Goal: Information Seeking & Learning: Compare options

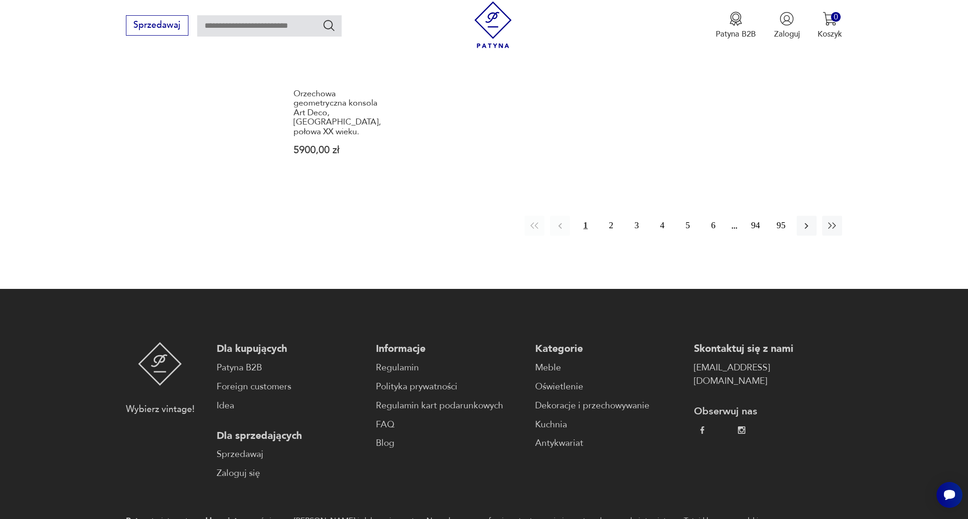
scroll to position [916, 0]
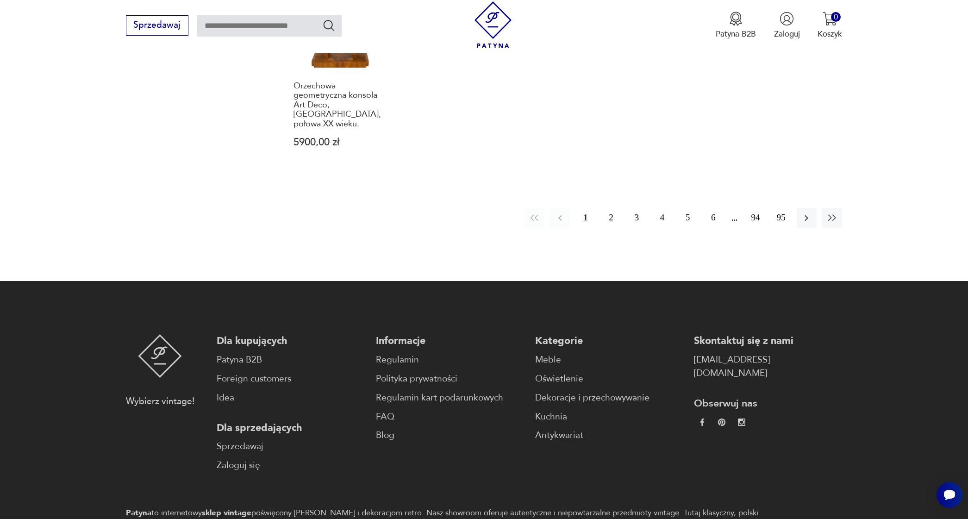
click at [611, 208] on button "2" at bounding box center [611, 218] width 20 height 20
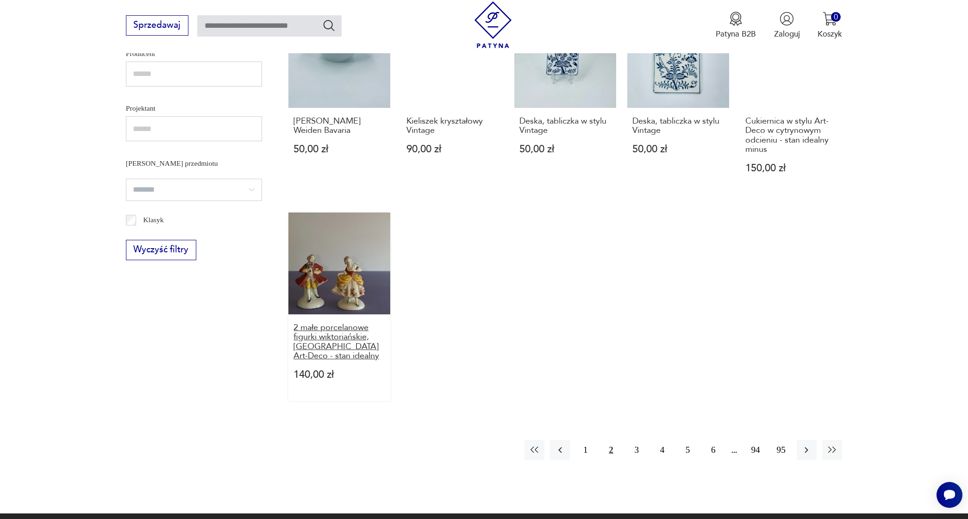
scroll to position [631, 0]
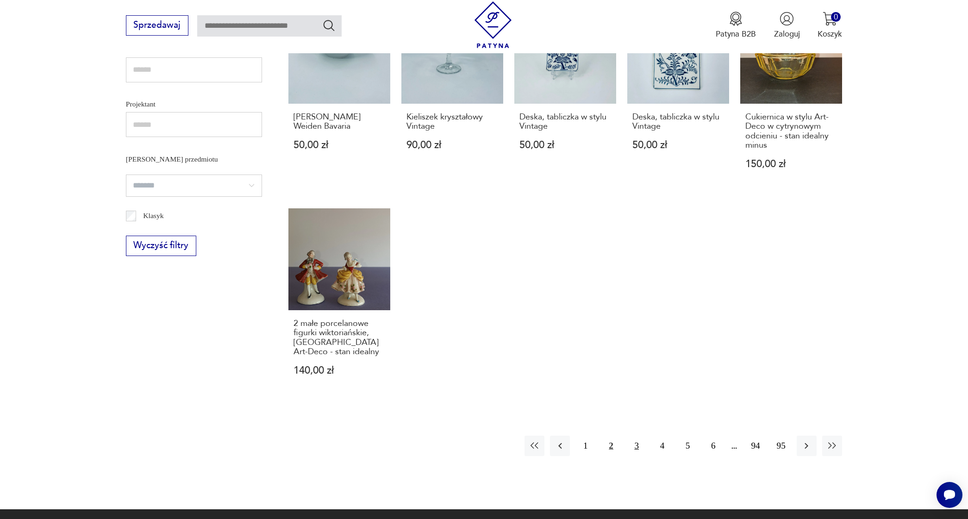
click at [639, 456] on button "3" at bounding box center [637, 446] width 20 height 20
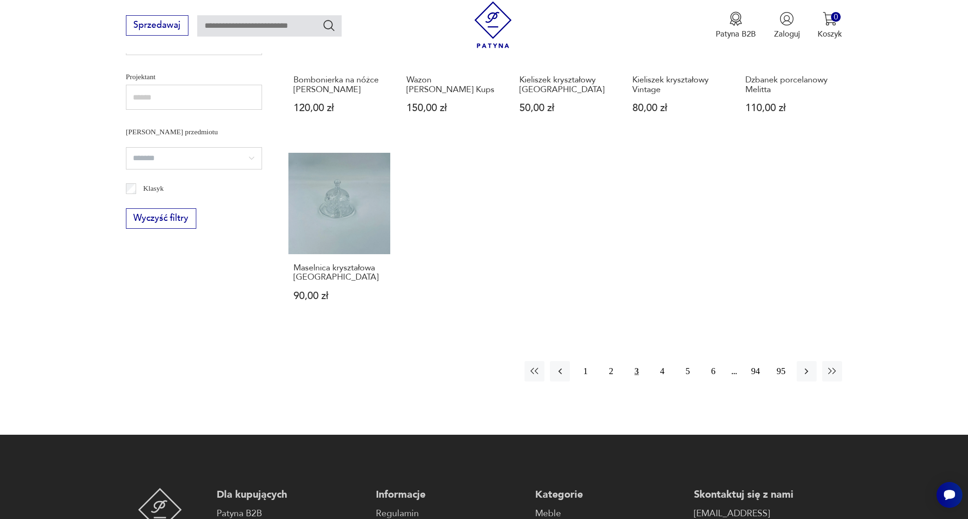
scroll to position [662, 0]
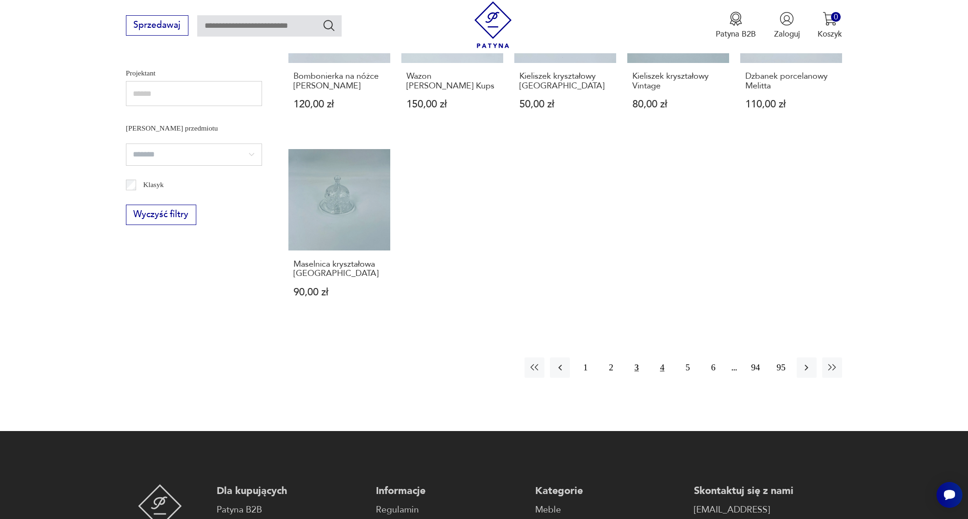
click at [665, 367] on button "4" at bounding box center [663, 368] width 20 height 20
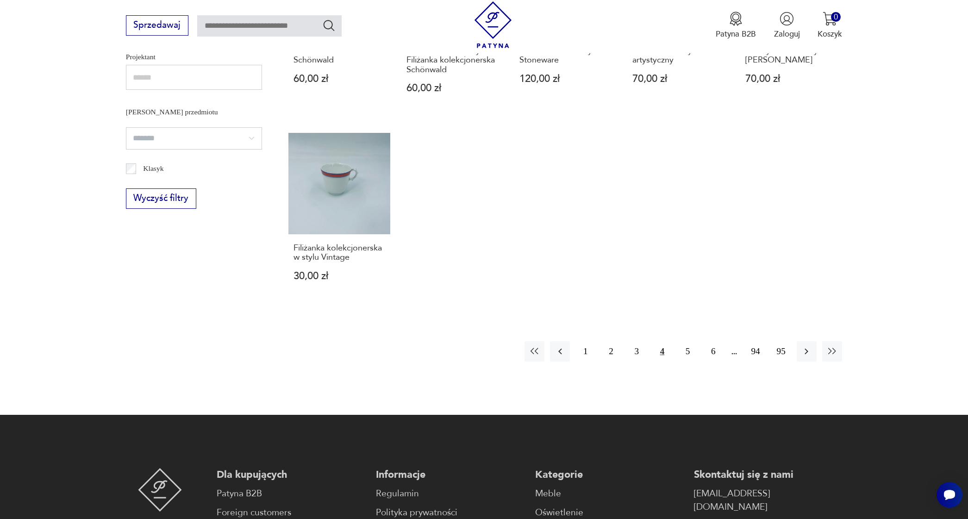
scroll to position [685, 0]
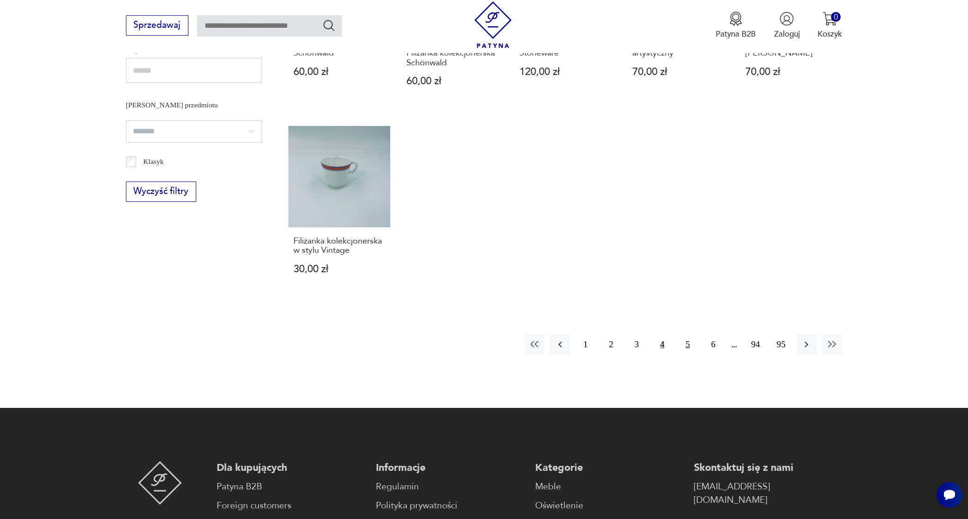
click at [689, 354] on button "5" at bounding box center [688, 344] width 20 height 20
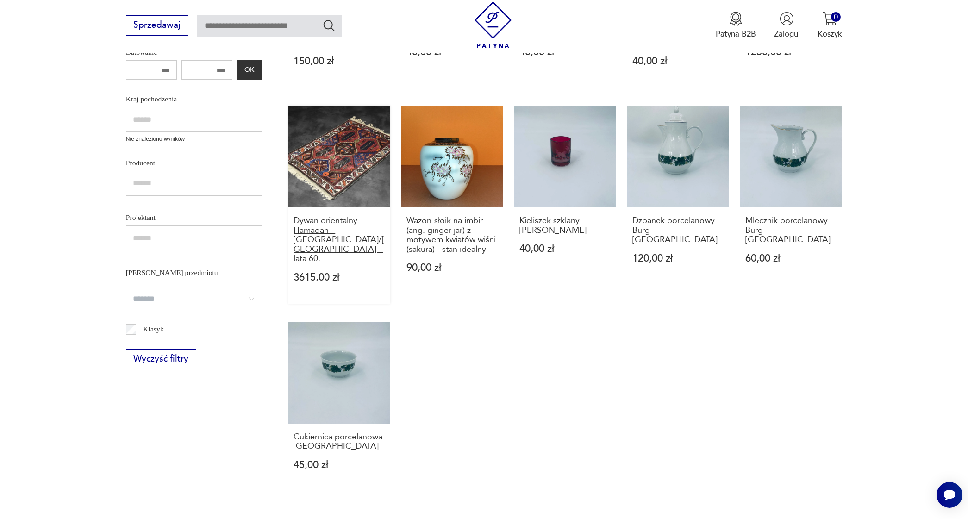
scroll to position [362, 0]
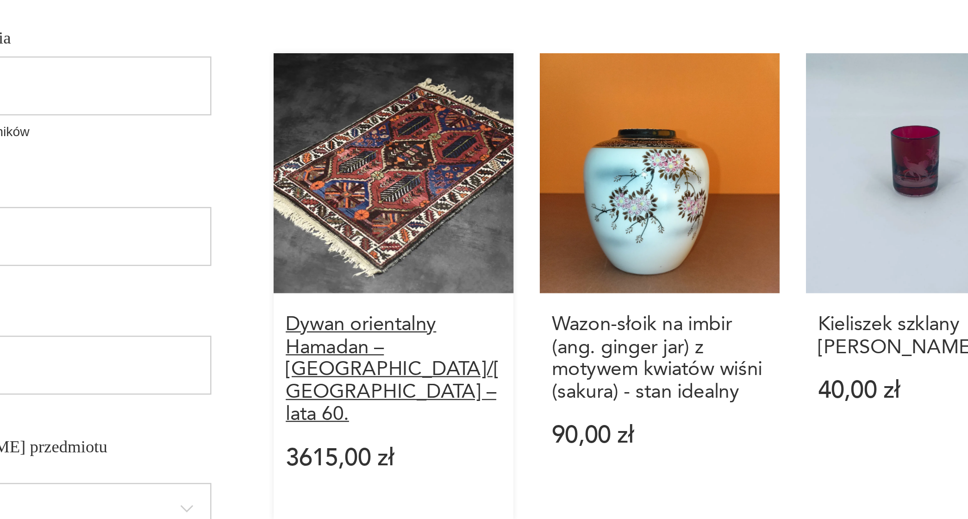
click at [294, 372] on h3 "Dywan orientalny Hamadan – [GEOGRAPHIC_DATA]/[GEOGRAPHIC_DATA] – lata 60." at bounding box center [340, 395] width 92 height 47
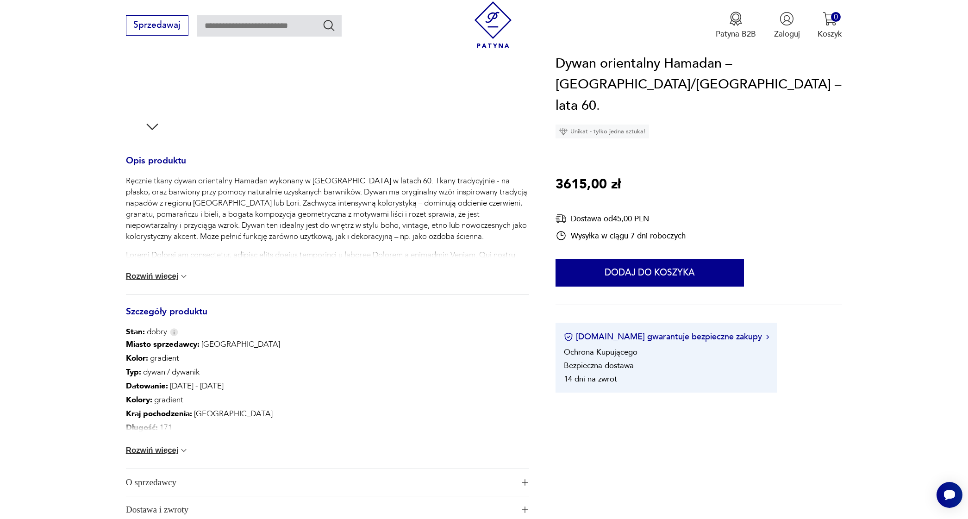
scroll to position [312, 0]
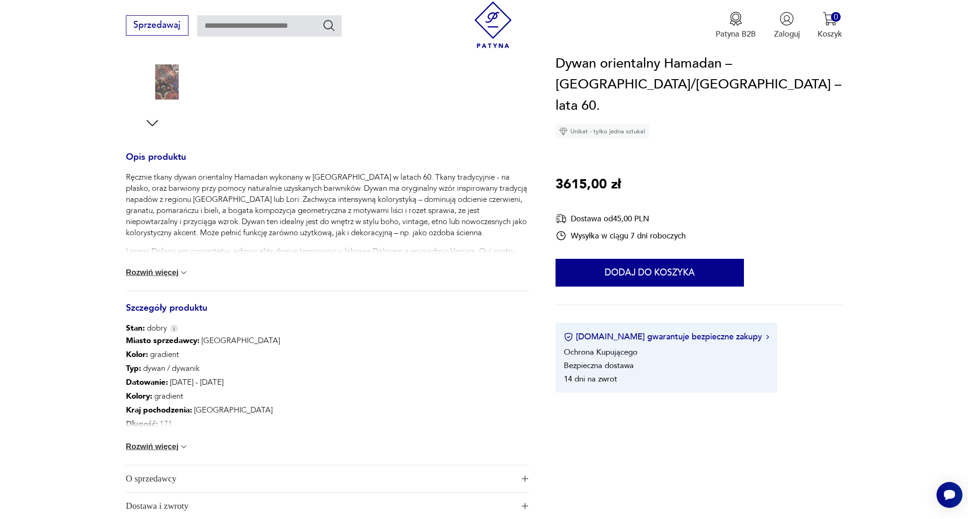
click at [152, 446] on button "Rozwiń więcej" at bounding box center [157, 446] width 63 height 9
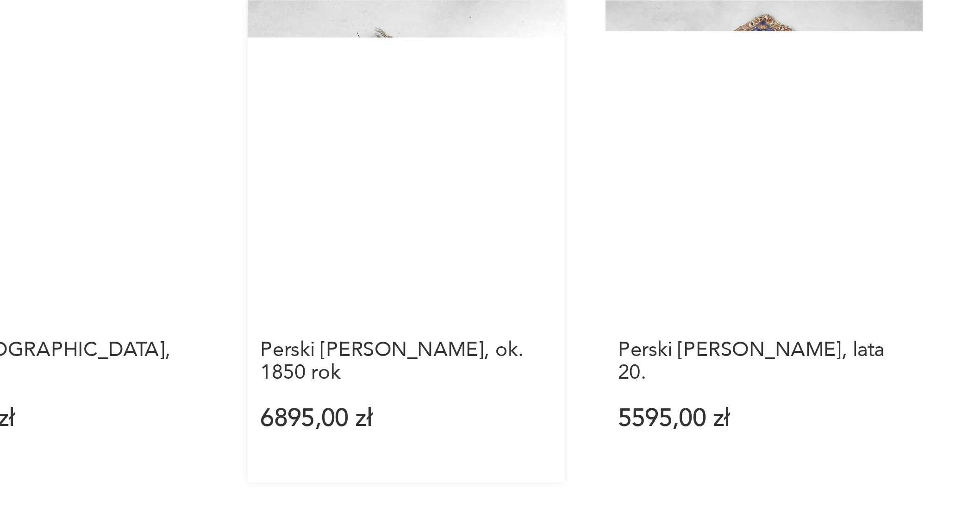
scroll to position [780, 0]
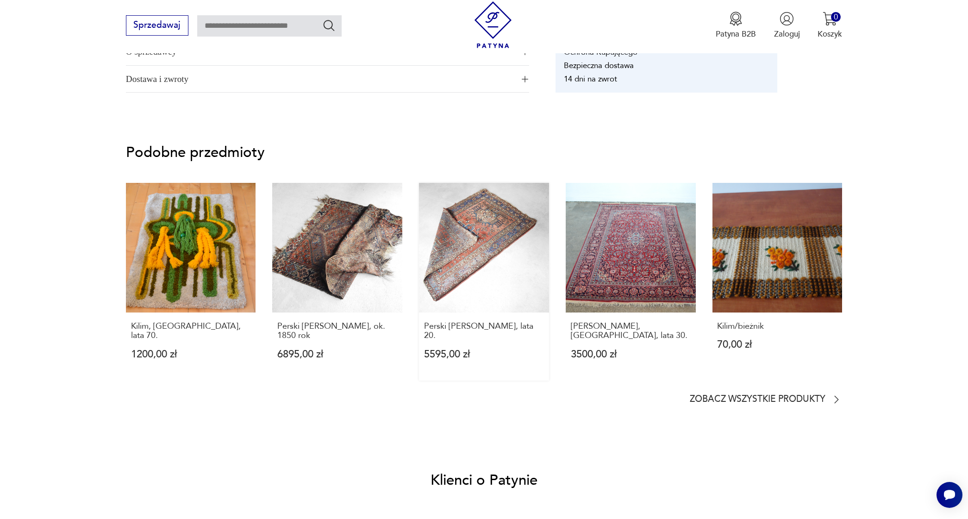
click at [488, 237] on link "Perski [PERSON_NAME], lata 20. 5595,00 zł" at bounding box center [484, 282] width 130 height 198
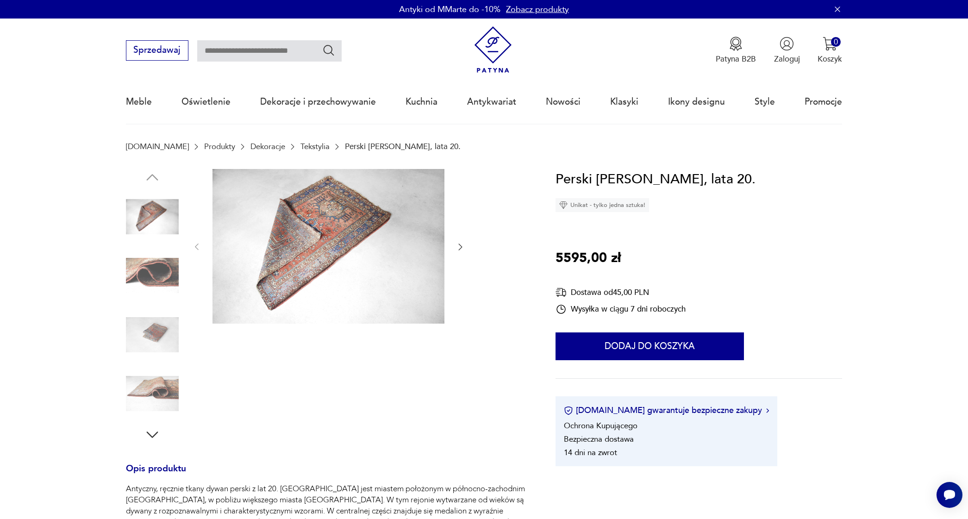
click at [154, 270] on img at bounding box center [152, 275] width 53 height 53
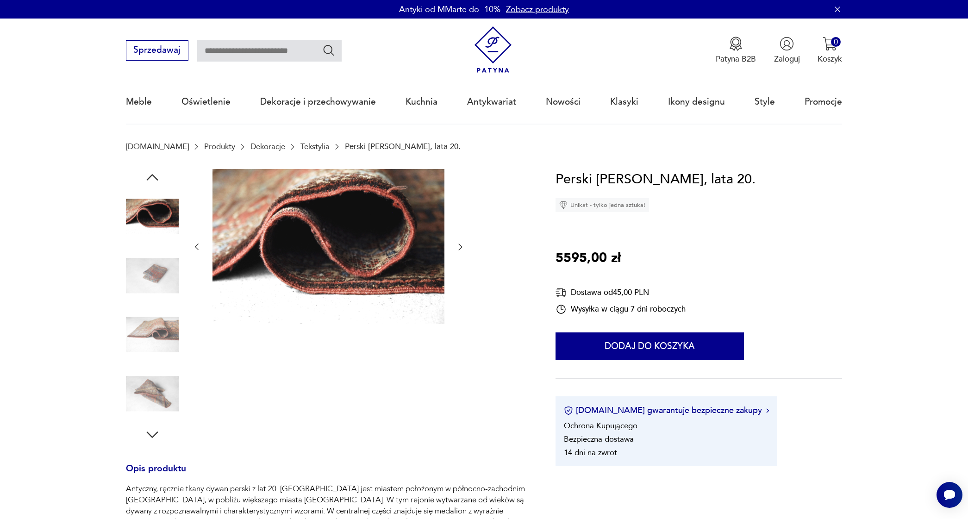
click at [150, 309] on img at bounding box center [152, 334] width 53 height 53
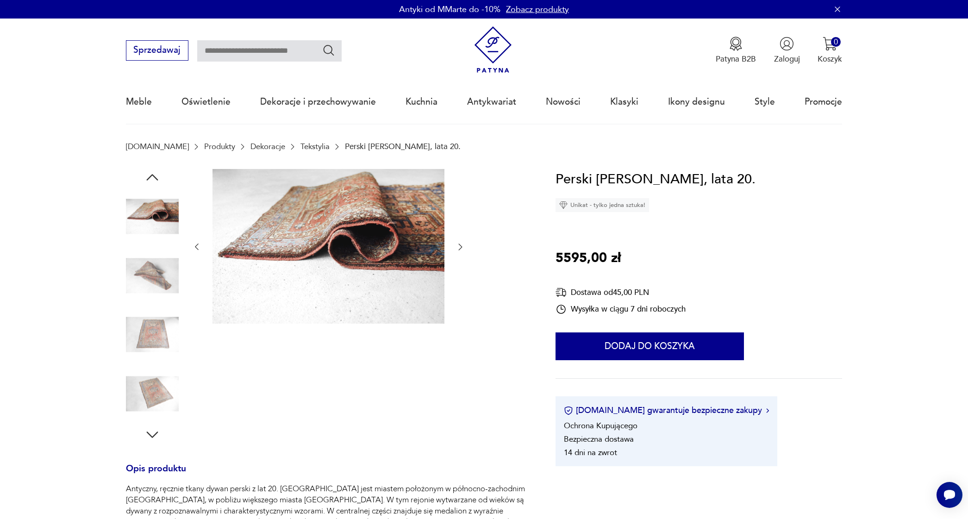
click at [156, 342] on img at bounding box center [152, 334] width 53 height 53
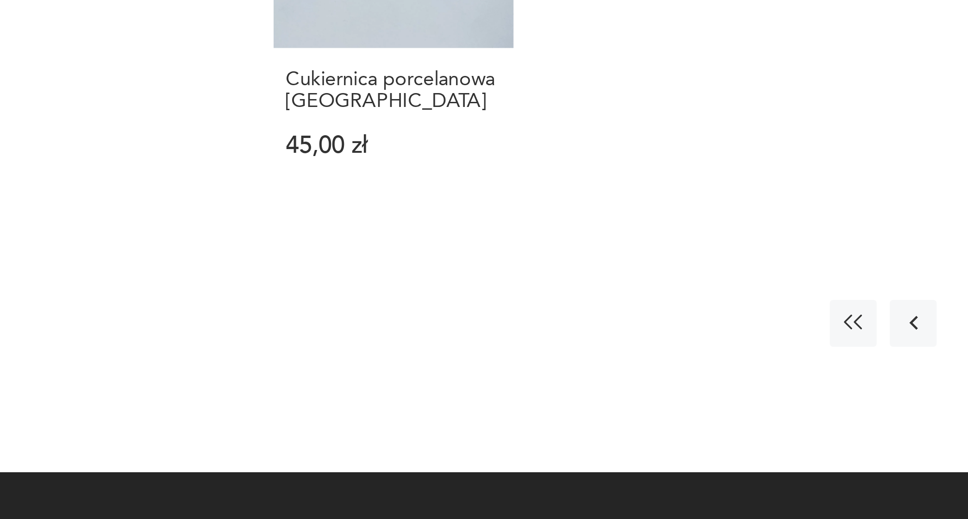
scroll to position [802, 0]
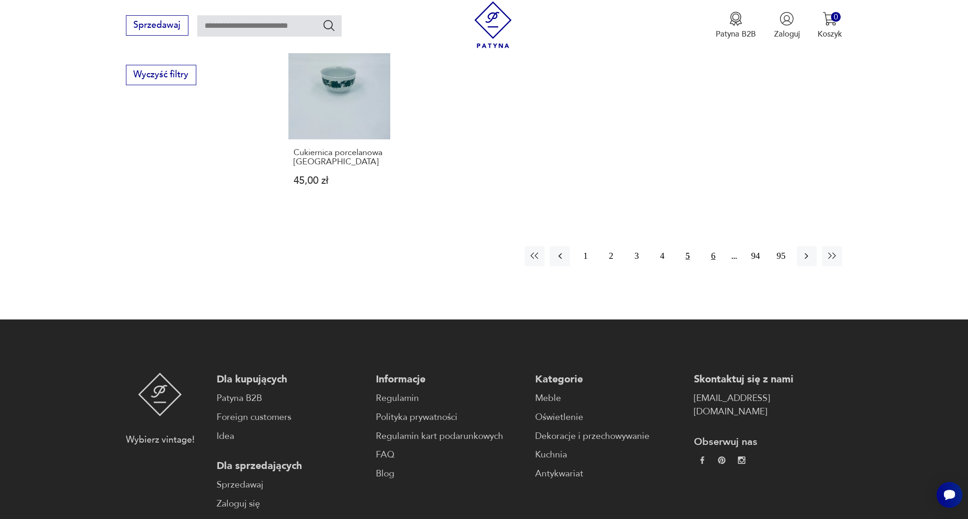
click at [712, 257] on button "6" at bounding box center [713, 256] width 20 height 20
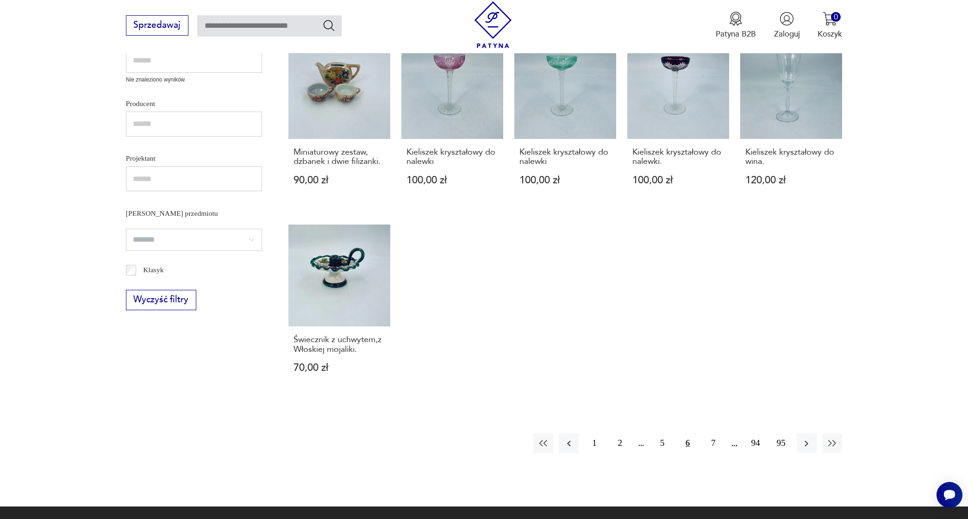
scroll to position [578, 0]
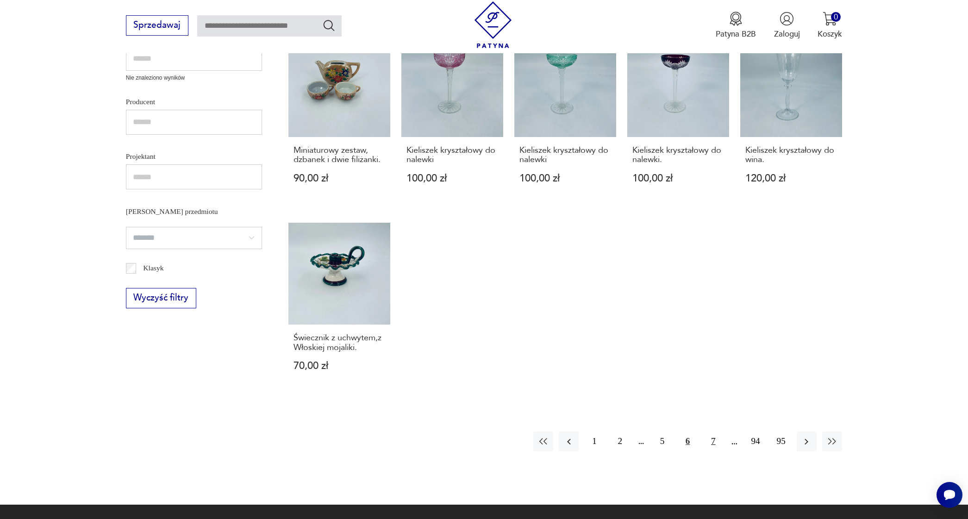
click at [713, 452] on button "7" at bounding box center [713, 442] width 20 height 20
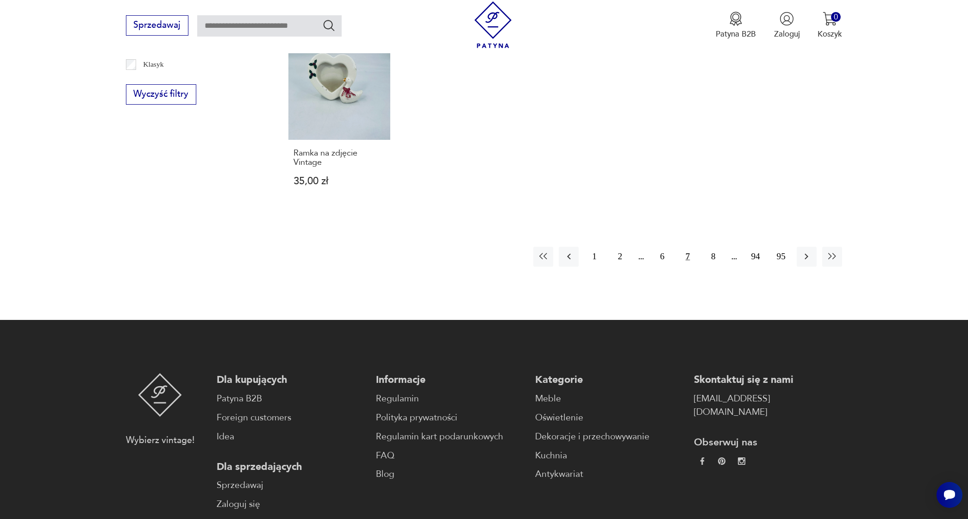
scroll to position [812, 0]
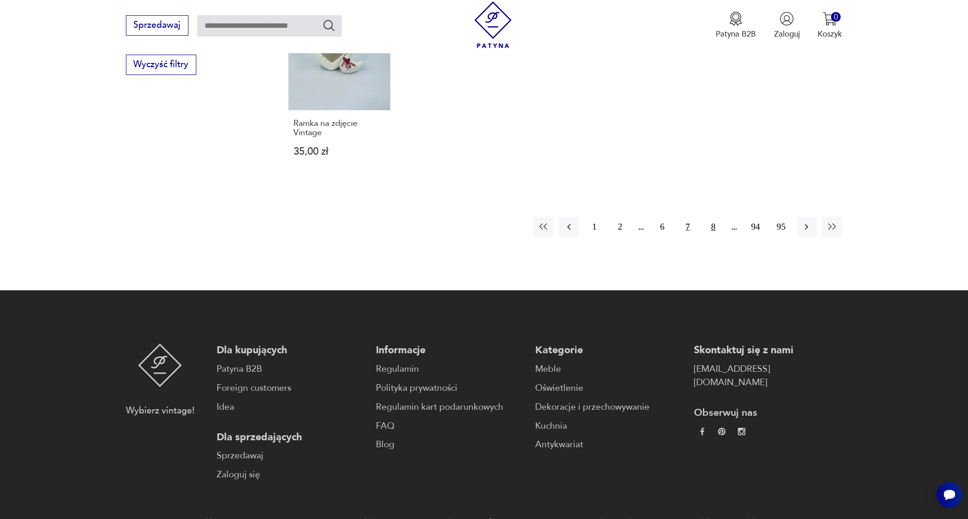
click at [715, 226] on button "8" at bounding box center [713, 227] width 20 height 20
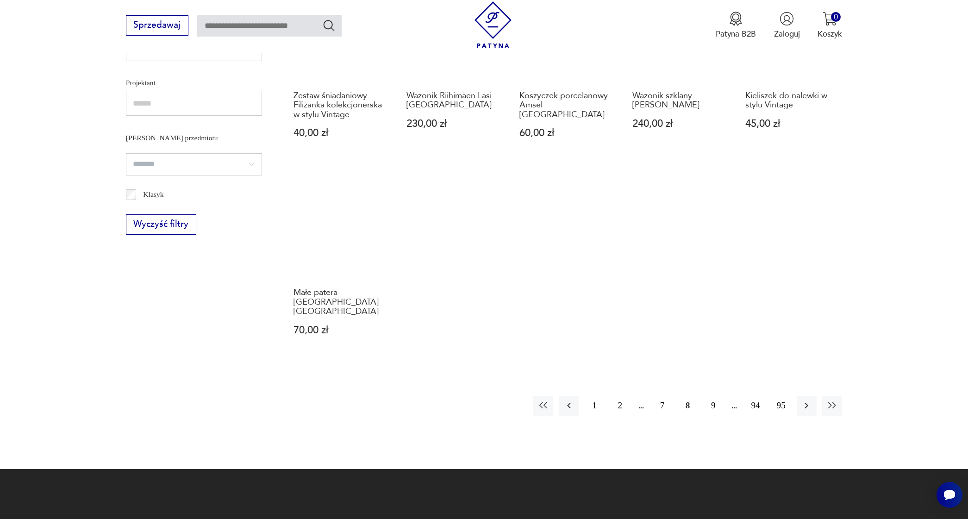
scroll to position [653, 0]
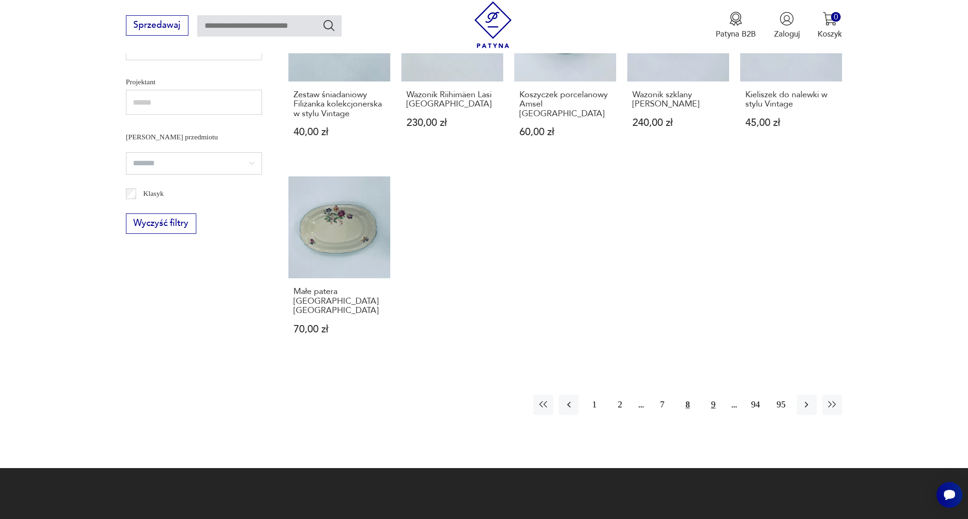
click at [713, 404] on button "9" at bounding box center [713, 405] width 20 height 20
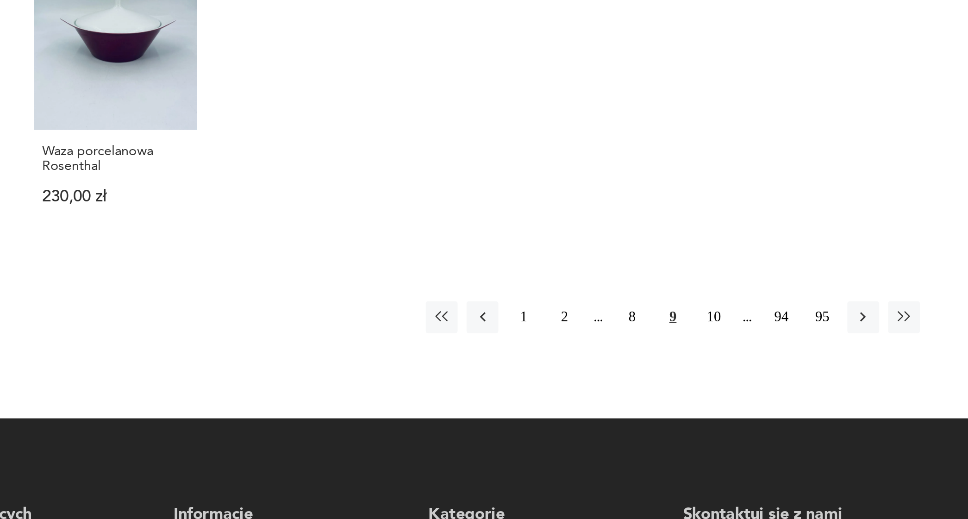
scroll to position [675, 0]
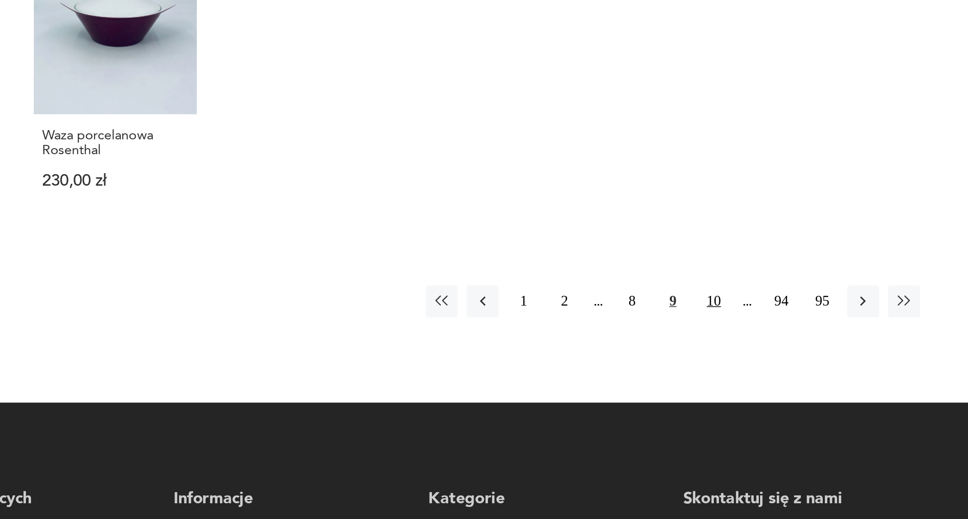
click at [703, 373] on button "10" at bounding box center [713, 383] width 20 height 20
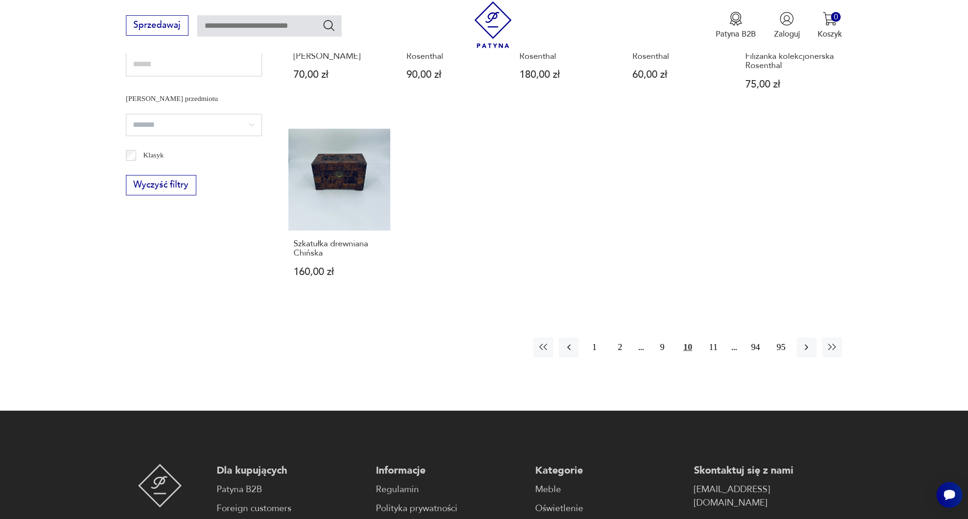
scroll to position [697, 0]
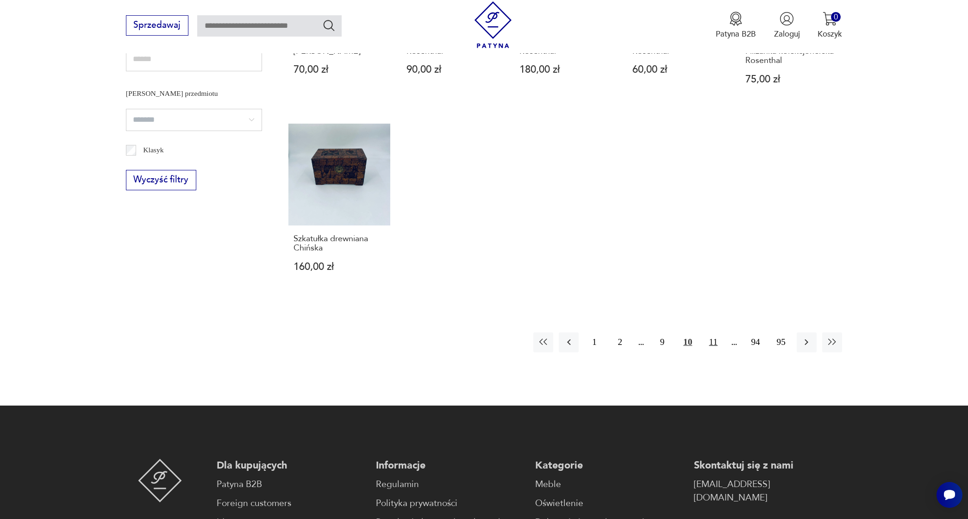
click at [711, 352] on button "11" at bounding box center [713, 343] width 20 height 20
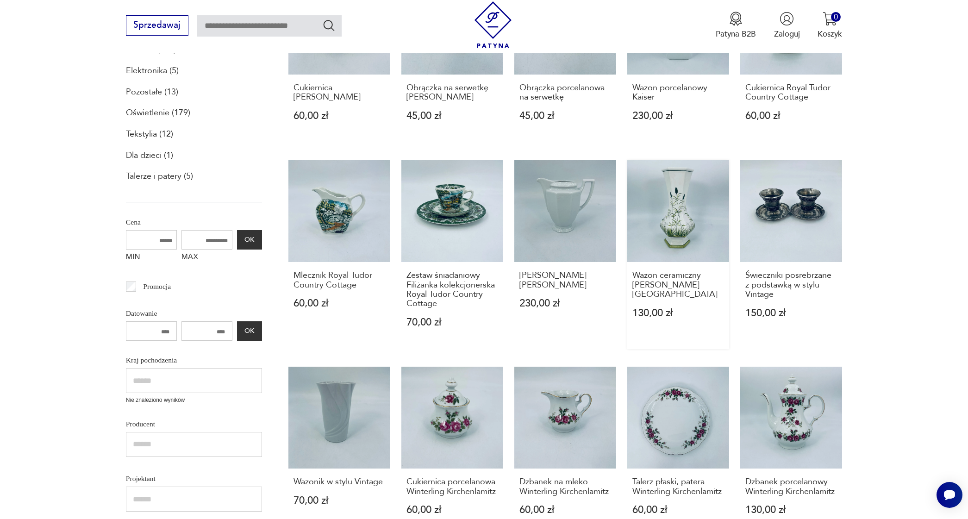
click at [711, 349] on link "Wazon ceramiczny [PERSON_NAME] Italy 130,00 zł" at bounding box center [679, 254] width 102 height 189
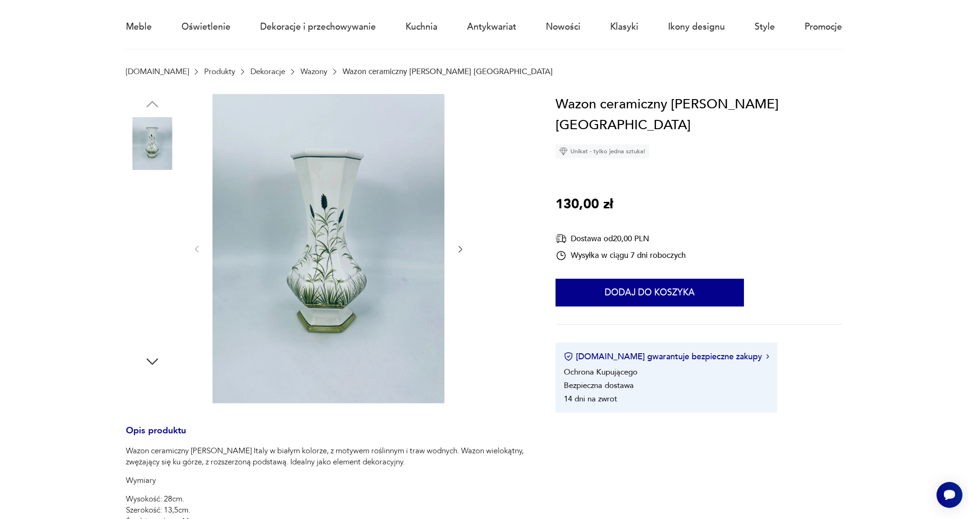
scroll to position [80, 0]
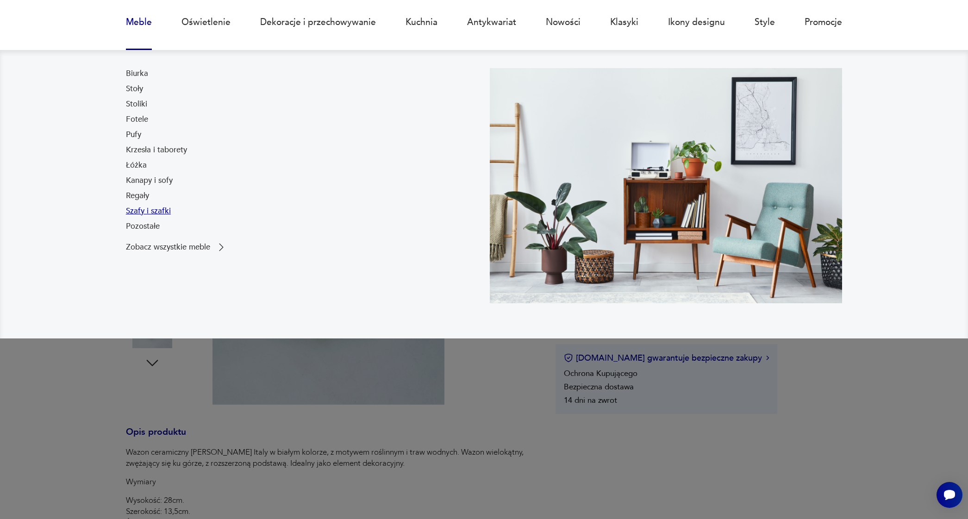
click at [145, 207] on link "Szafy i szafki" at bounding box center [148, 211] width 45 height 11
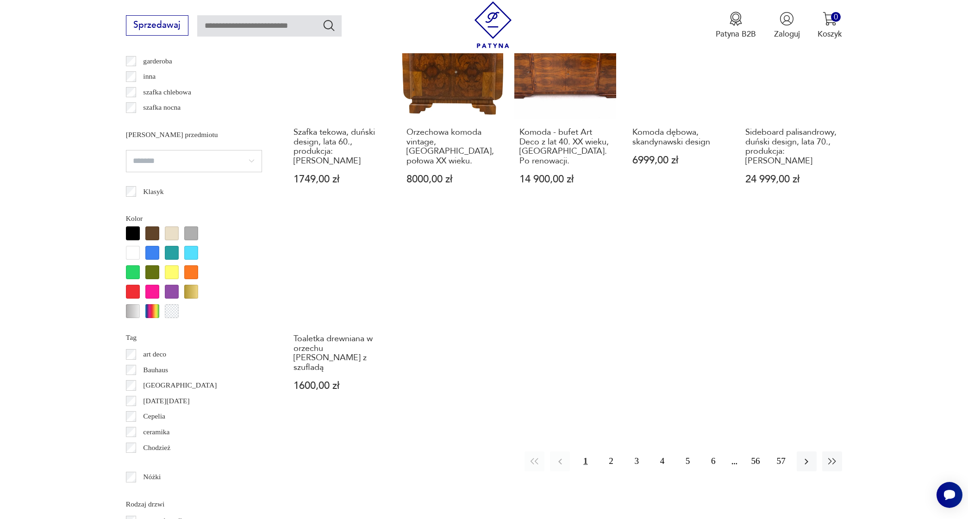
scroll to position [904, 0]
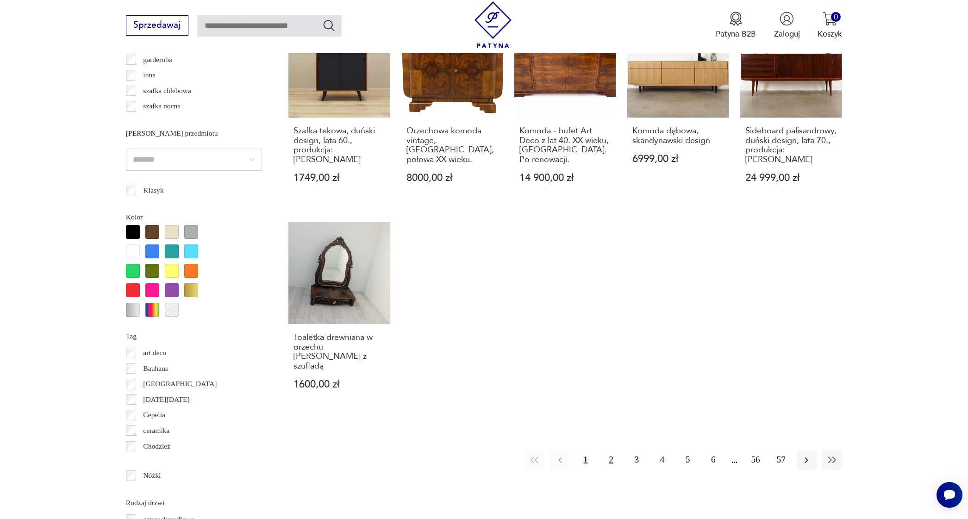
click at [611, 450] on button "2" at bounding box center [611, 460] width 20 height 20
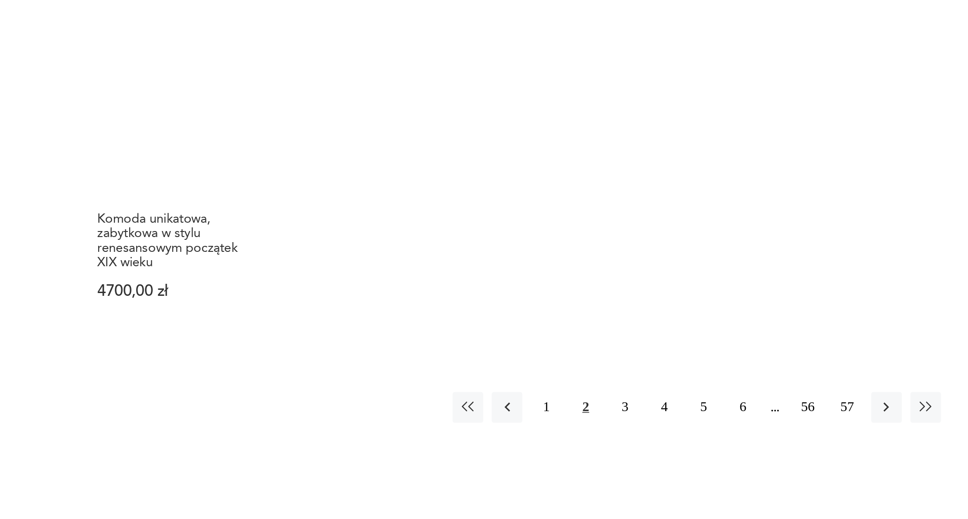
scroll to position [920, 0]
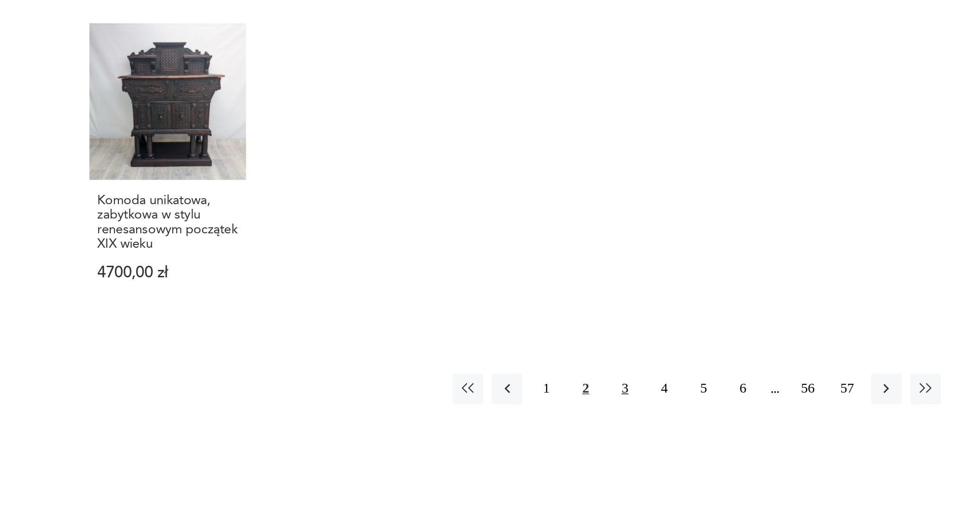
click at [627, 425] on button "3" at bounding box center [637, 435] width 20 height 20
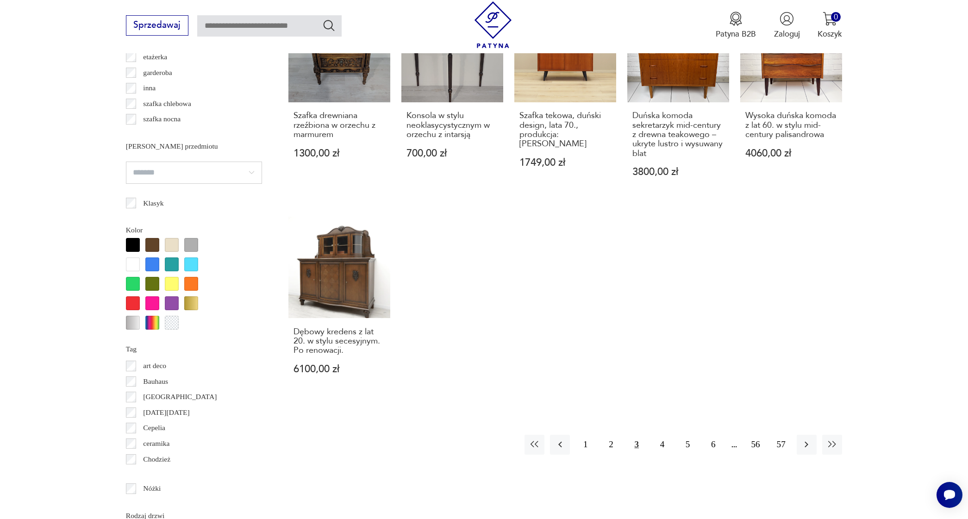
scroll to position [898, 0]
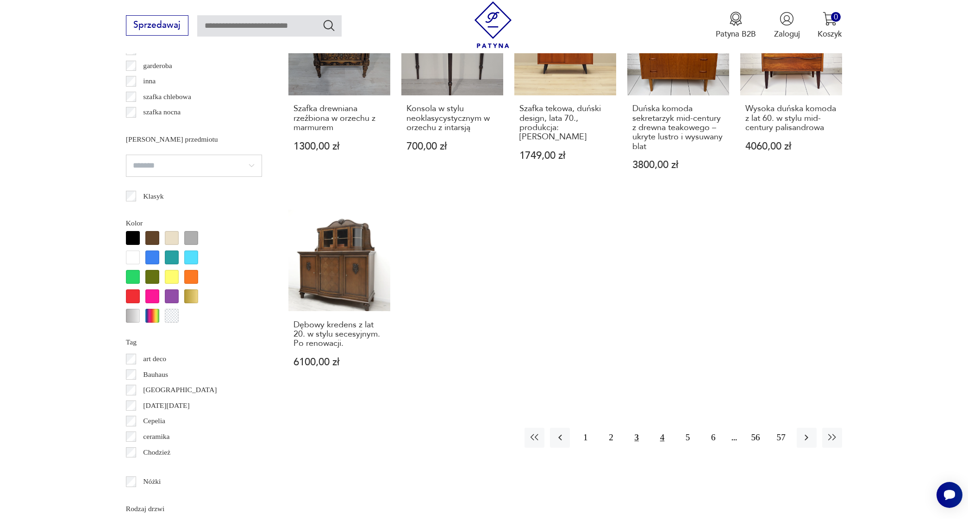
click at [665, 448] on button "4" at bounding box center [663, 438] width 20 height 20
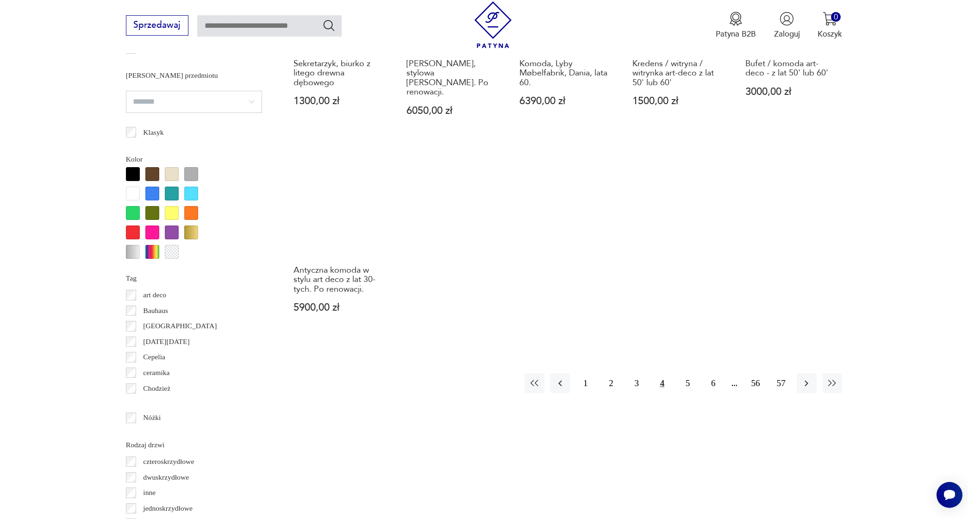
scroll to position [979, 0]
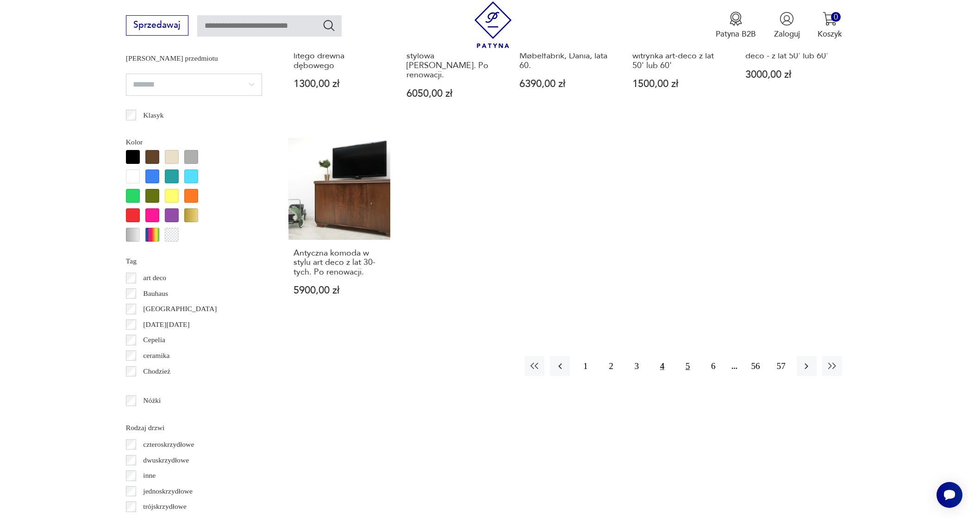
click at [687, 356] on button "5" at bounding box center [688, 366] width 20 height 20
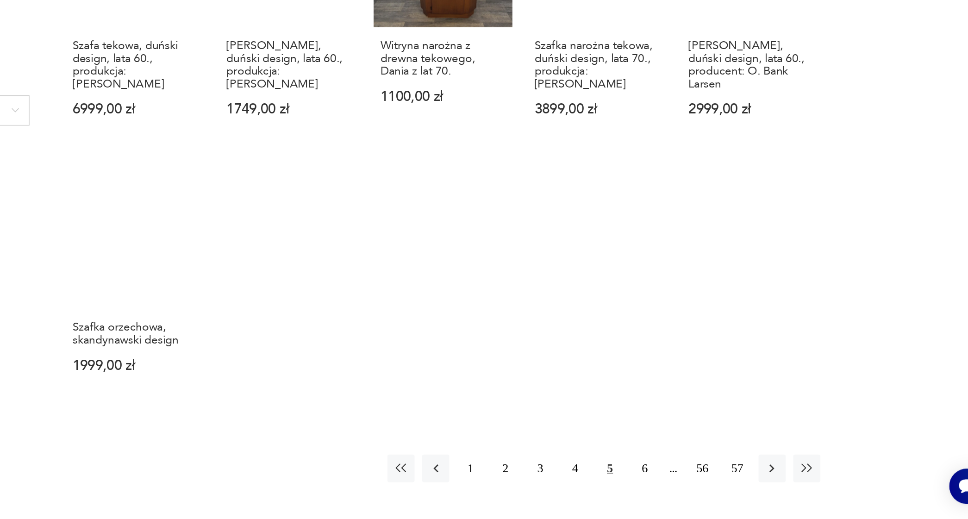
scroll to position [850, 0]
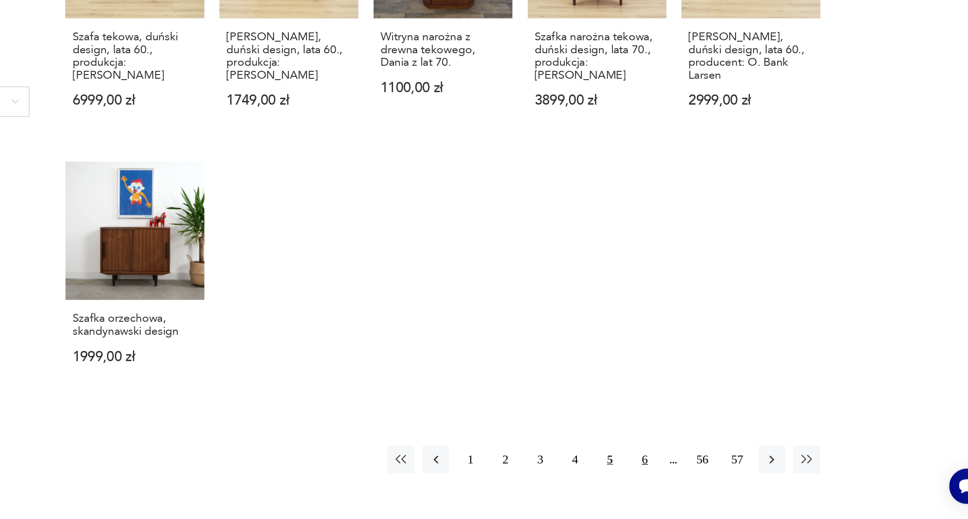
click at [703, 465] on button "6" at bounding box center [713, 475] width 20 height 20
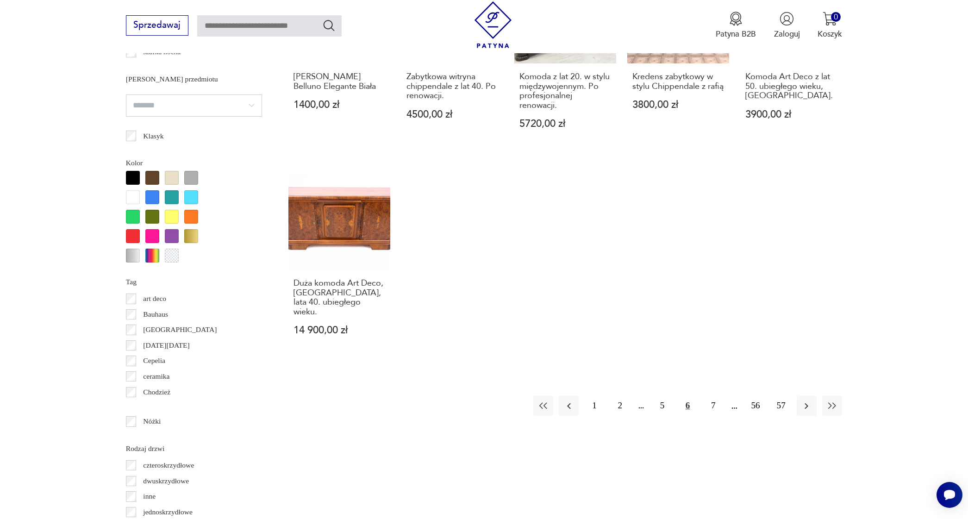
scroll to position [961, 0]
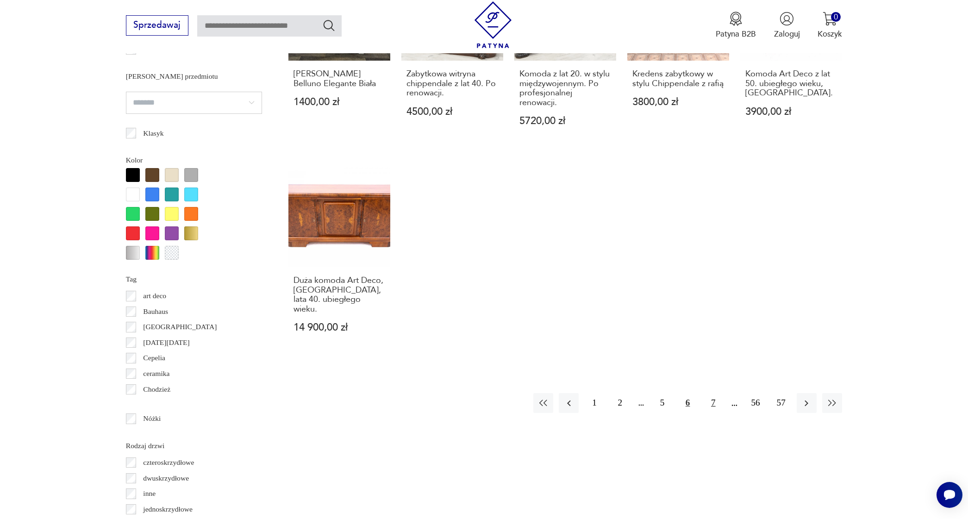
click at [712, 393] on button "7" at bounding box center [713, 403] width 20 height 20
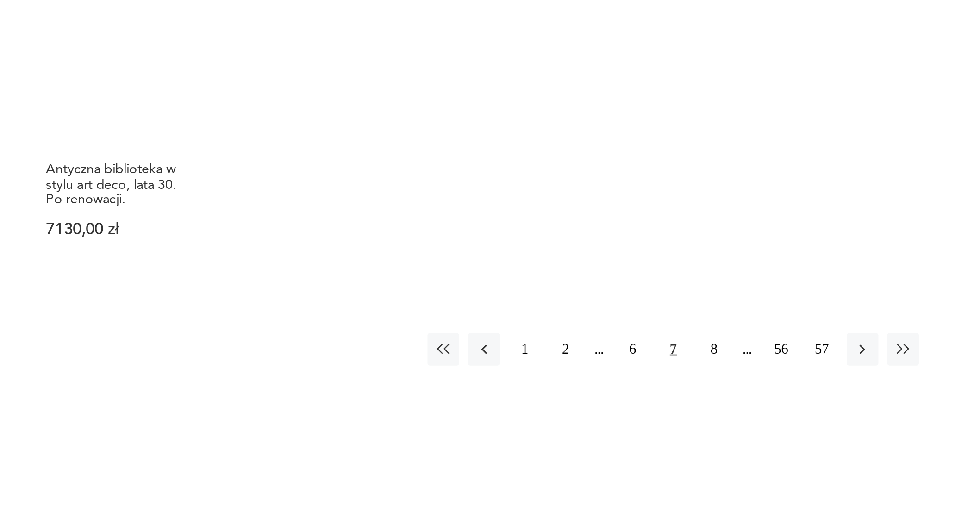
scroll to position [963, 0]
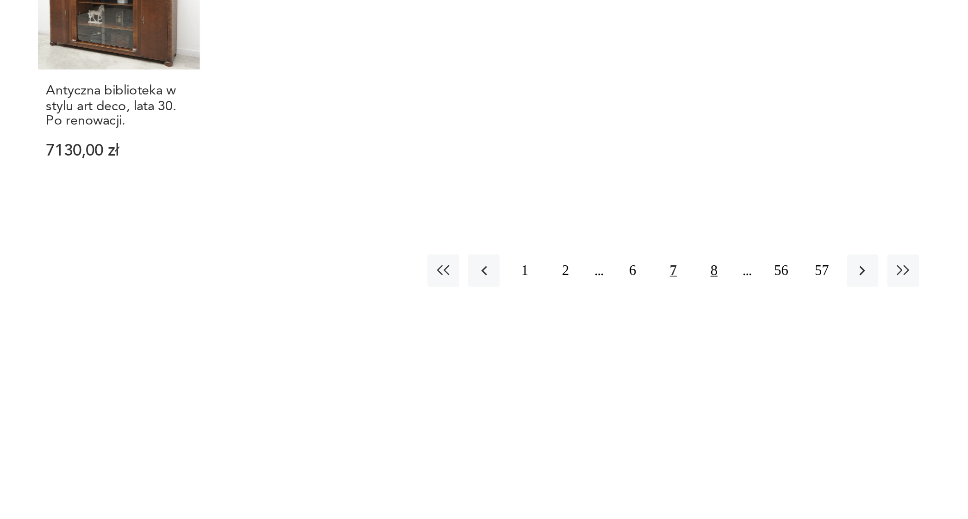
click at [703, 353] on button "8" at bounding box center [713, 363] width 20 height 20
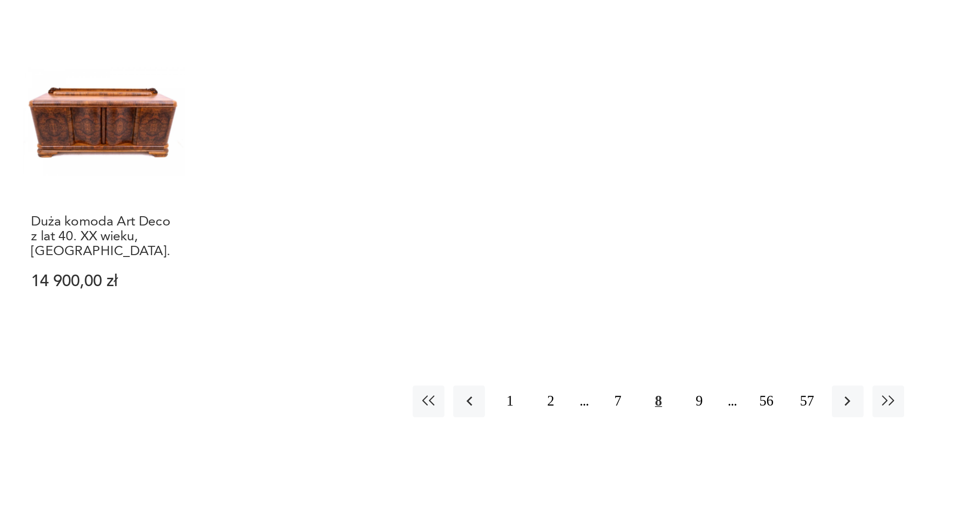
scroll to position [928, 0]
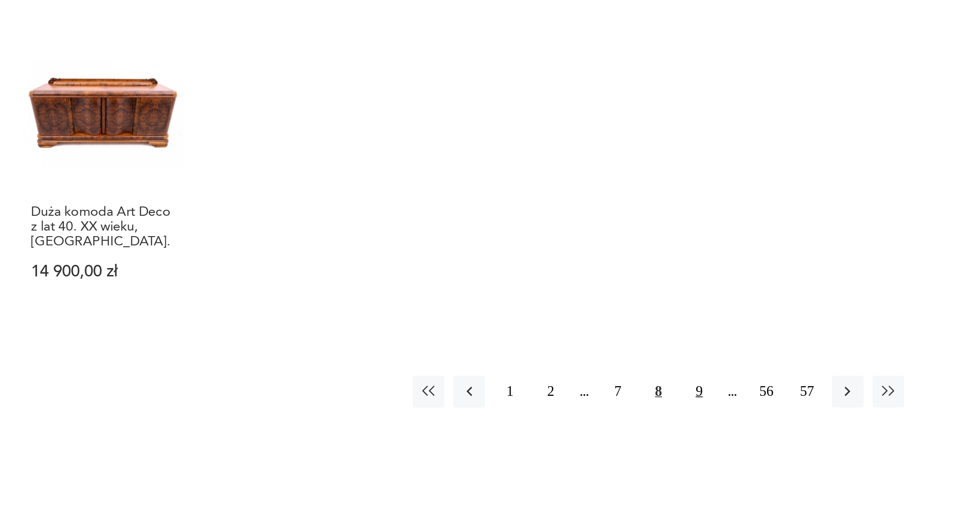
click at [703, 429] on button "9" at bounding box center [713, 439] width 20 height 20
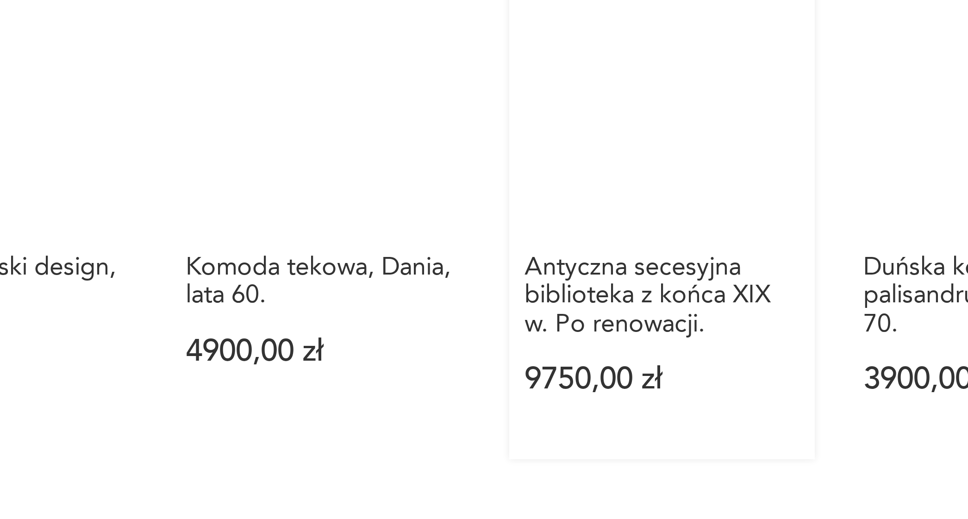
scroll to position [811, 0]
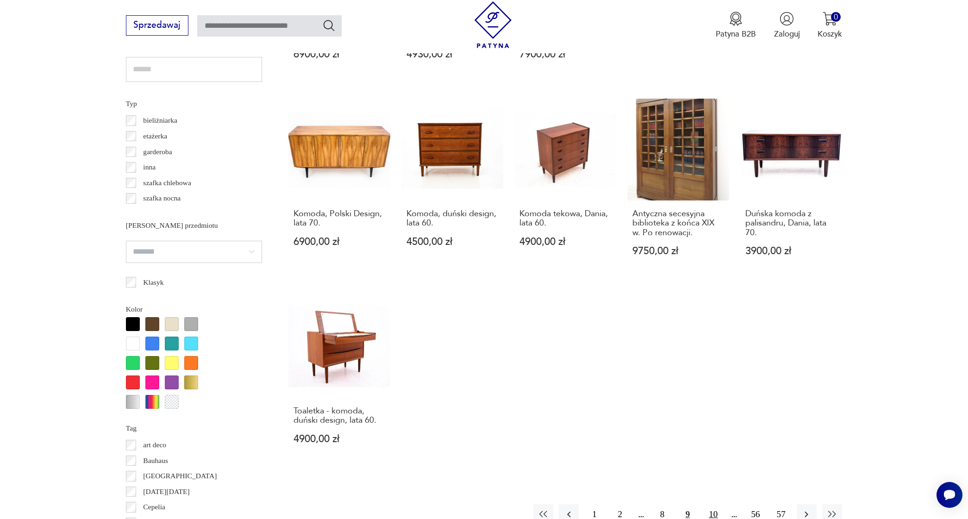
click at [714, 505] on button "10" at bounding box center [713, 514] width 20 height 20
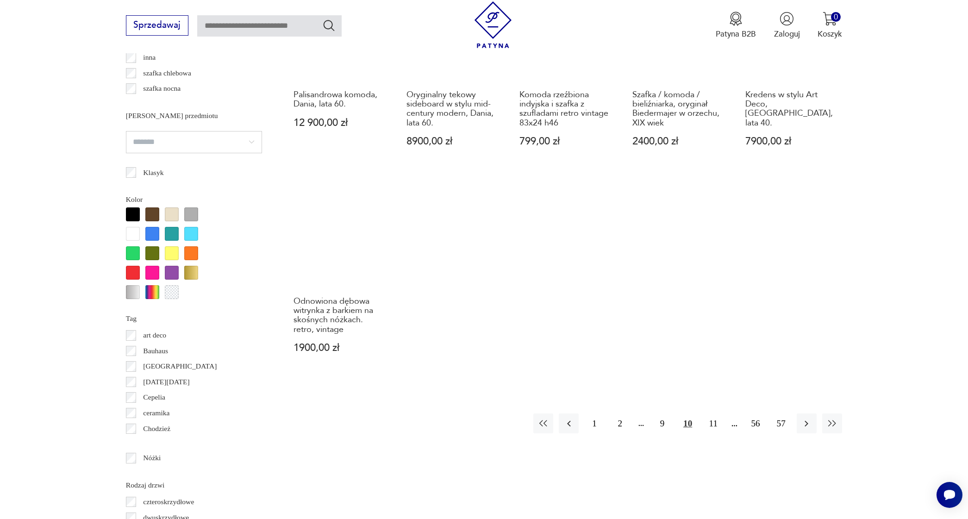
scroll to position [925, 0]
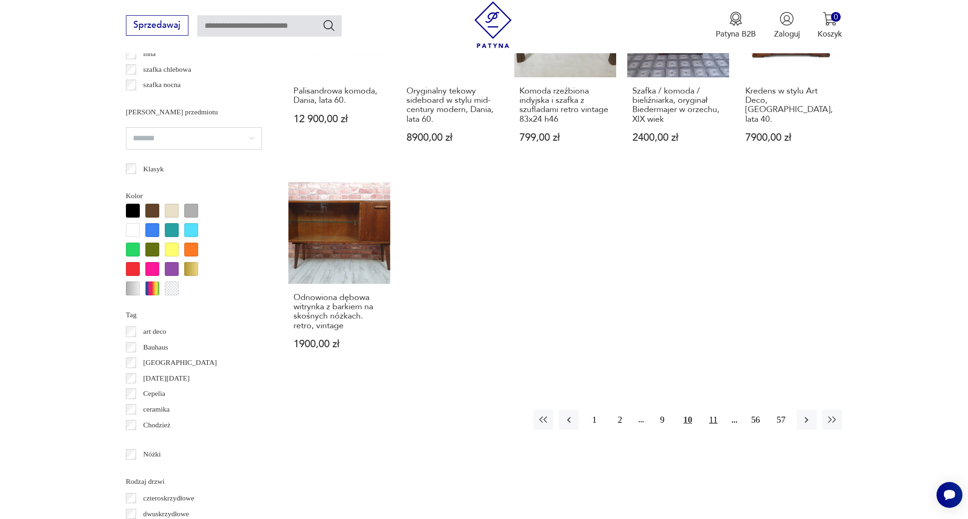
click at [713, 422] on button "11" at bounding box center [713, 420] width 20 height 20
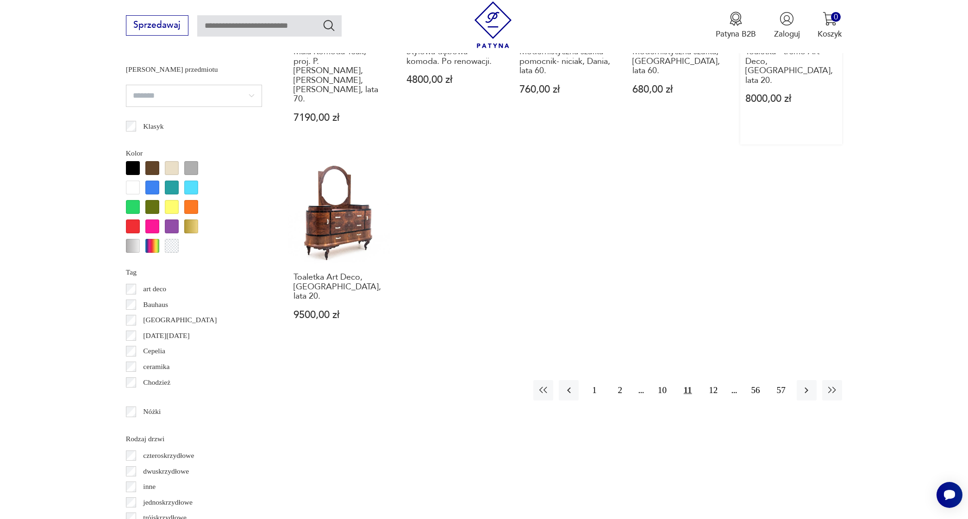
scroll to position [990, 0]
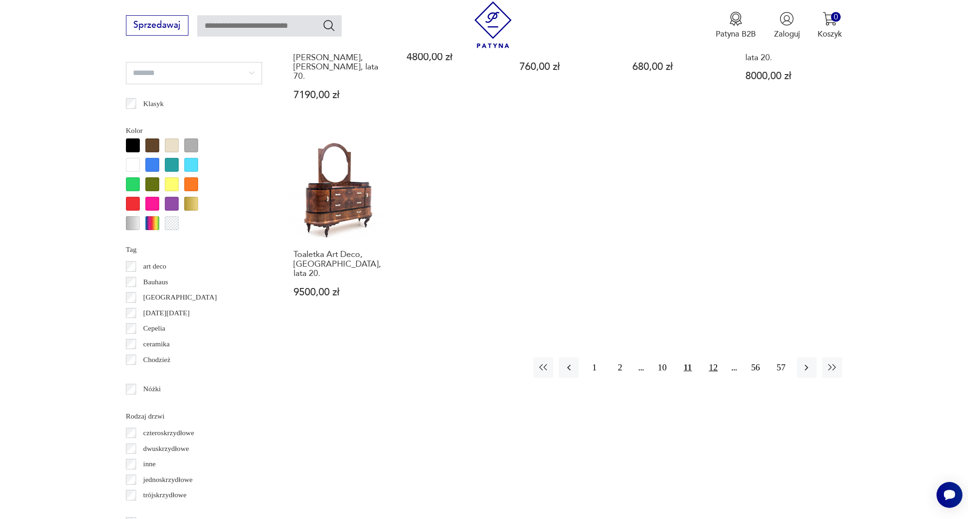
click at [713, 358] on button "12" at bounding box center [713, 368] width 20 height 20
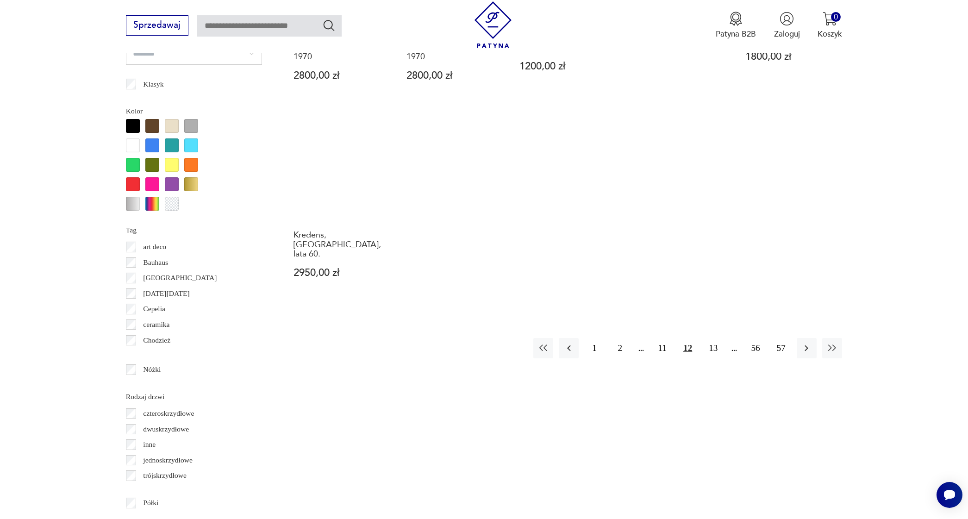
scroll to position [1084, 0]
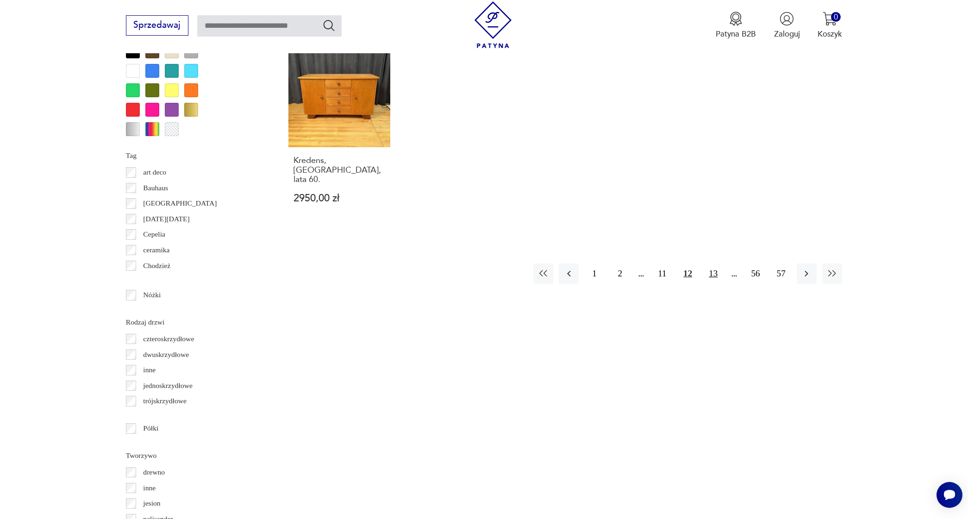
click at [715, 264] on button "13" at bounding box center [713, 274] width 20 height 20
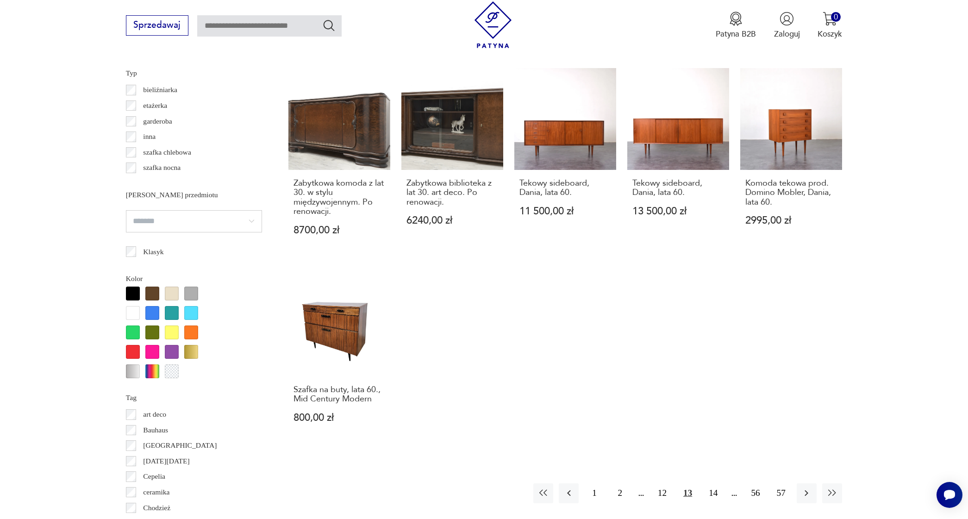
scroll to position [845, 0]
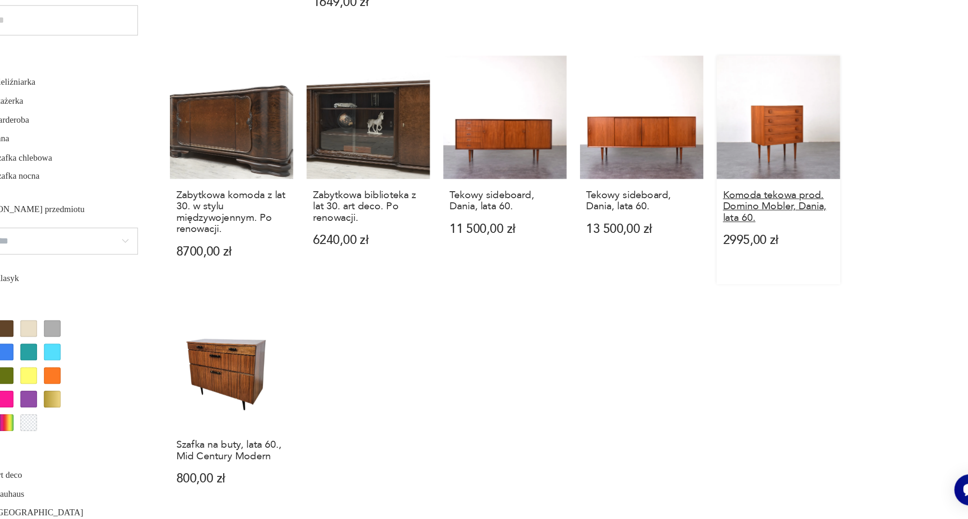
click at [746, 247] on h3 "Komoda tekowa prod. Domino Mobler, Dania, lata 60." at bounding box center [792, 261] width 92 height 28
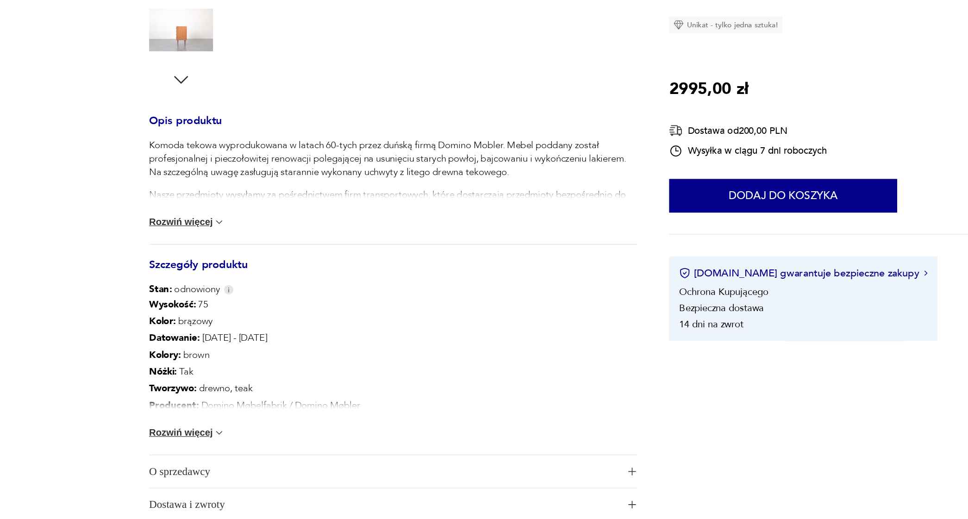
scroll to position [308, 0]
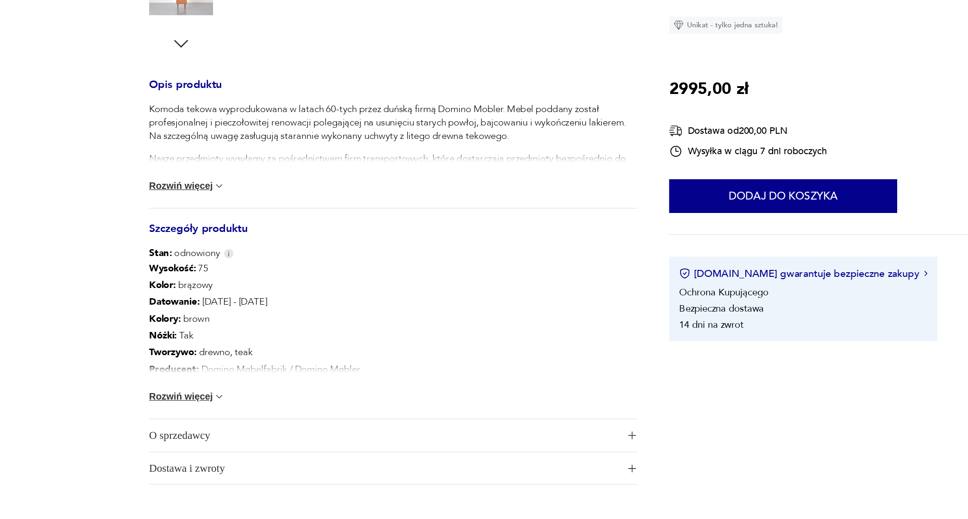
click at [159, 414] on button "Rozwiń więcej" at bounding box center [157, 418] width 63 height 9
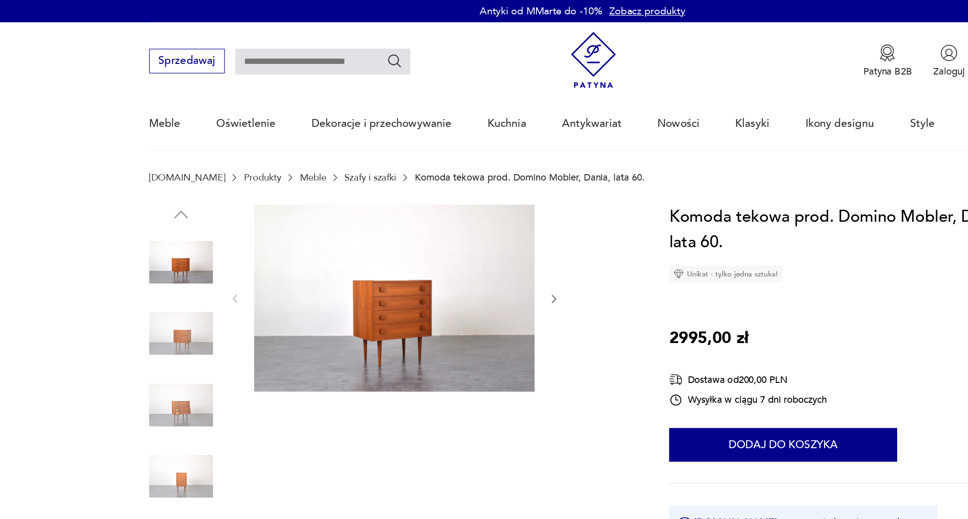
scroll to position [0, 0]
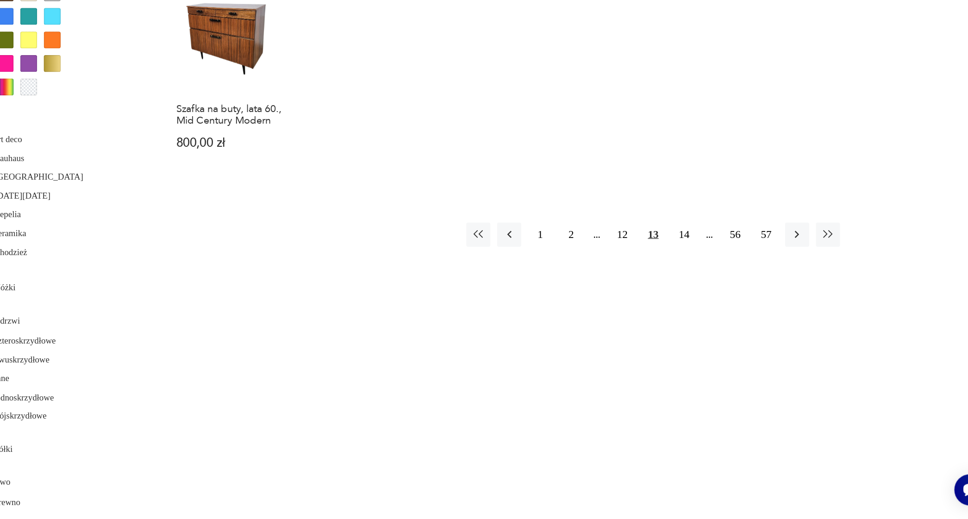
scroll to position [1069, 0]
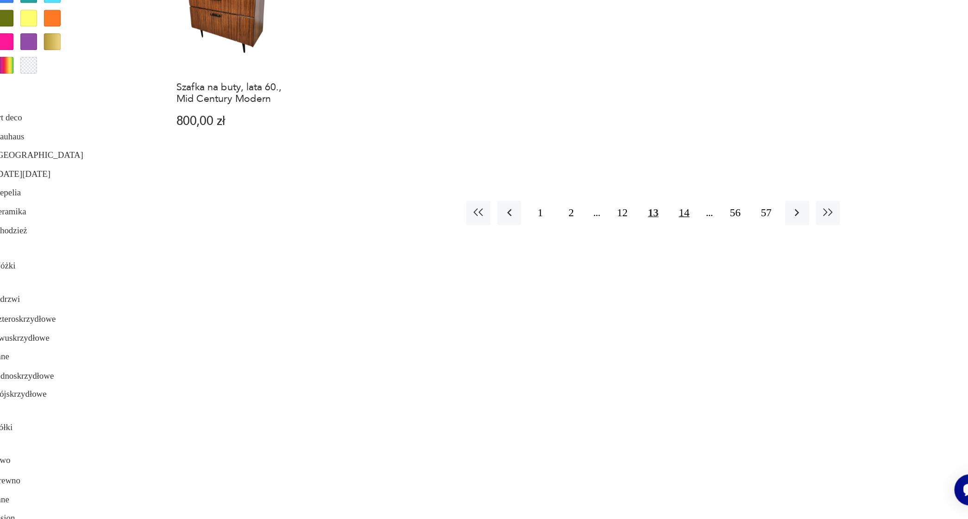
click at [703, 256] on button "14" at bounding box center [713, 266] width 20 height 20
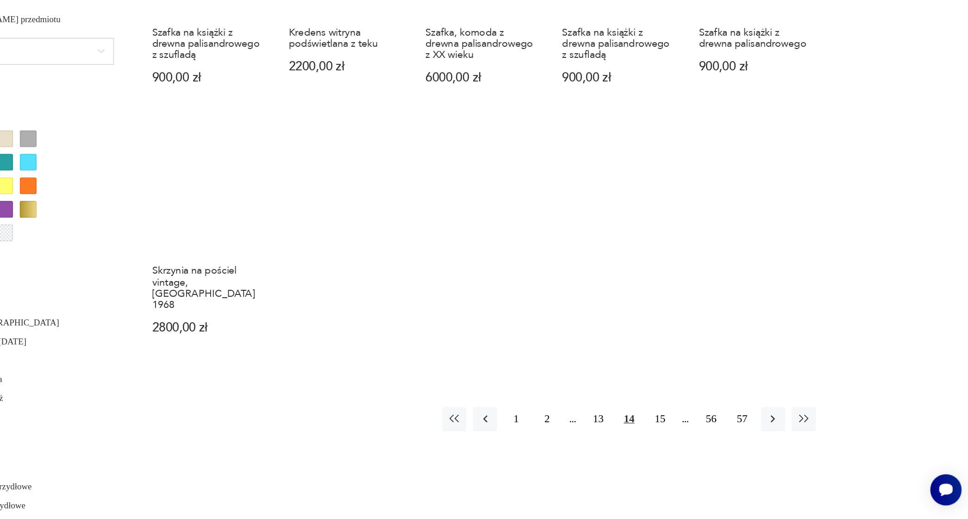
scroll to position [954, 0]
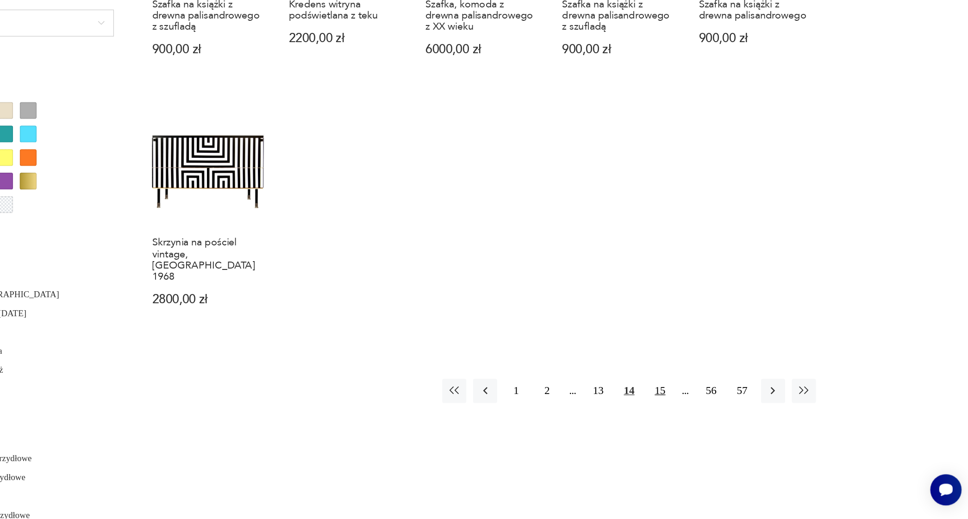
click at [703, 403] on button "15" at bounding box center [713, 413] width 20 height 20
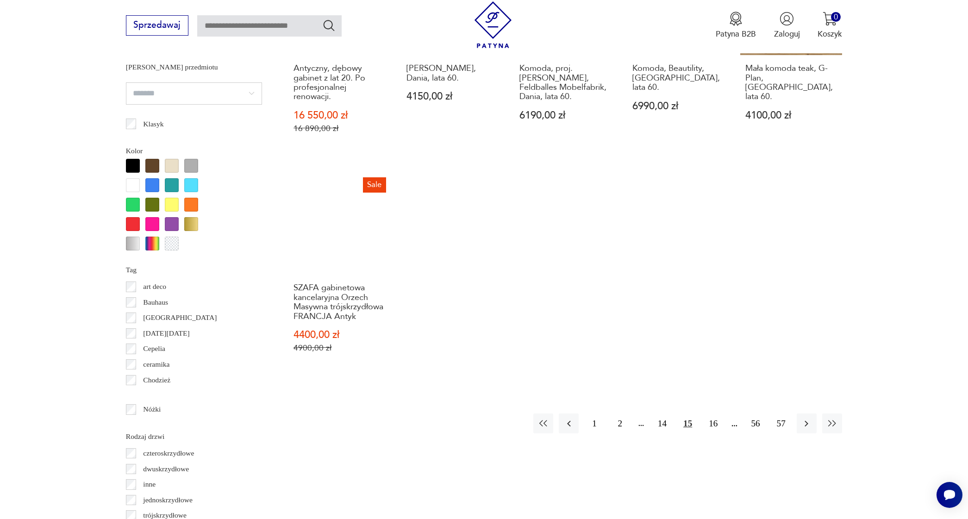
scroll to position [978, 0]
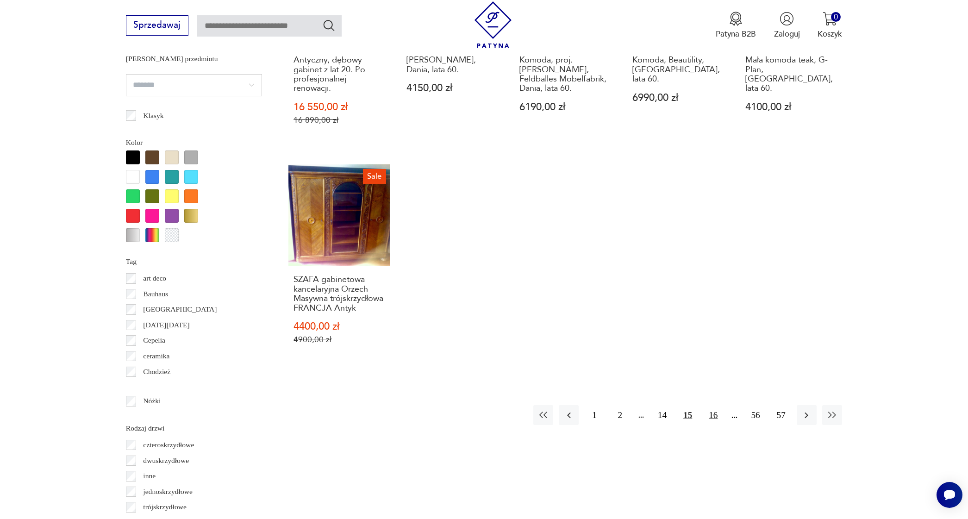
click at [711, 405] on button "16" at bounding box center [713, 415] width 20 height 20
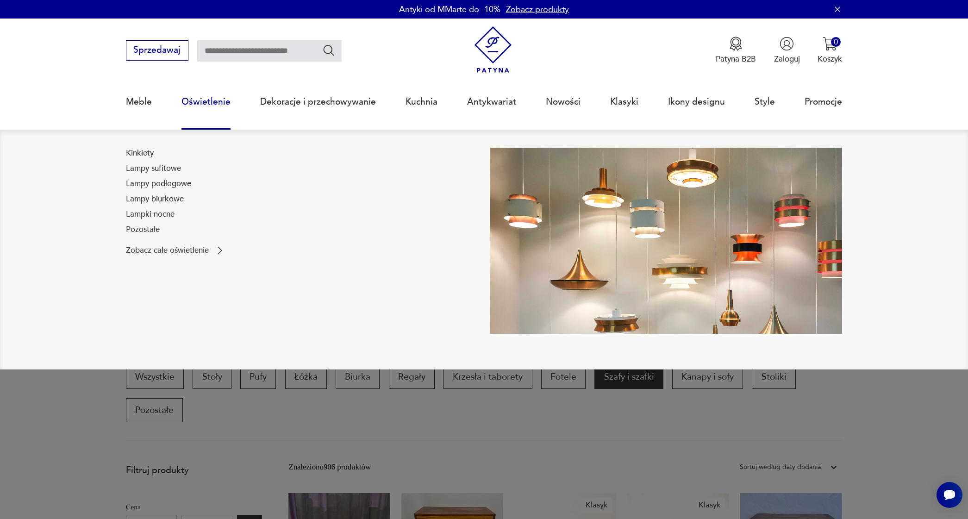
click at [212, 102] on link "Oświetlenie" at bounding box center [206, 102] width 49 height 43
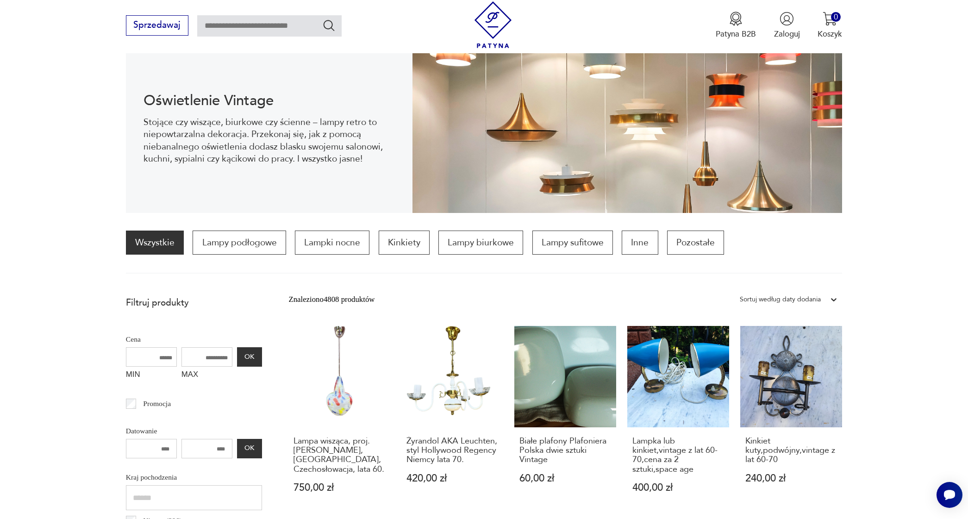
scroll to position [119, 0]
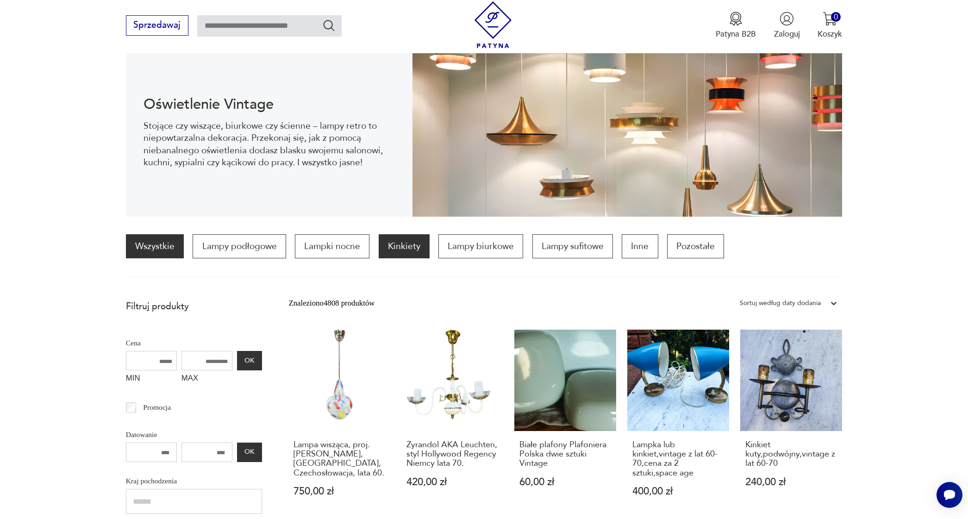
click at [408, 249] on p "Kinkiety" at bounding box center [404, 246] width 51 height 24
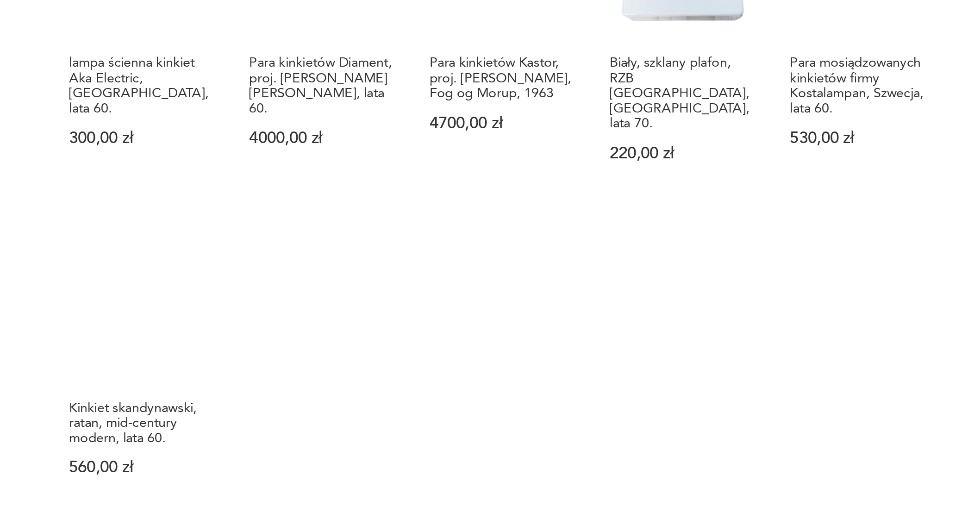
scroll to position [826, 0]
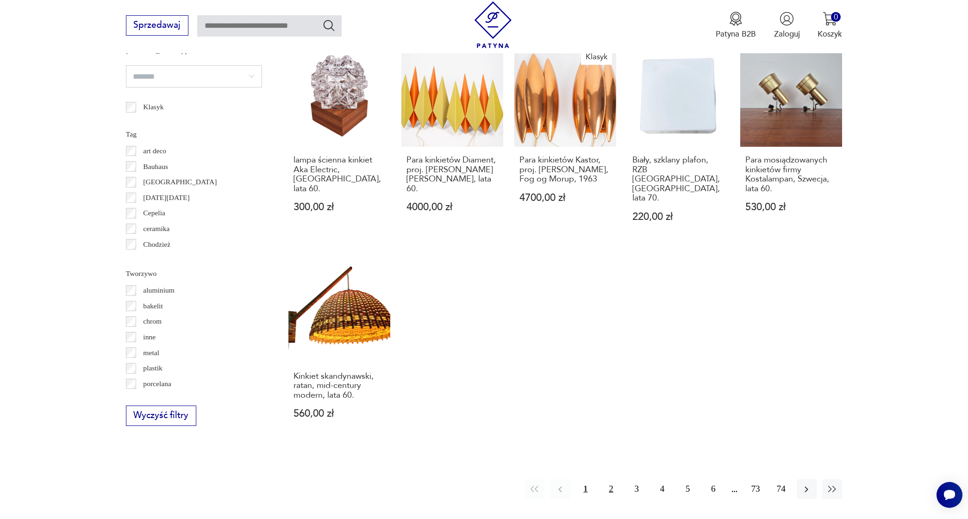
click at [610, 490] on button "2" at bounding box center [611, 489] width 20 height 20
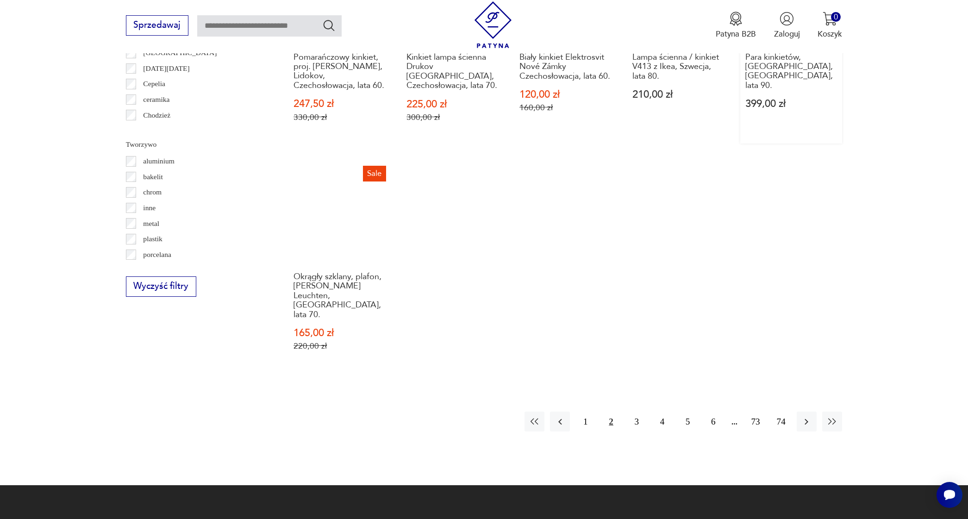
scroll to position [977, 0]
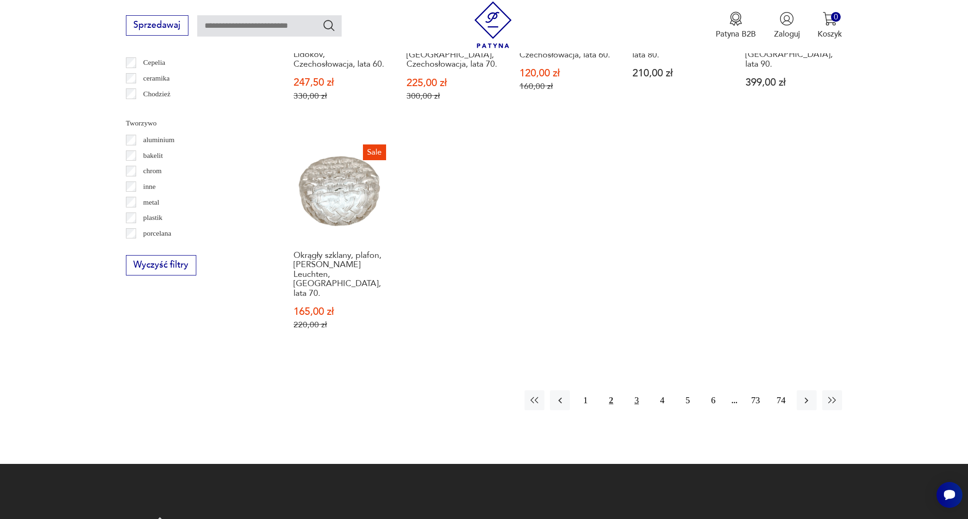
click at [636, 390] on button "3" at bounding box center [637, 400] width 20 height 20
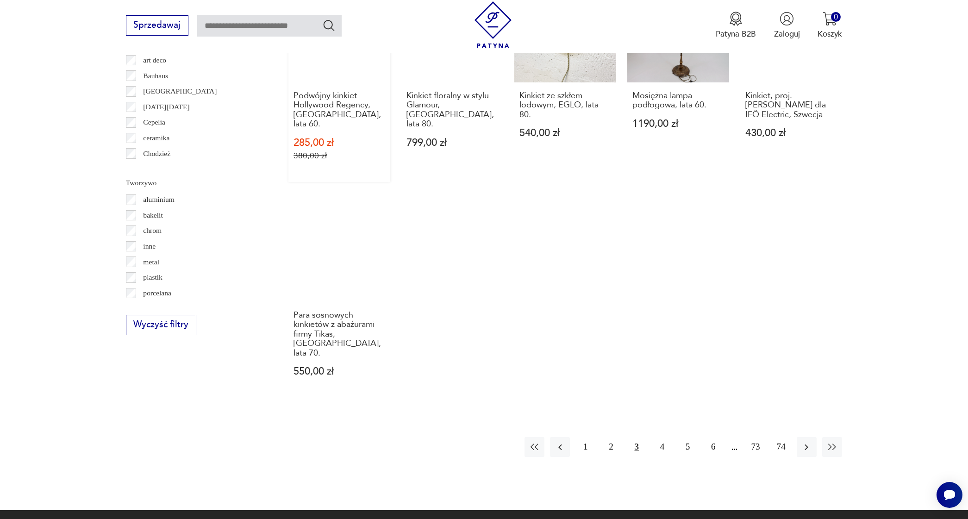
scroll to position [918, 0]
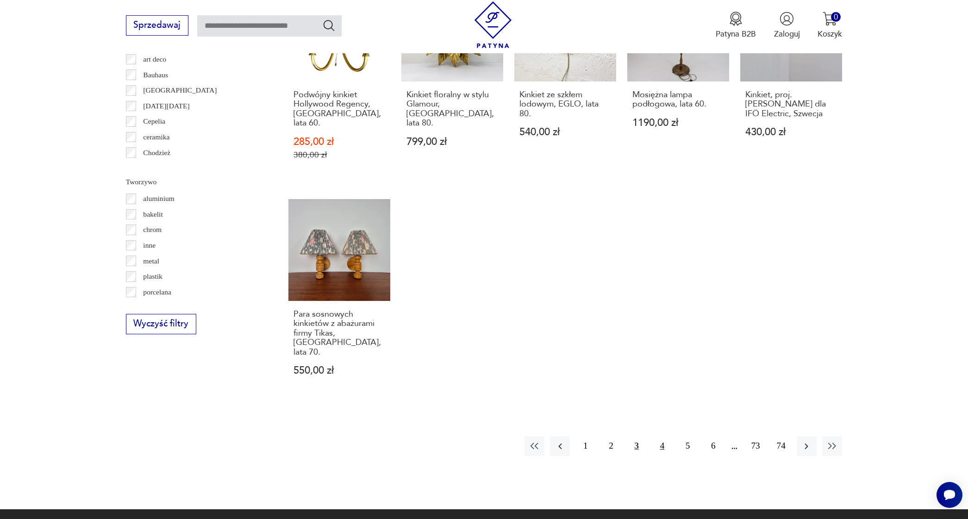
click at [661, 436] on button "4" at bounding box center [663, 446] width 20 height 20
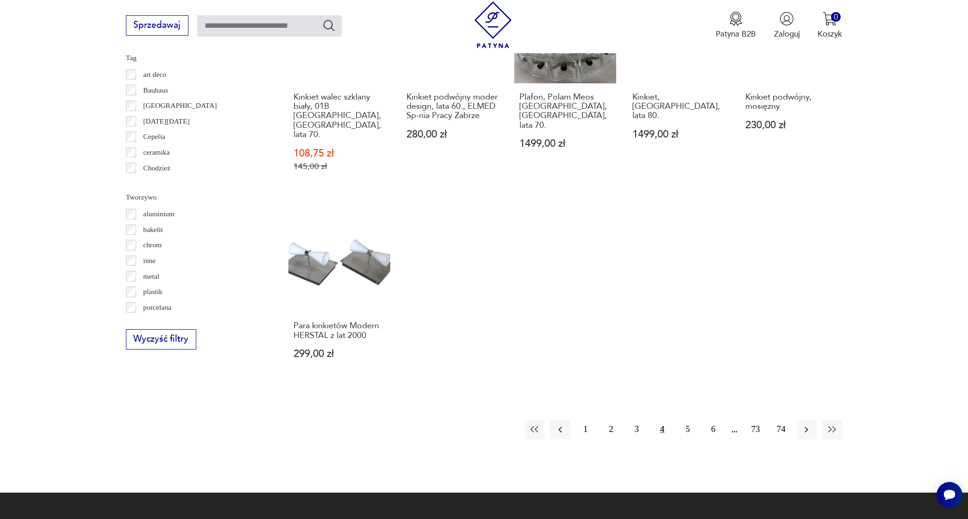
scroll to position [919, 0]
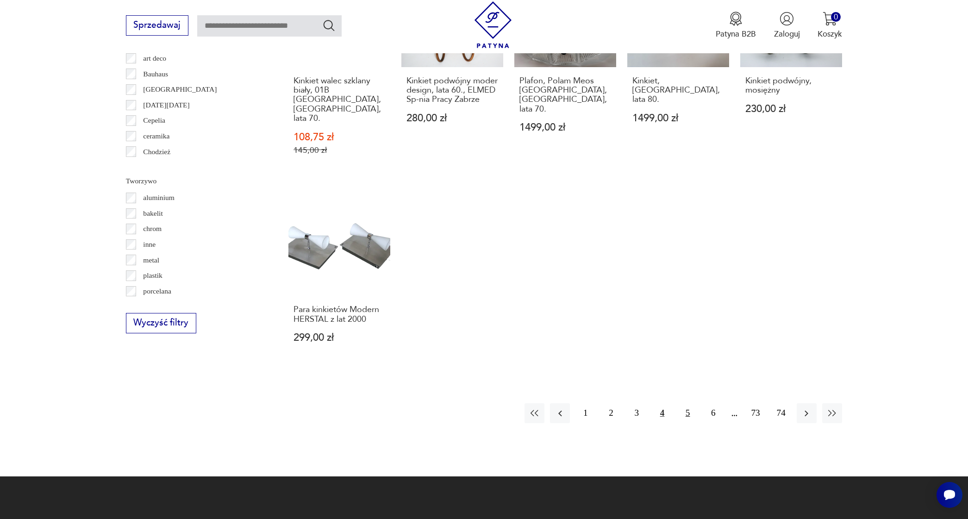
click at [687, 403] on button "5" at bounding box center [688, 413] width 20 height 20
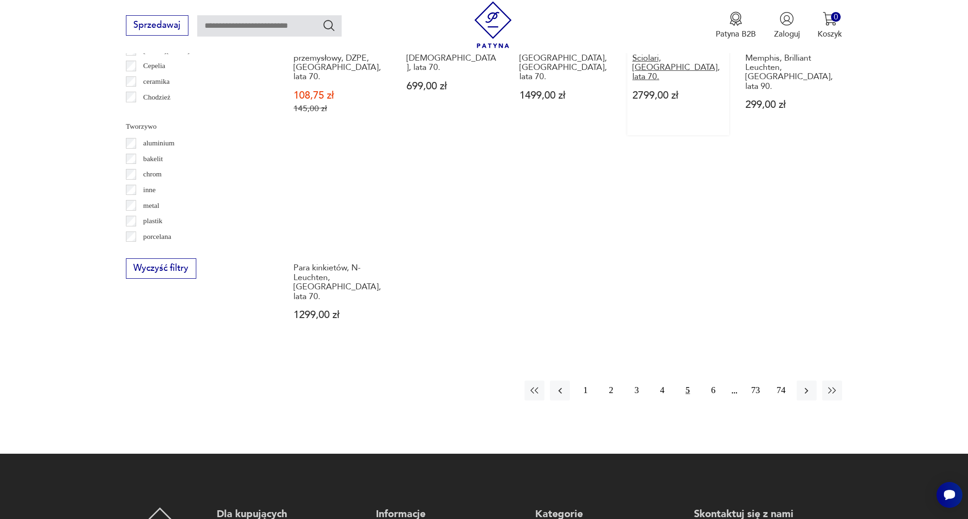
scroll to position [978, 0]
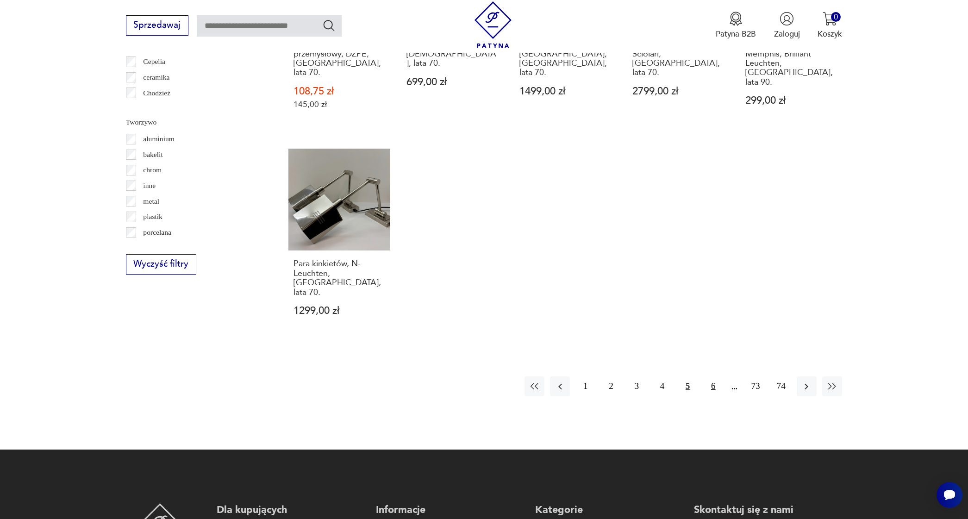
click at [713, 377] on button "6" at bounding box center [713, 387] width 20 height 20
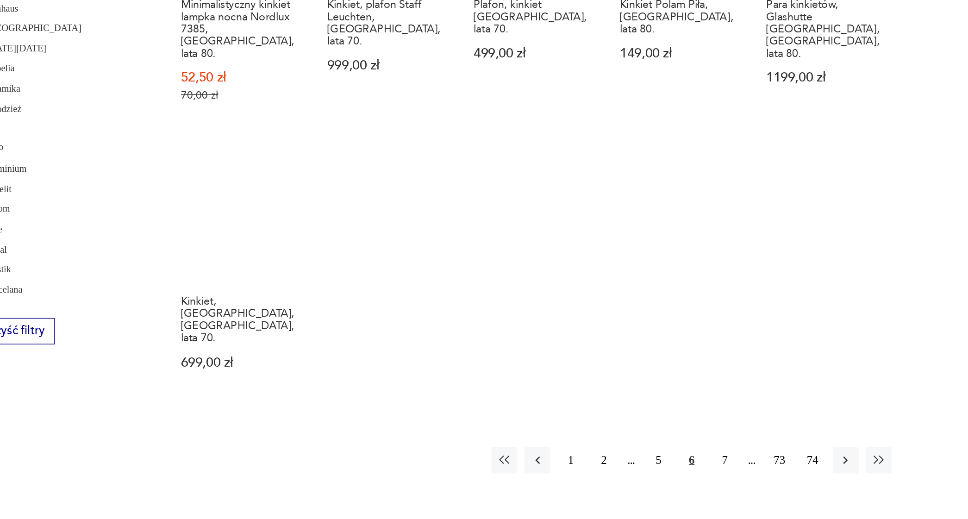
scroll to position [869, 0]
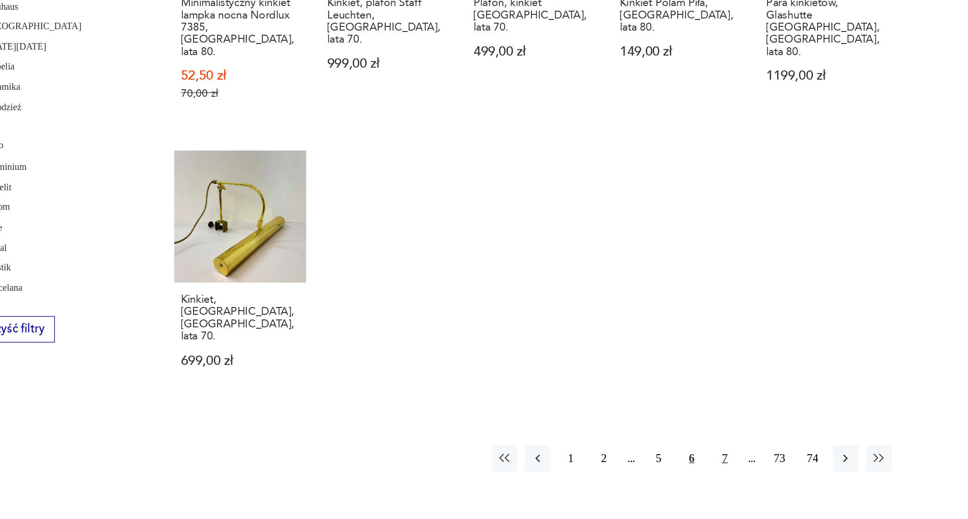
click at [703, 462] on button "7" at bounding box center [713, 472] width 20 height 20
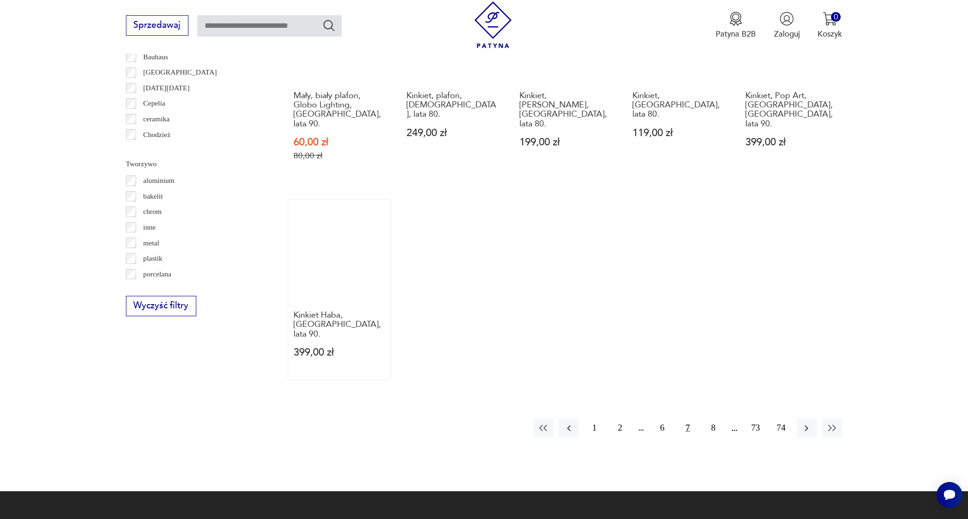
scroll to position [942, 0]
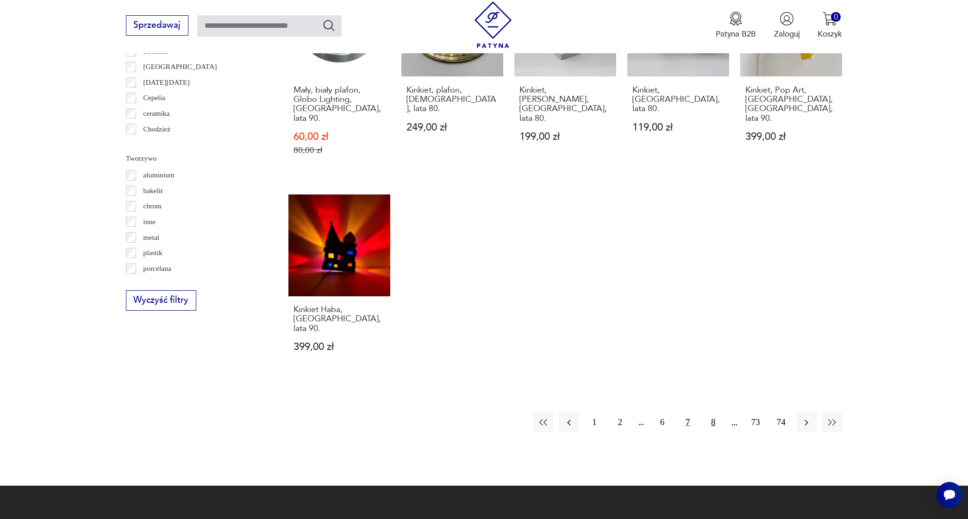
click at [715, 413] on button "8" at bounding box center [713, 423] width 20 height 20
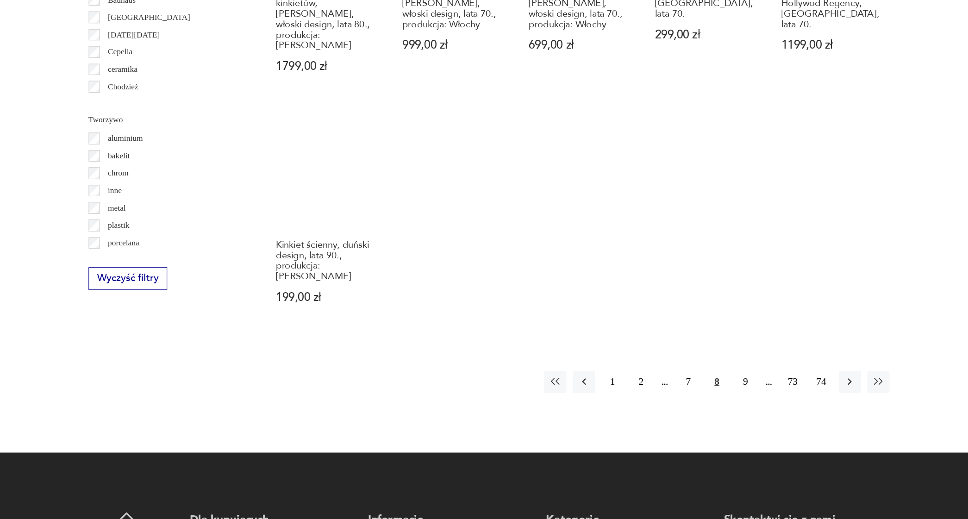
scroll to position [943, 0]
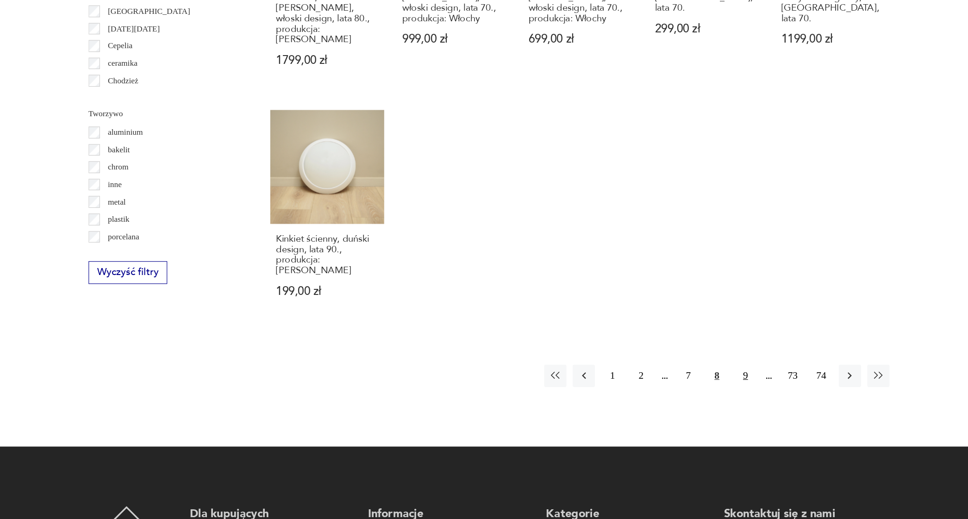
click at [703, 381] on button "9" at bounding box center [713, 391] width 20 height 20
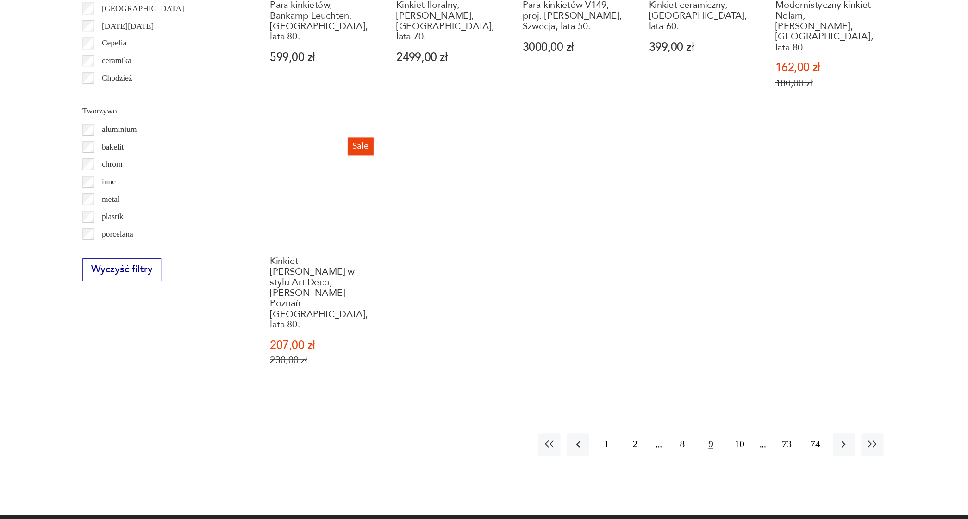
scroll to position [946, 0]
click at [703, 442] on button "10" at bounding box center [713, 452] width 20 height 20
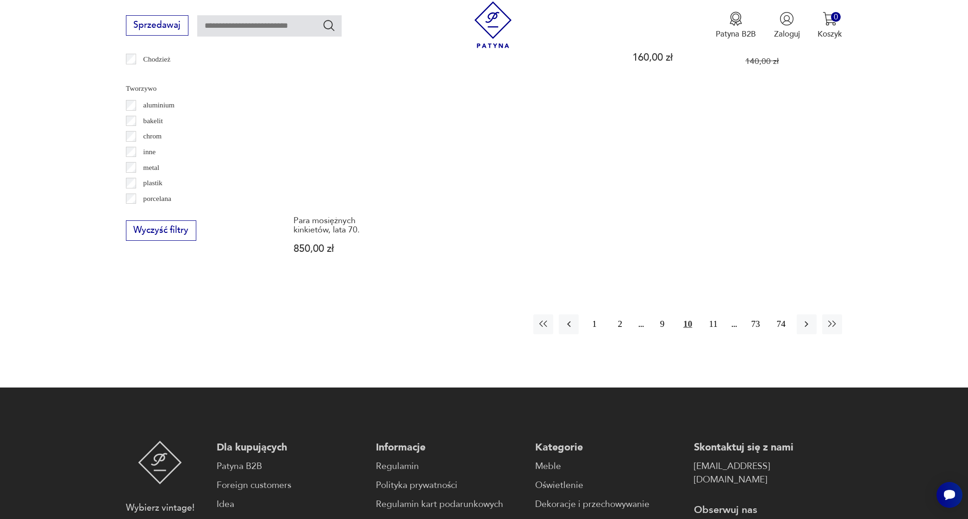
scroll to position [1012, 0]
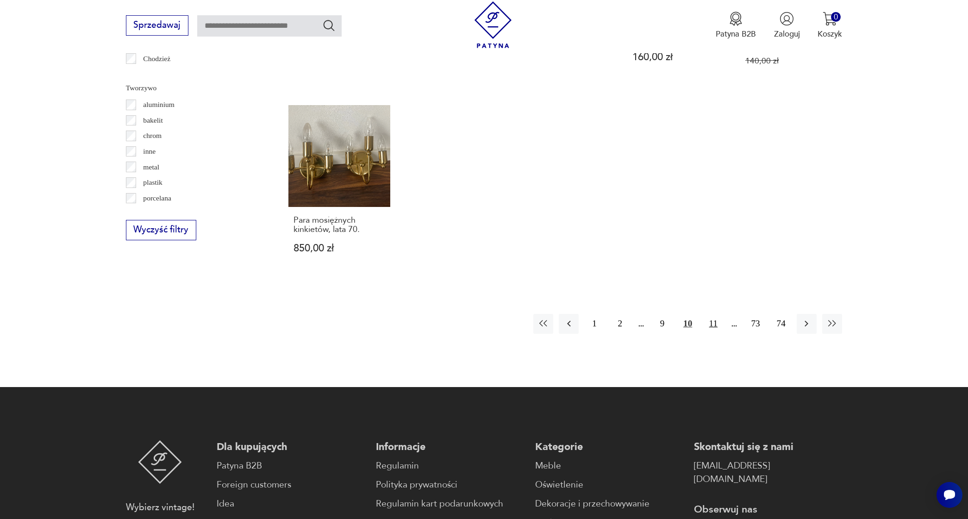
click at [716, 321] on button "11" at bounding box center [713, 324] width 20 height 20
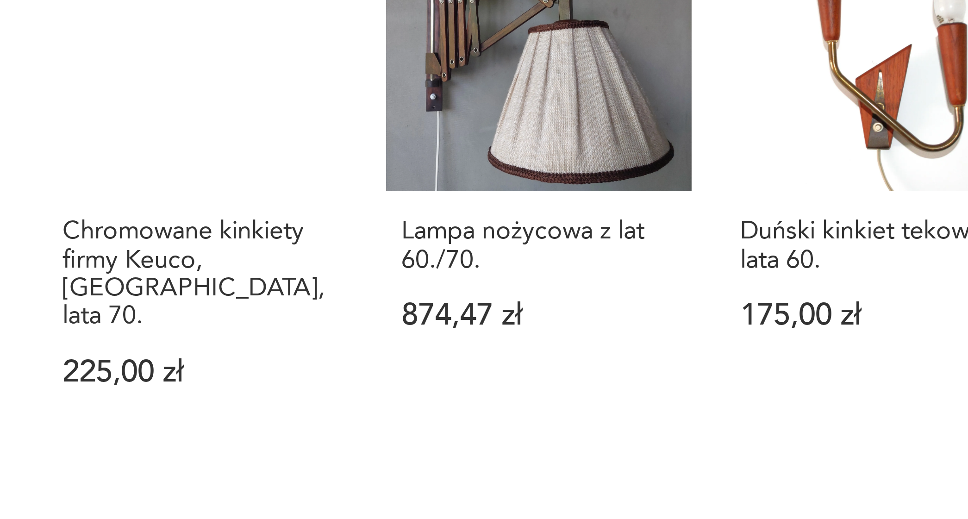
scroll to position [810, 0]
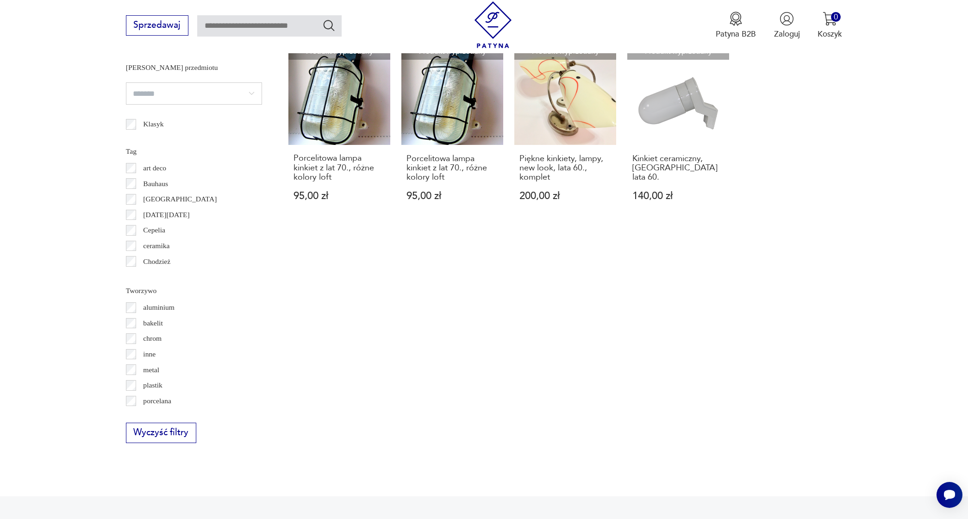
scroll to position [844, 0]
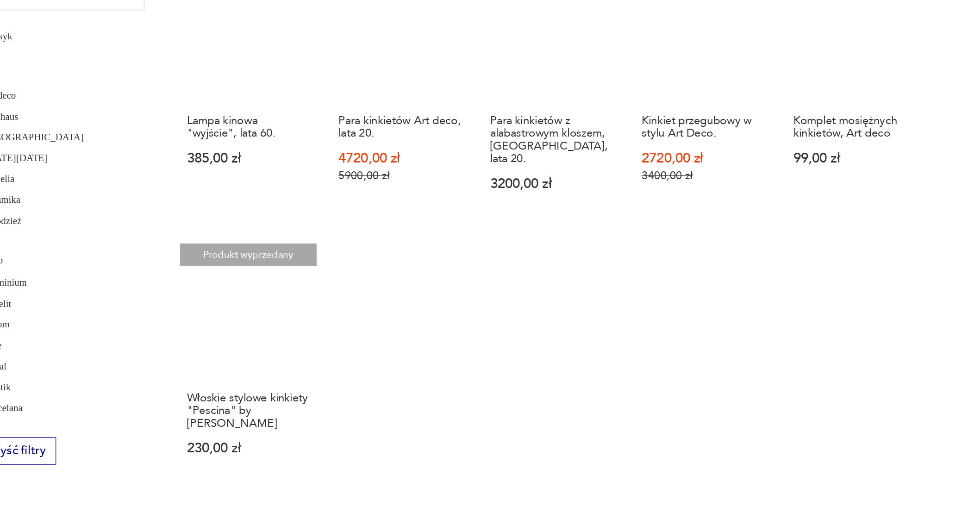
scroll to position [777, 0]
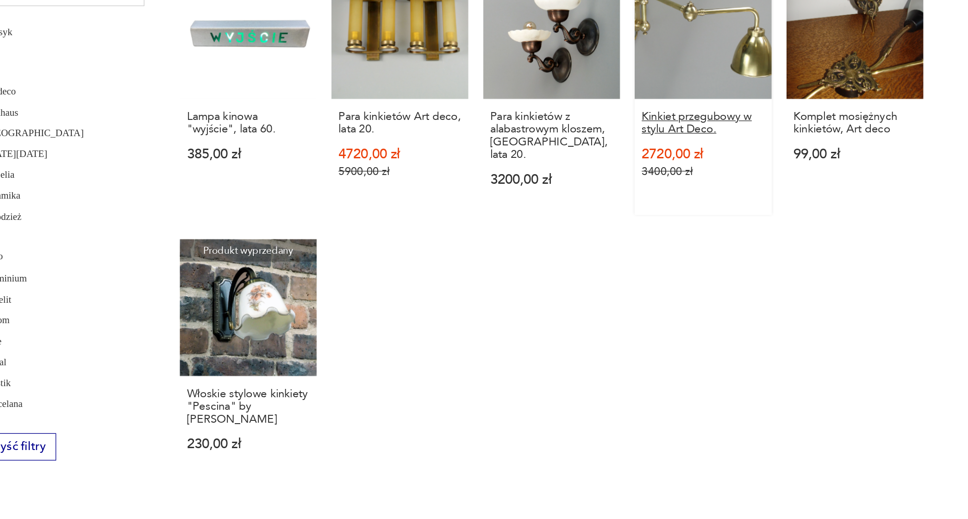
click at [633, 215] on h3 "Kinkiet przegubowy w stylu Art Deco." at bounding box center [679, 224] width 92 height 19
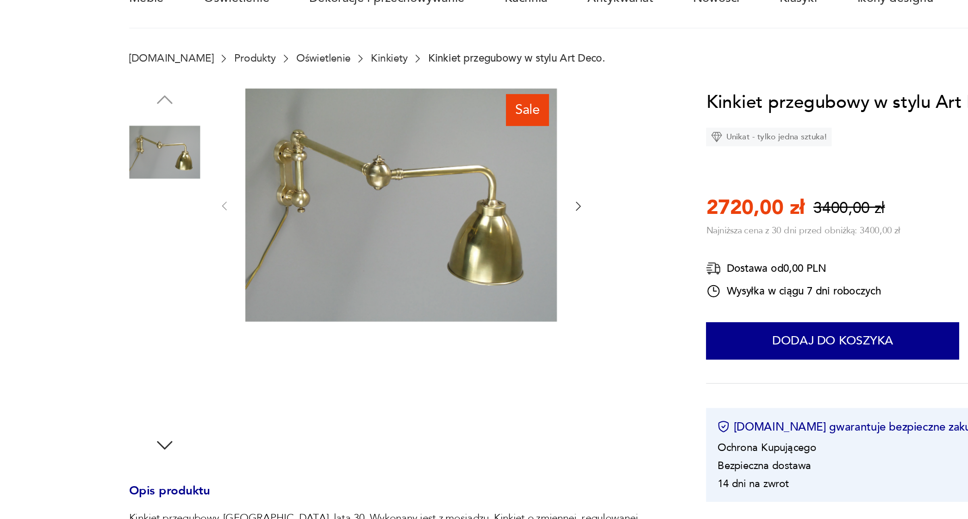
click at [126, 249] on img at bounding box center [152, 275] width 53 height 53
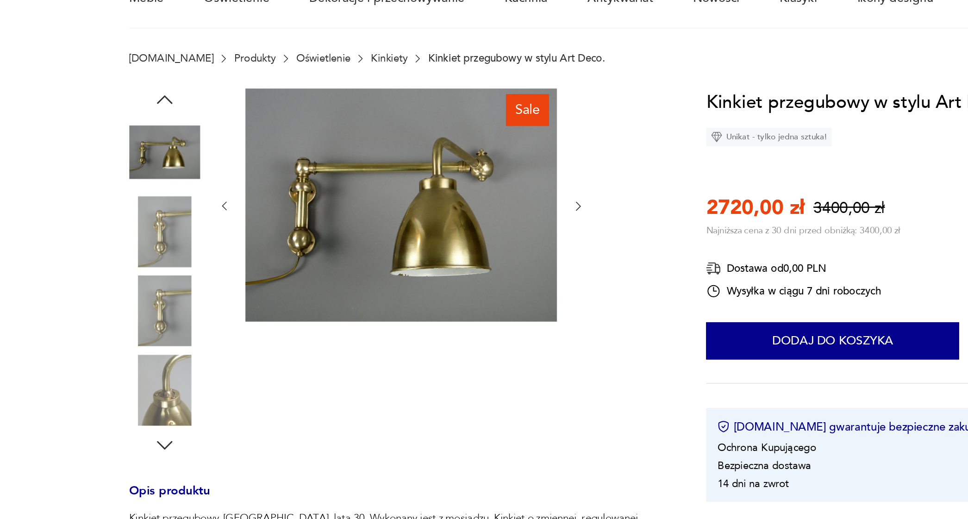
click at [126, 308] on img at bounding box center [152, 334] width 53 height 53
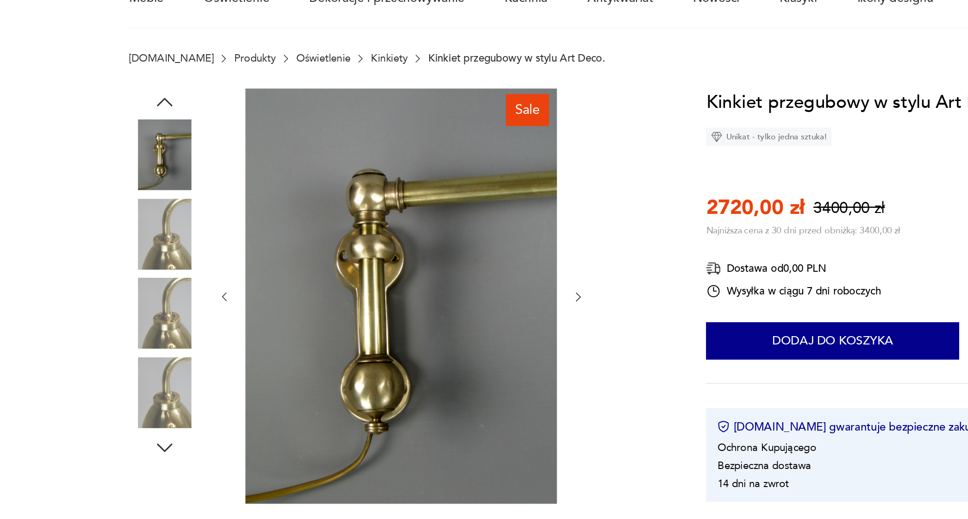
click at [126, 369] on img at bounding box center [152, 395] width 53 height 53
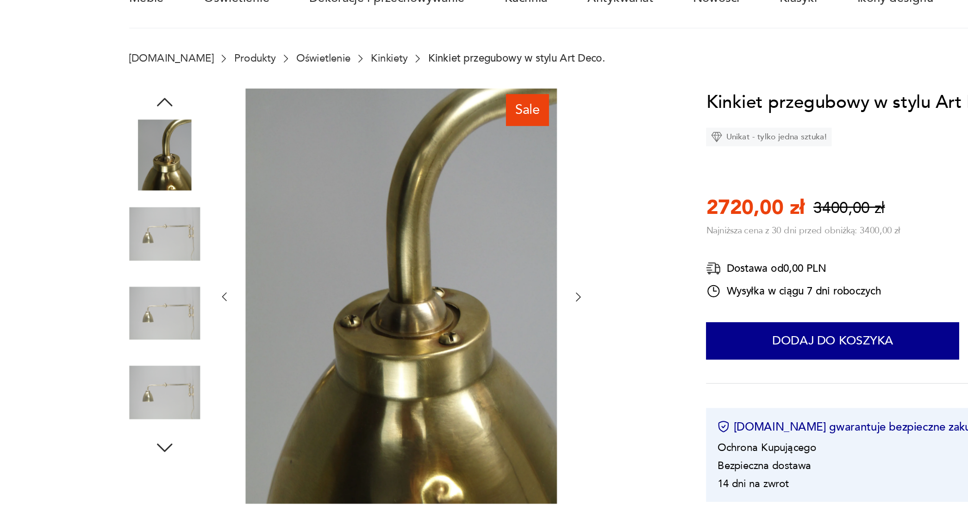
click at [126, 192] on img at bounding box center [152, 218] width 53 height 53
click at [146, 176] on icon "button" at bounding box center [152, 179] width 12 height 6
click at [126, 192] on img at bounding box center [152, 218] width 53 height 53
click at [126, 310] on img at bounding box center [152, 336] width 53 height 53
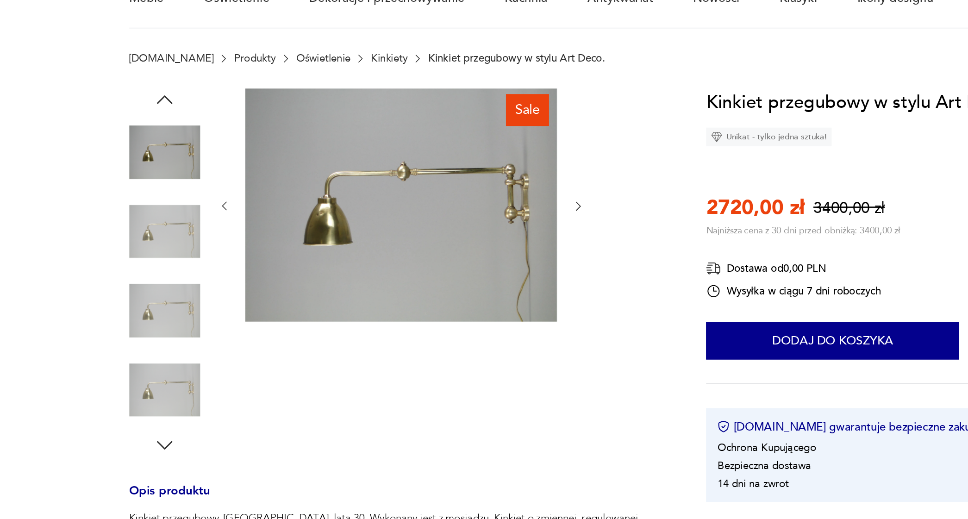
click at [146, 432] on icon "button" at bounding box center [152, 435] width 12 height 6
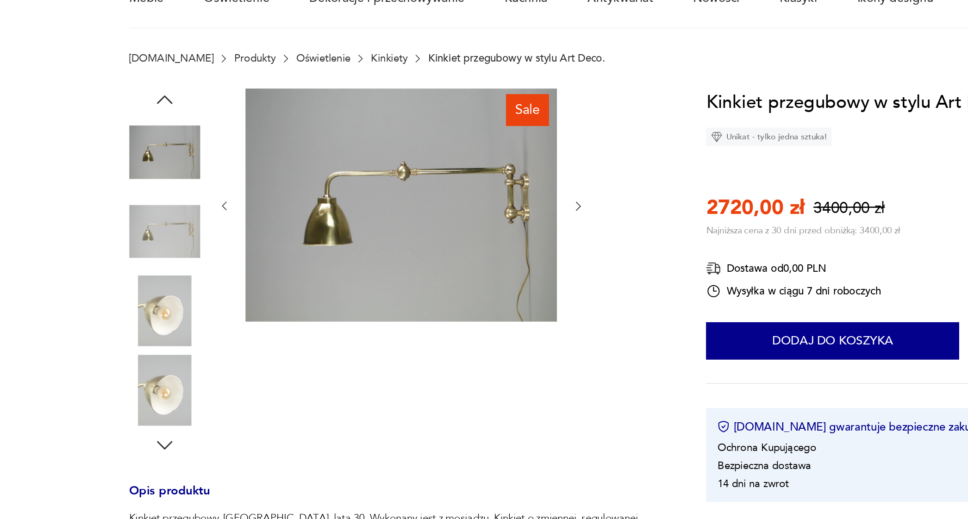
click at [146, 432] on icon "button" at bounding box center [152, 435] width 12 height 6
click at [130, 190] on img at bounding box center [152, 216] width 53 height 53
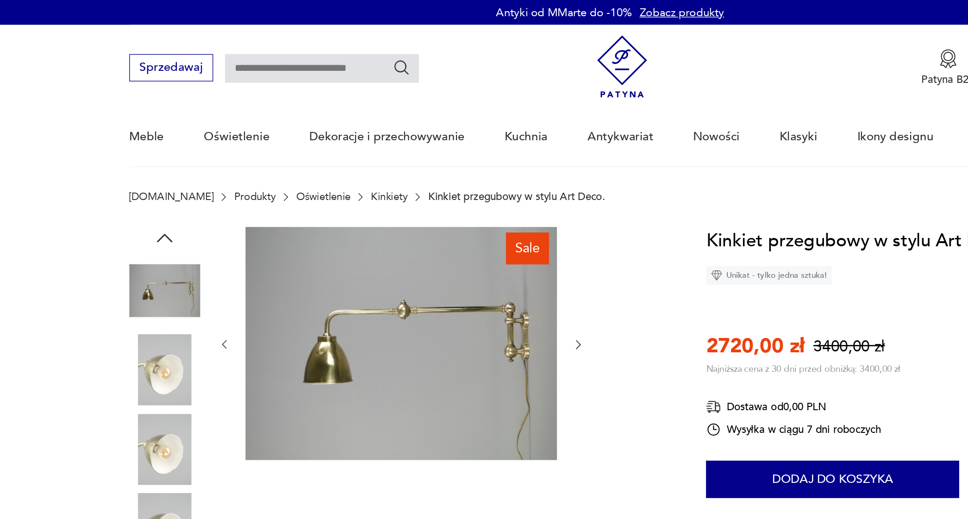
click at [144, 173] on icon "button" at bounding box center [152, 177] width 17 height 17
click at [126, 208] on img at bounding box center [152, 216] width 53 height 53
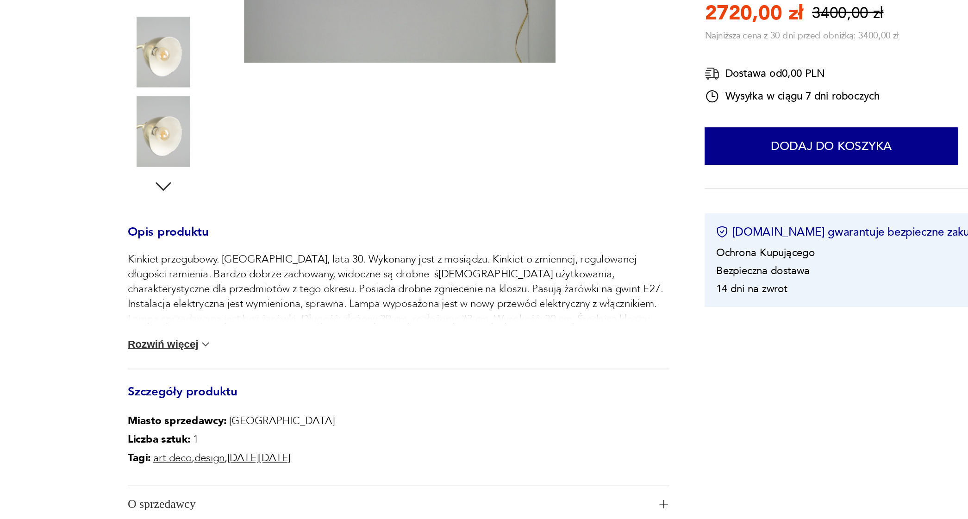
scroll to position [179, 0]
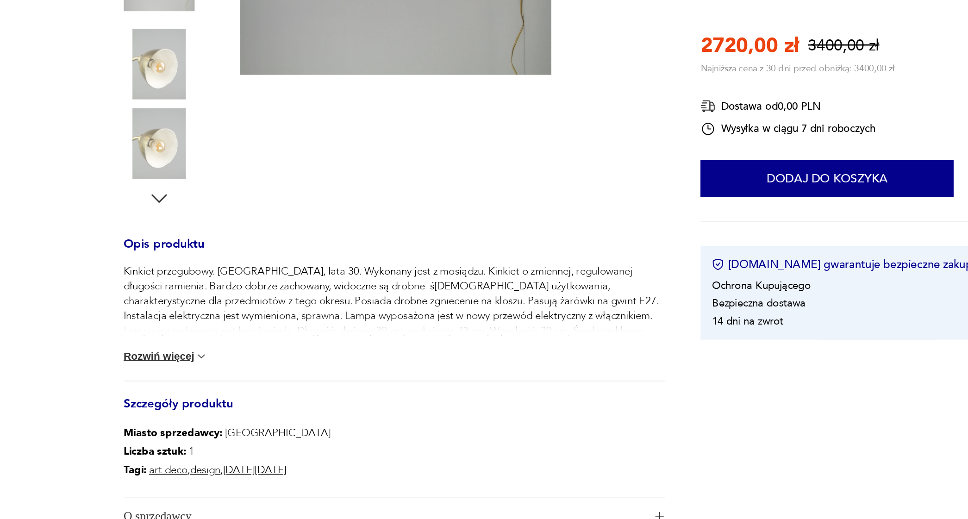
click at [126, 369] on button "Rozwiń więcej" at bounding box center [157, 373] width 63 height 9
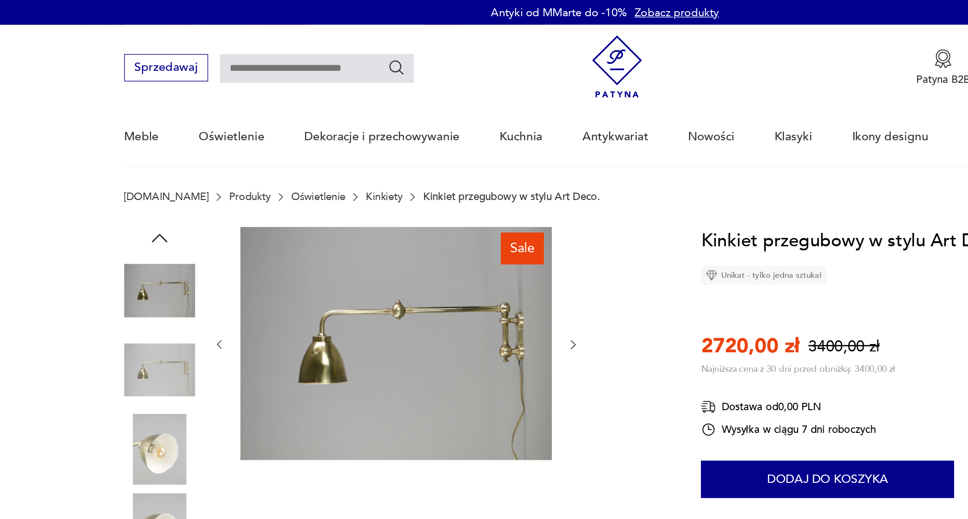
scroll to position [0, 0]
click at [146, 175] on icon "button" at bounding box center [152, 177] width 12 height 6
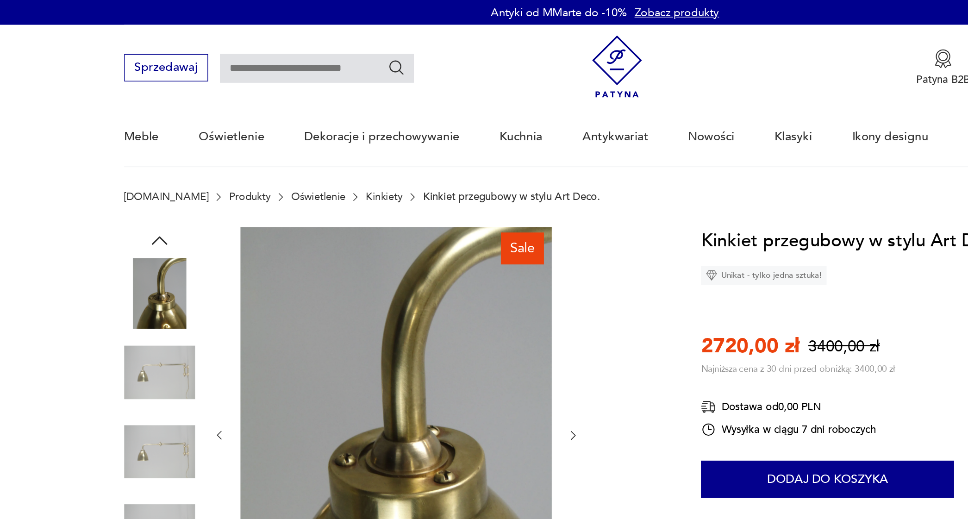
click at [144, 175] on icon "button" at bounding box center [152, 179] width 17 height 17
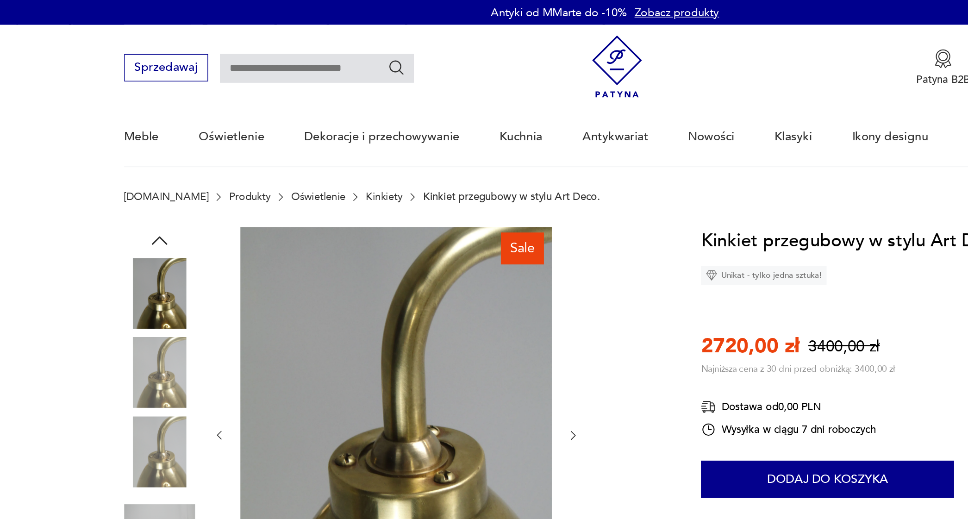
click at [144, 175] on icon "button" at bounding box center [152, 179] width 17 height 17
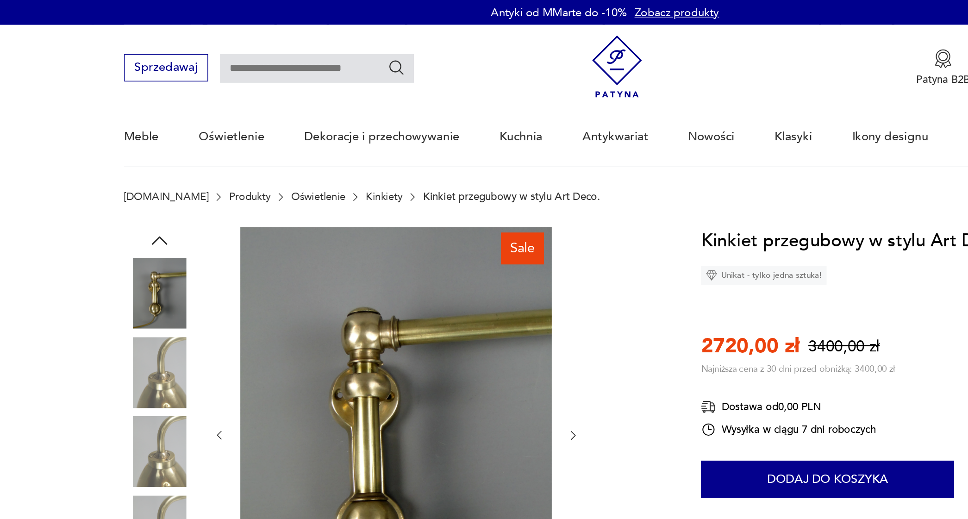
click at [144, 175] on icon "button" at bounding box center [152, 179] width 17 height 17
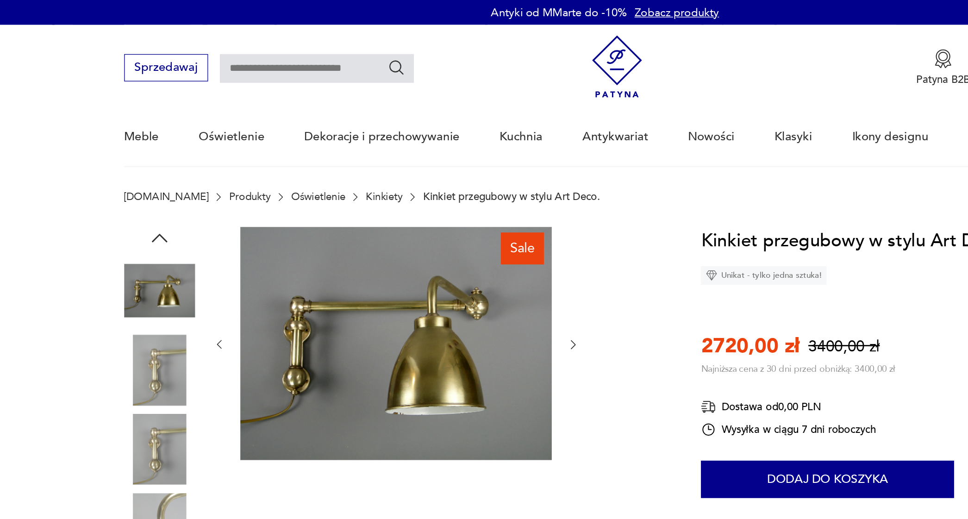
click at [146, 175] on icon "button" at bounding box center [152, 177] width 12 height 6
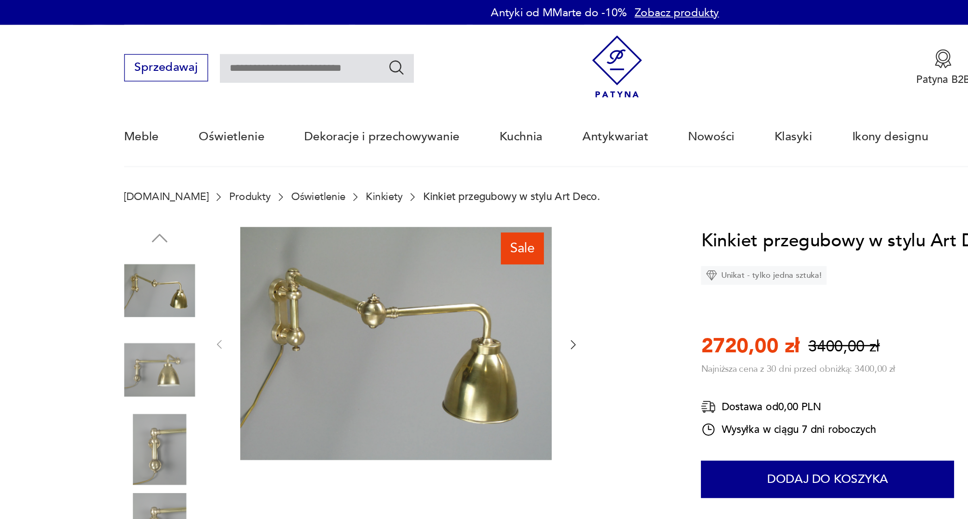
click at [126, 284] on img at bounding box center [152, 275] width 53 height 53
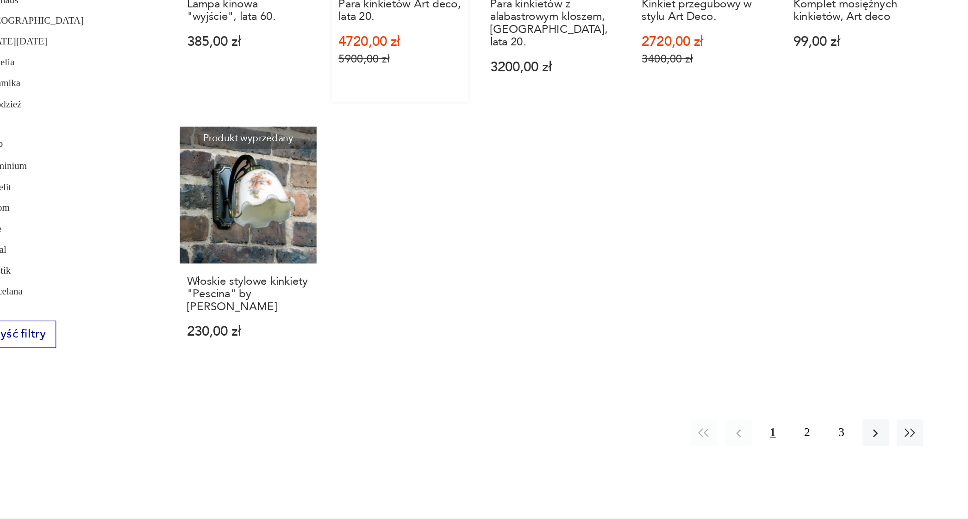
scroll to position [940, 0]
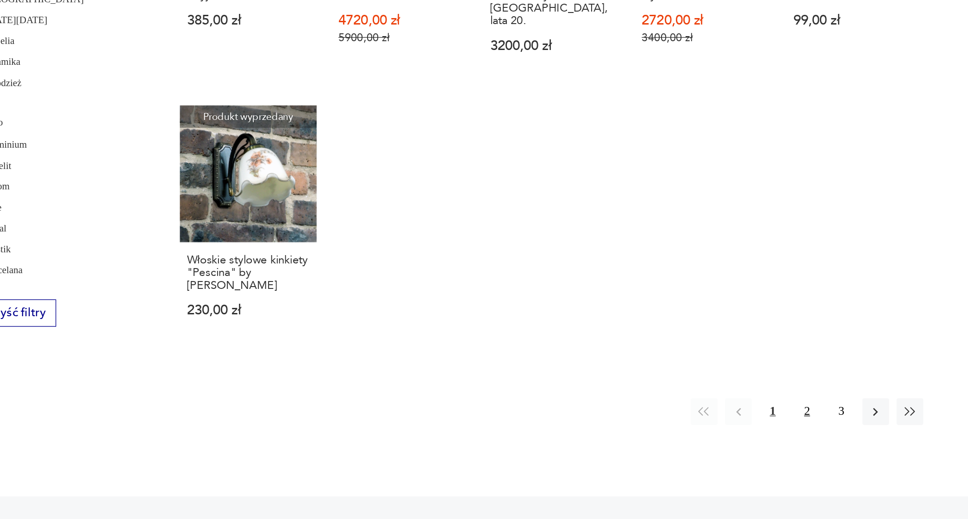
click at [746, 365] on button "2" at bounding box center [756, 375] width 20 height 20
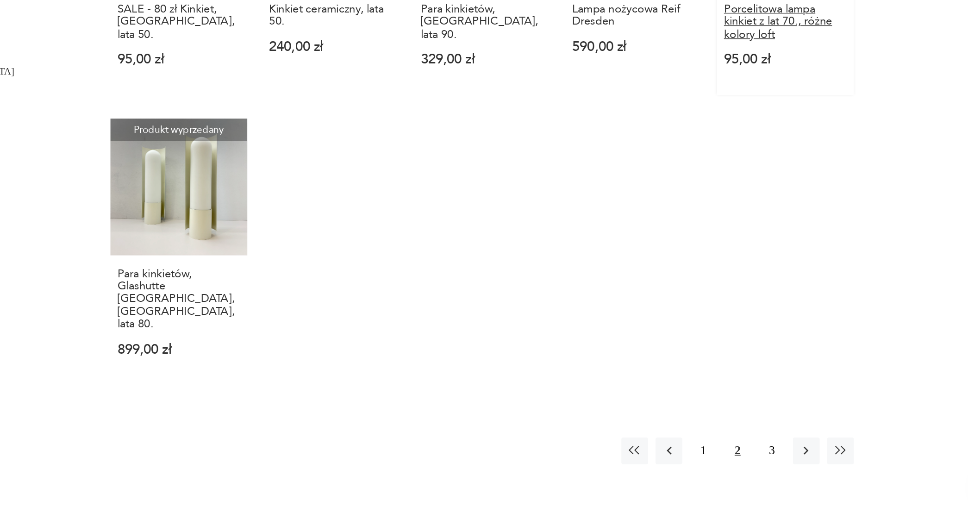
scroll to position [826, 0]
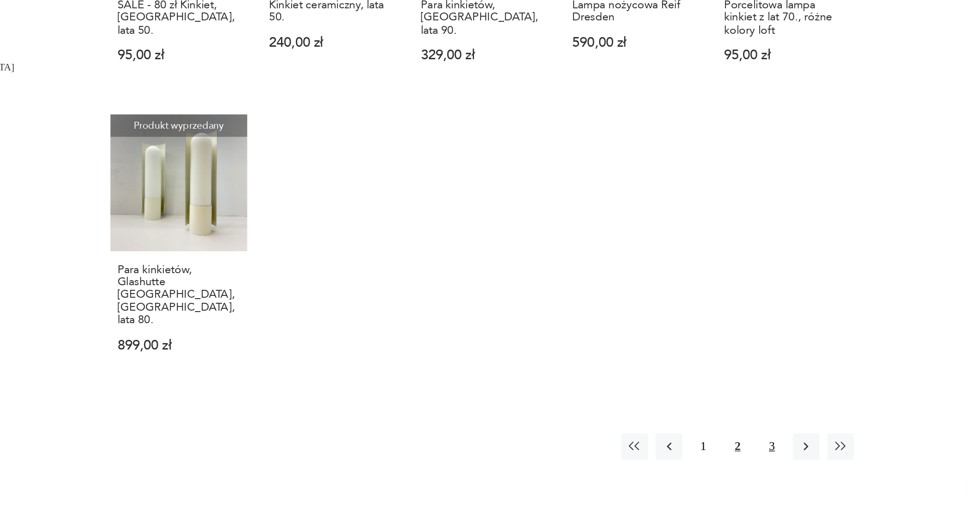
click at [772, 455] on button "3" at bounding box center [782, 465] width 20 height 20
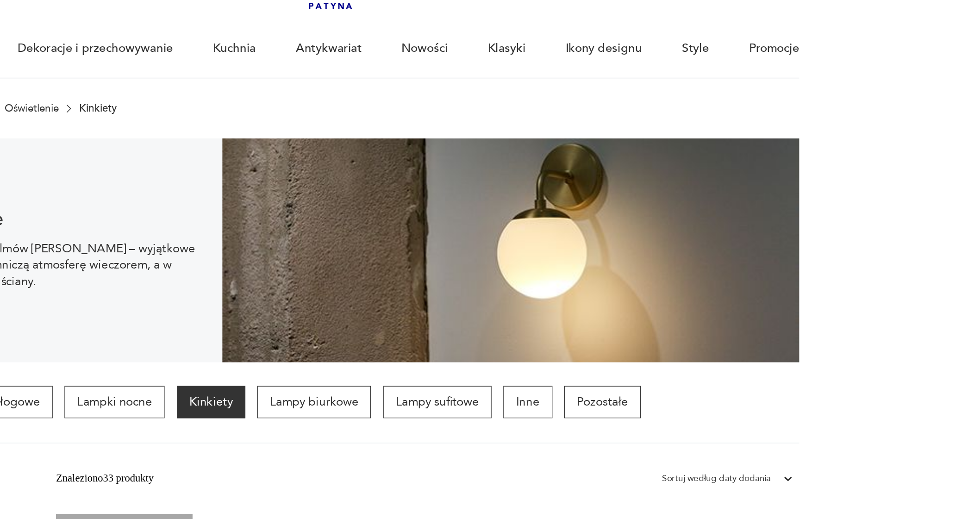
scroll to position [63, 0]
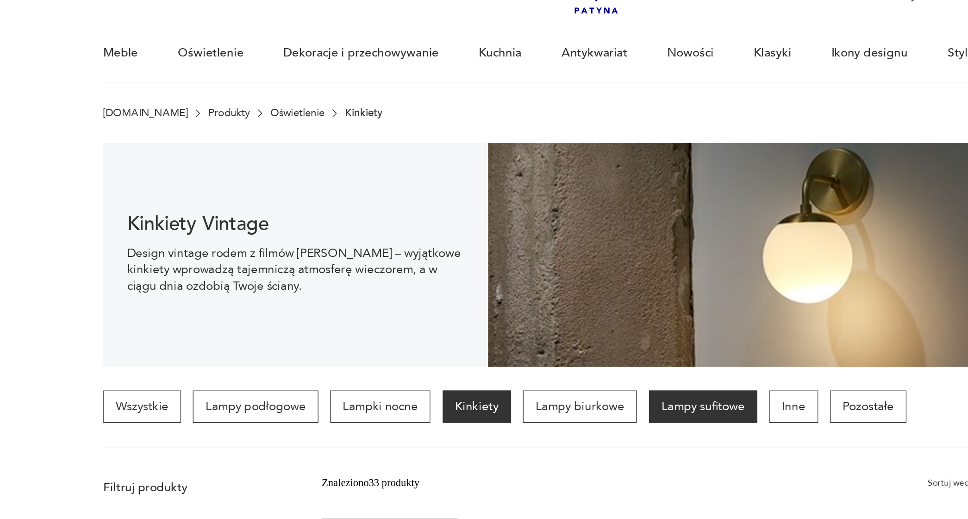
click at [541, 308] on p "Lampy sufitowe" at bounding box center [573, 303] width 81 height 24
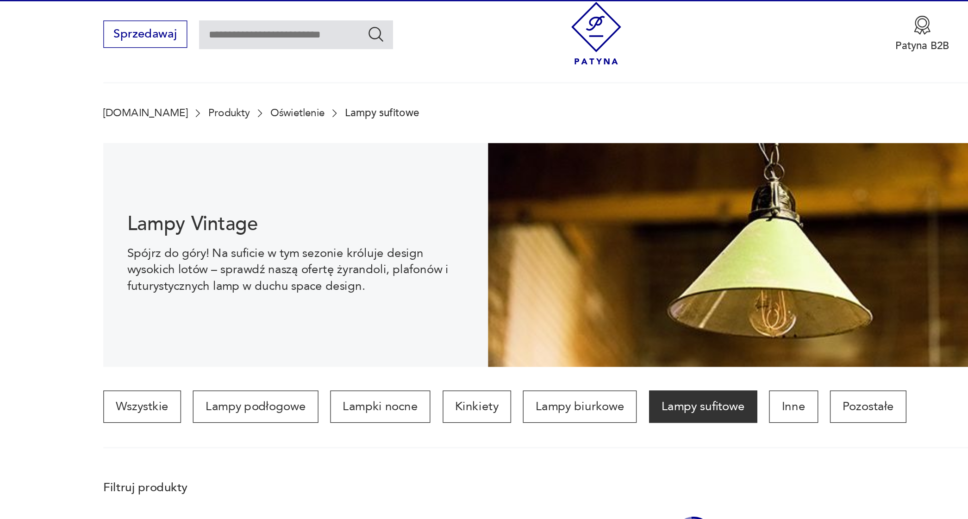
scroll to position [141, 0]
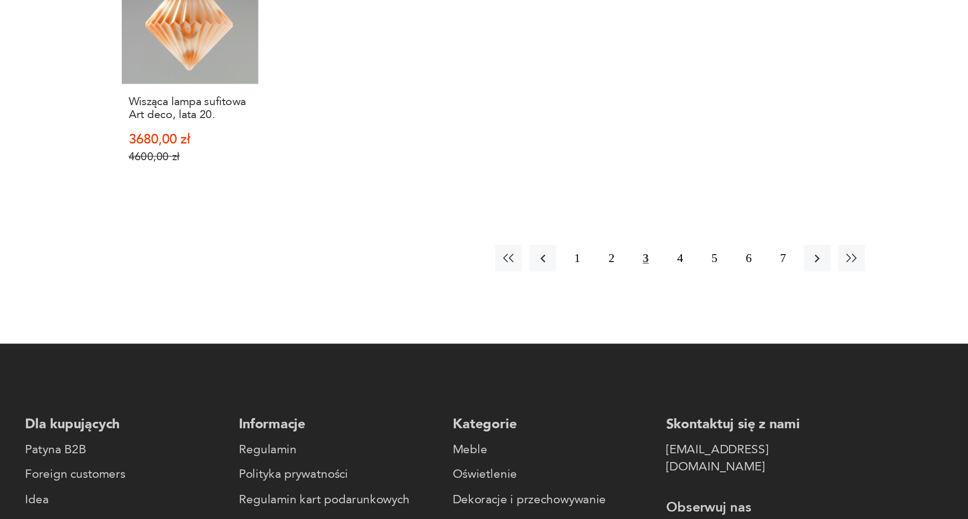
scroll to position [961, 0]
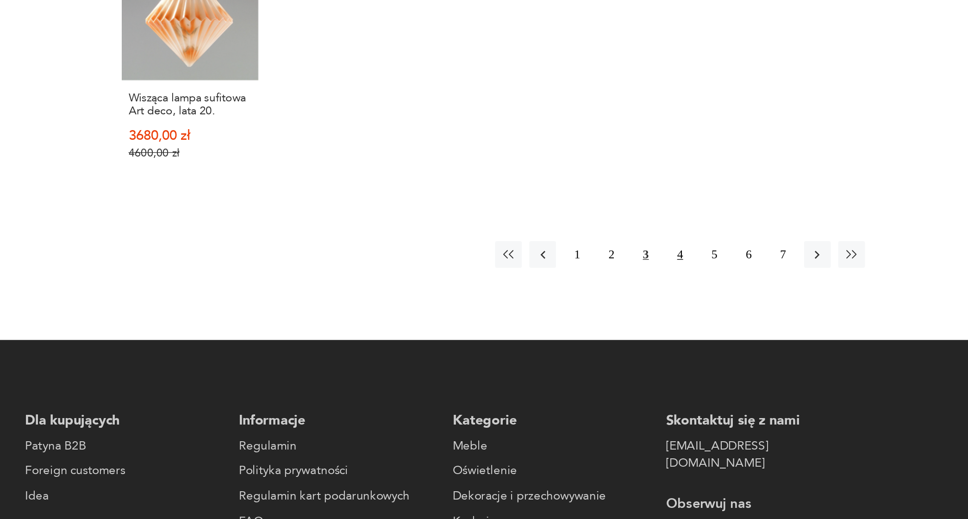
click at [695, 312] on button "4" at bounding box center [705, 322] width 20 height 20
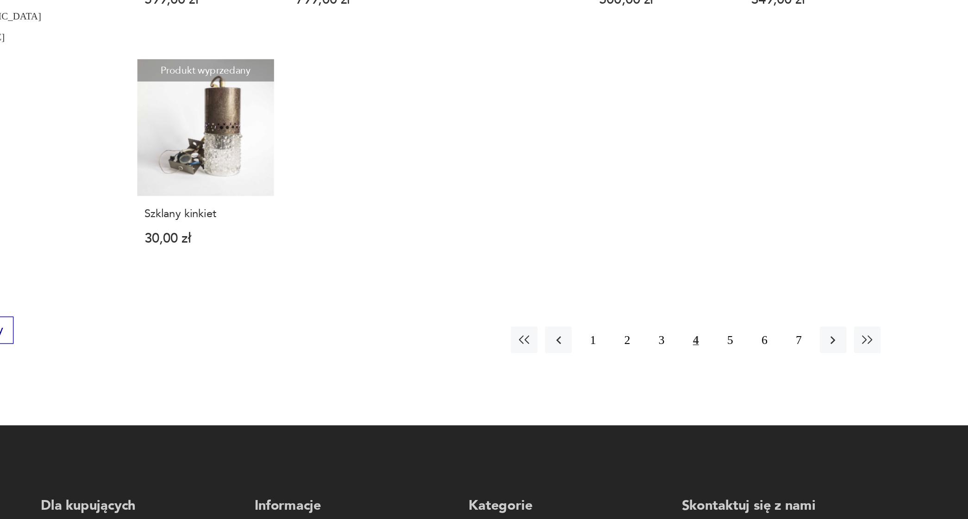
scroll to position [907, 0]
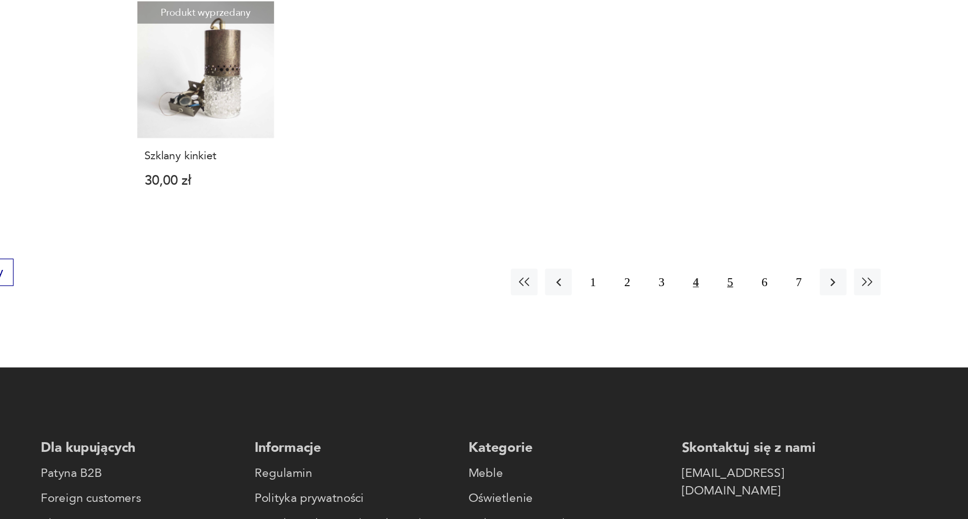
click at [720, 333] on button "5" at bounding box center [730, 343] width 20 height 20
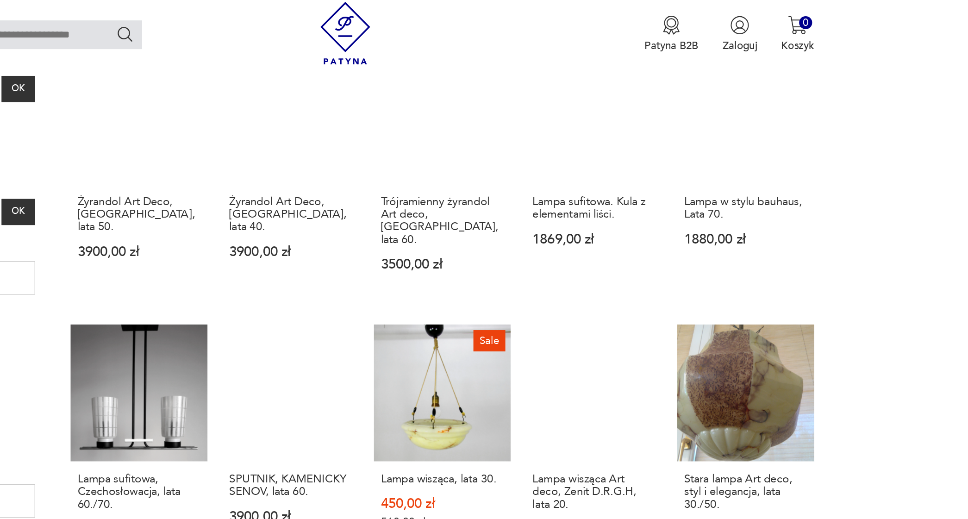
scroll to position [274, 0]
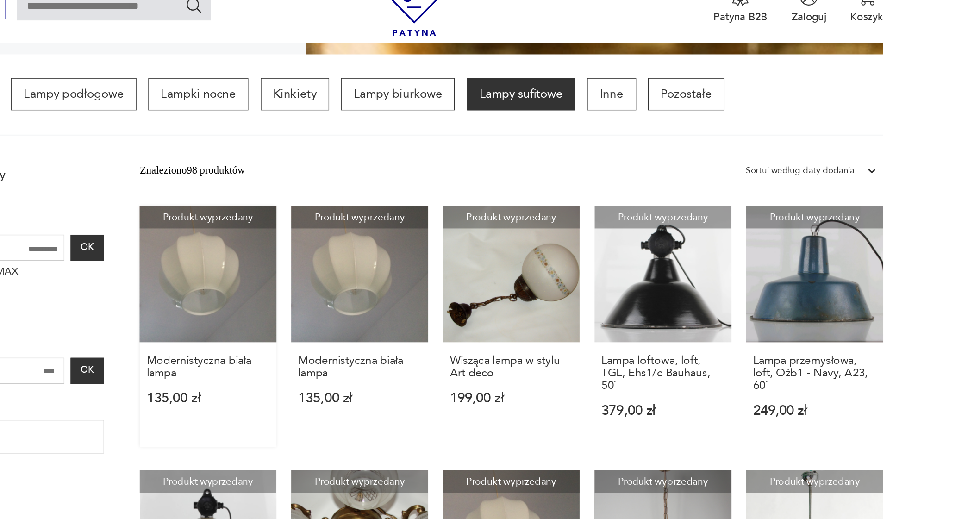
click at [289, 222] on link "Produkt wyprzedany Modernistyczna biała lampa 135,00 zł" at bounding box center [340, 264] width 102 height 179
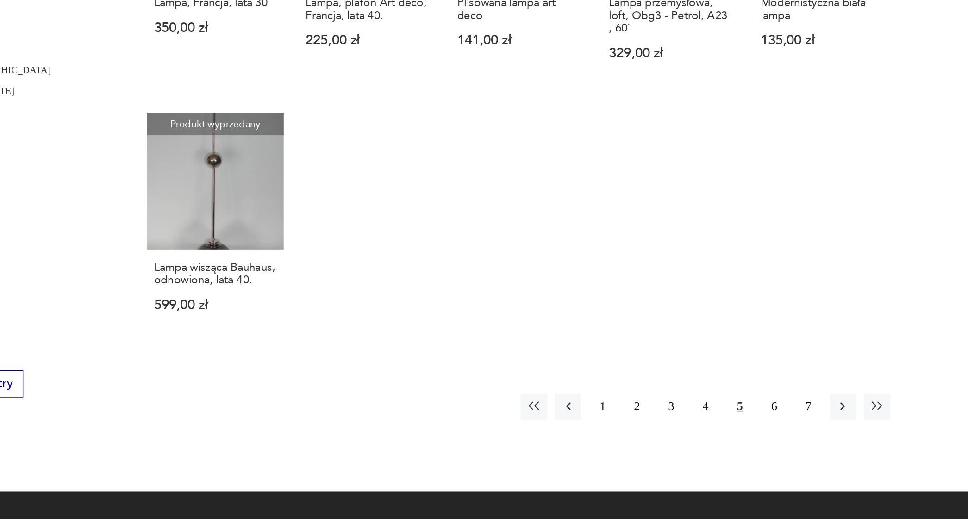
scroll to position [825, 0]
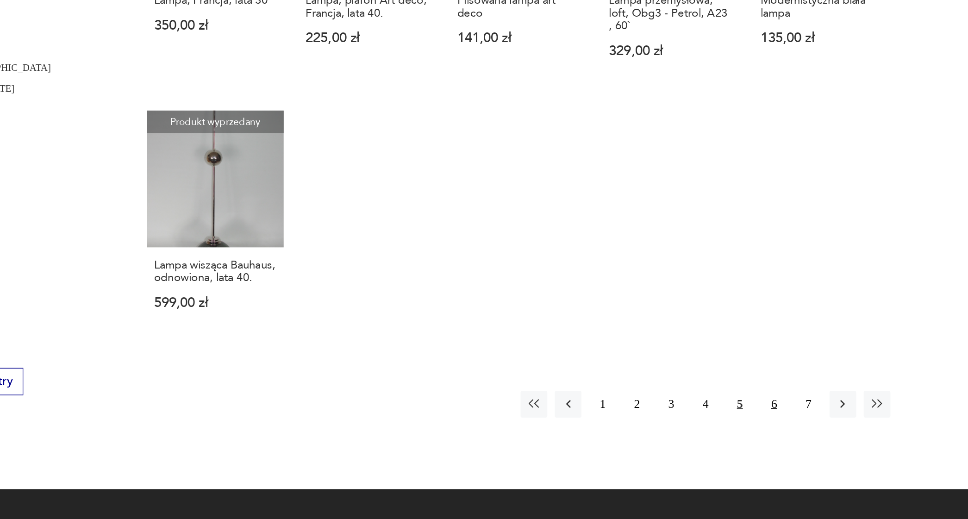
click at [746, 424] on button "6" at bounding box center [756, 434] width 20 height 20
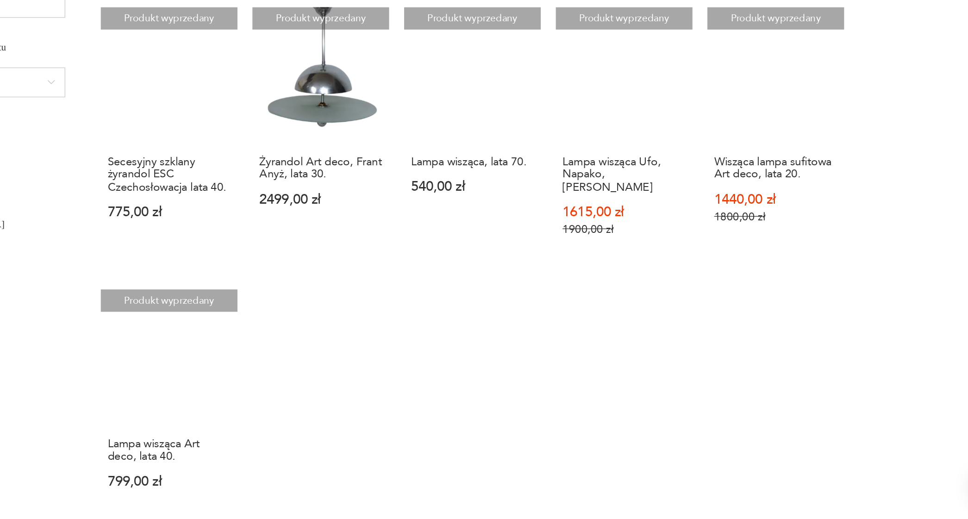
scroll to position [709, 0]
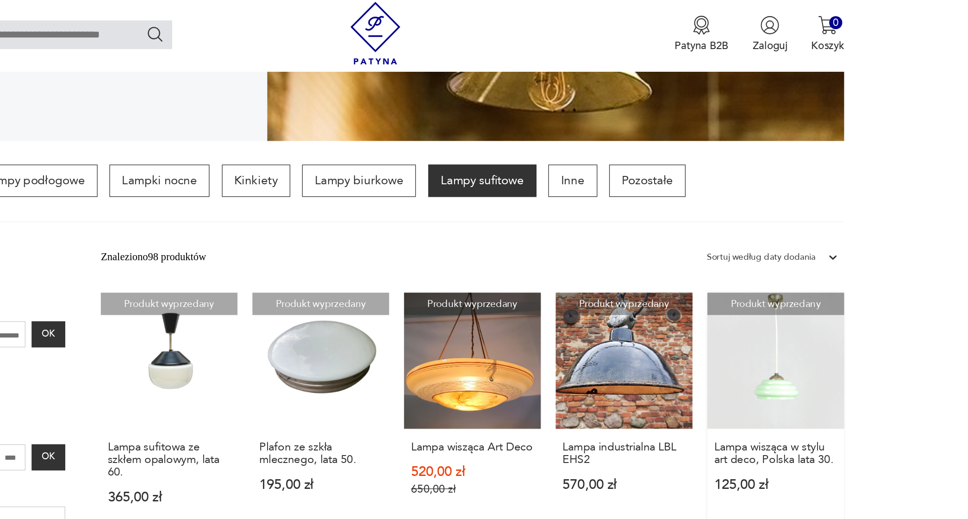
click at [741, 291] on link "Produkt wyprzedany Lampa wisząca w stylu art deco, Polska lata 30. 125,00 zł" at bounding box center [792, 307] width 102 height 179
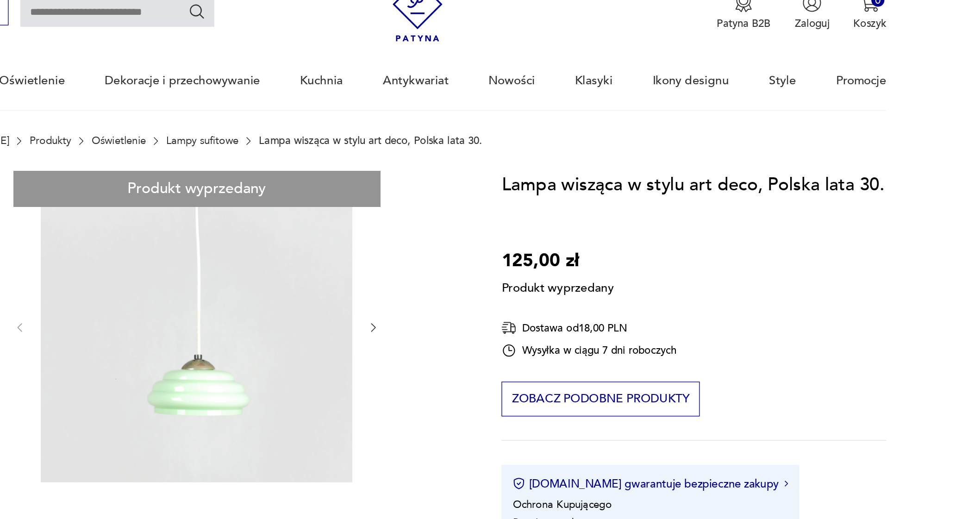
click at [277, 246] on div "Produkt wyprzedany Opis produktu Lampa sufitowa w stylu art deco wyprodukowana …" at bounding box center [327, 437] width 403 height 537
click at [279, 243] on div "Produkt wyprzedany Opis produktu Lampa sufitowa w stylu art deco wyprodukowana …" at bounding box center [327, 437] width 403 height 537
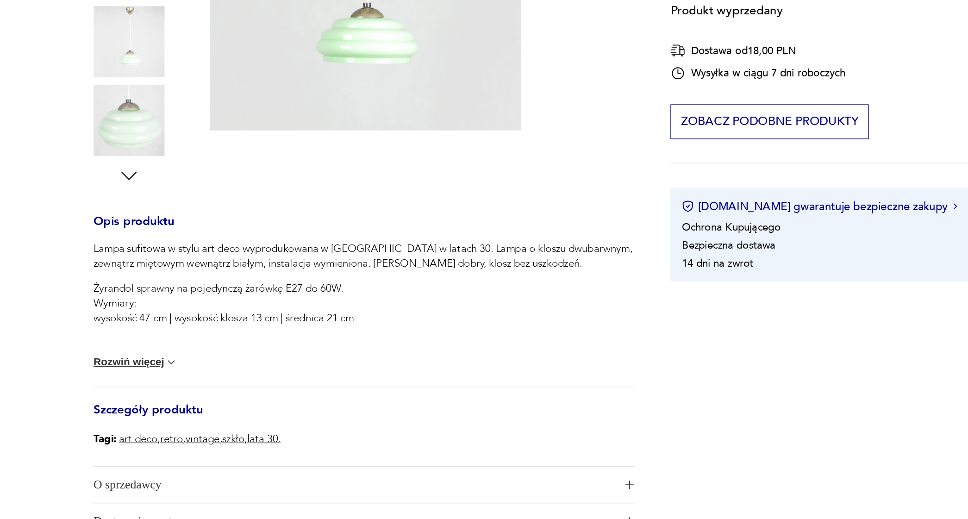
scroll to position [172, 0]
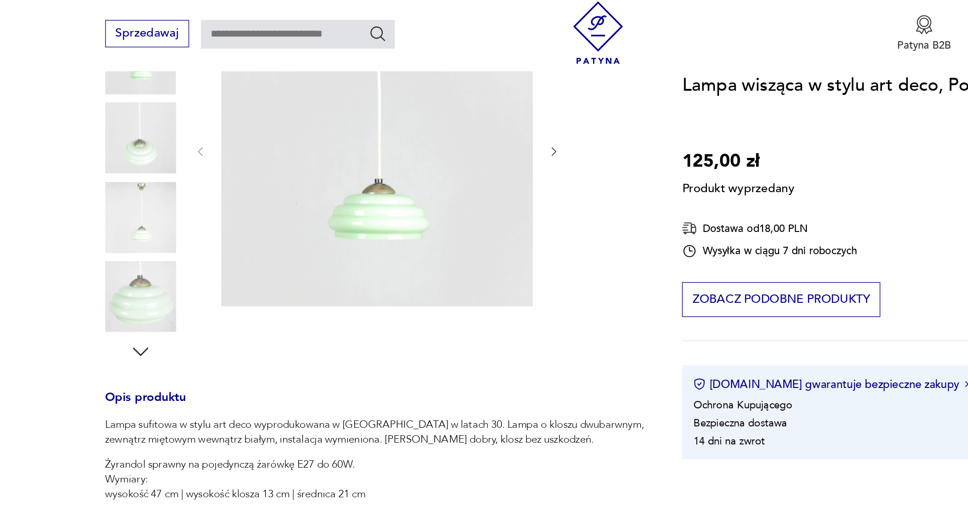
click at [126, 164] on div "Produkt wyprzedany Opis produktu Lampa sufitowa w stylu art deco wyprodukowana …" at bounding box center [327, 265] width 403 height 537
click at [126, 104] on div "Produkt wyprzedany Opis produktu Lampa sufitowa w stylu art deco wyprodukowana …" at bounding box center [327, 265] width 403 height 537
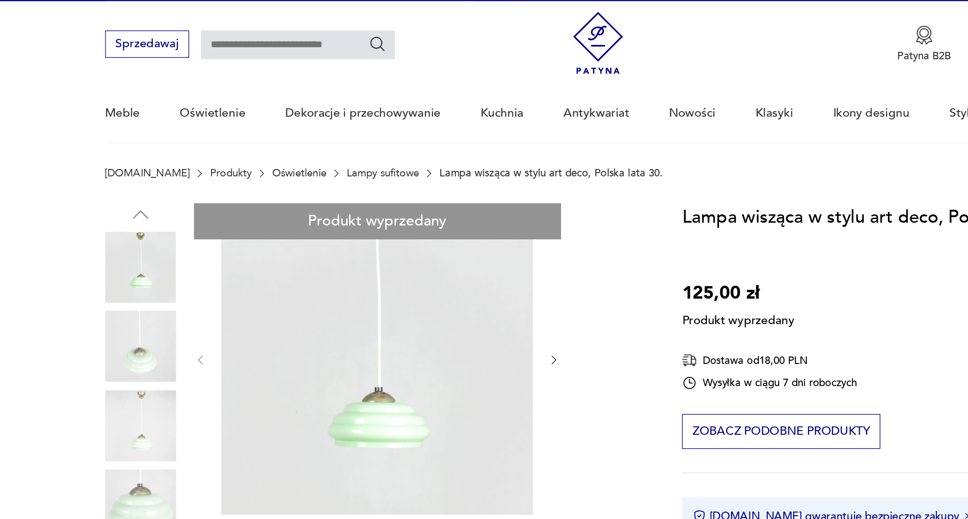
scroll to position [0, 0]
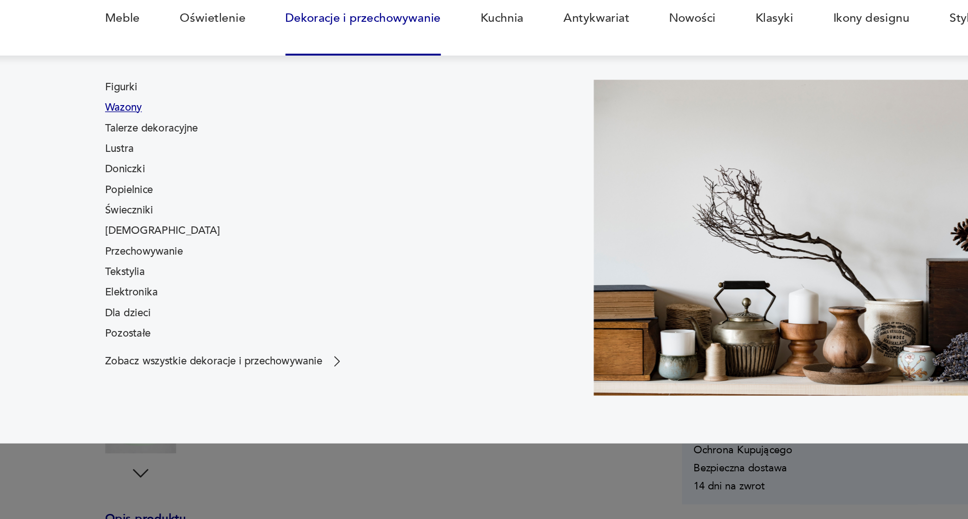
click at [126, 163] on link "Wazony" at bounding box center [139, 168] width 27 height 11
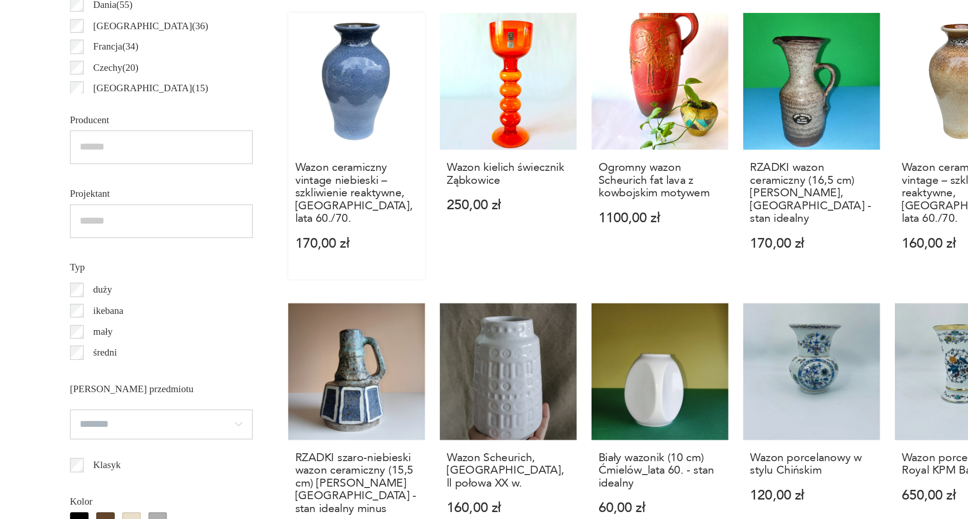
scroll to position [597, 0]
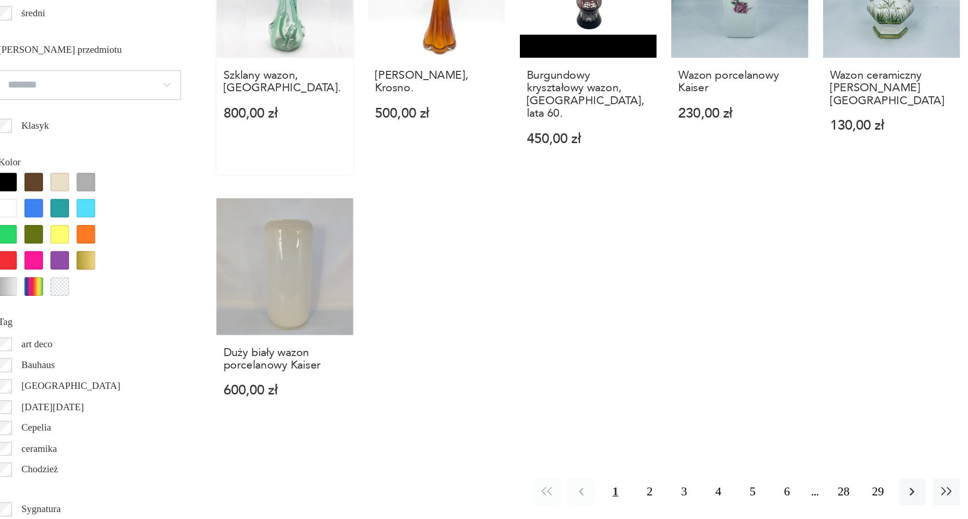
scroll to position [832, 0]
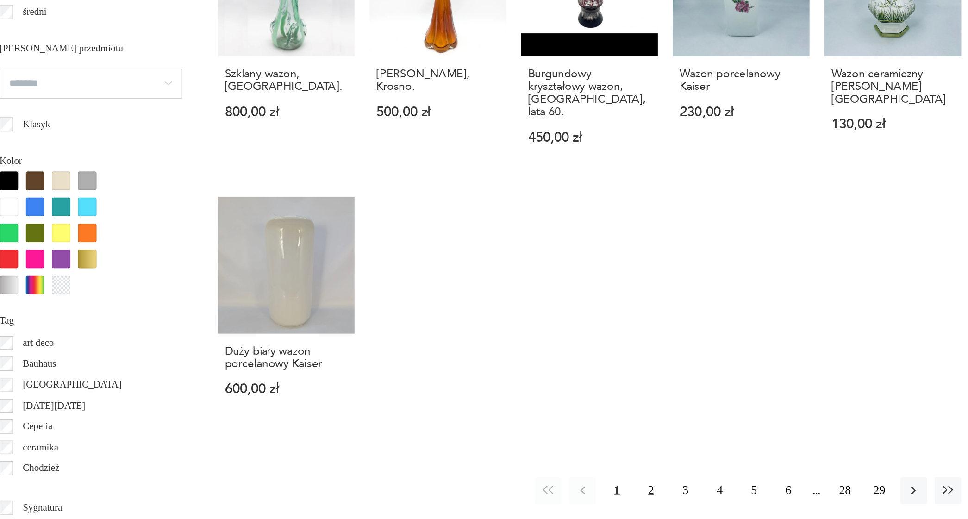
click at [601, 488] on button "2" at bounding box center [611, 498] width 20 height 20
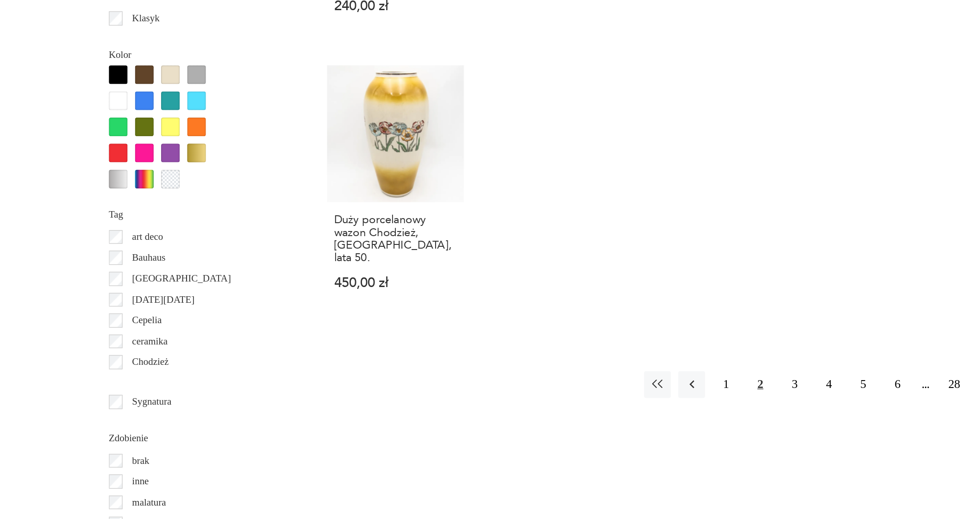
scroll to position [959, 0]
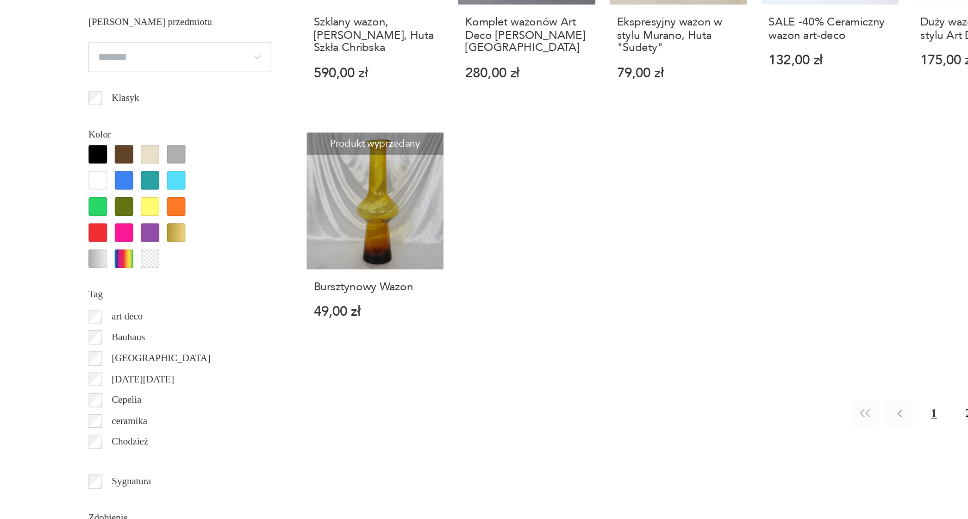
scroll to position [856, 0]
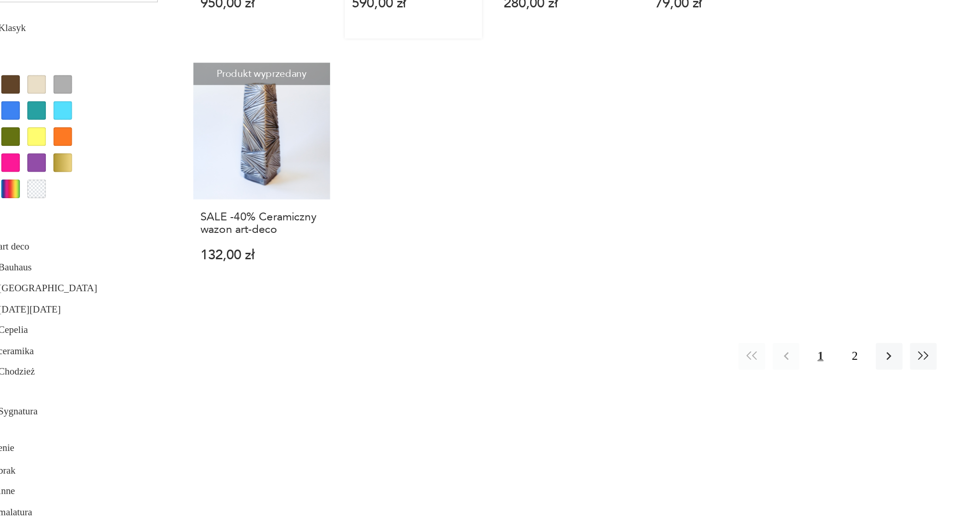
scroll to position [908, 0]
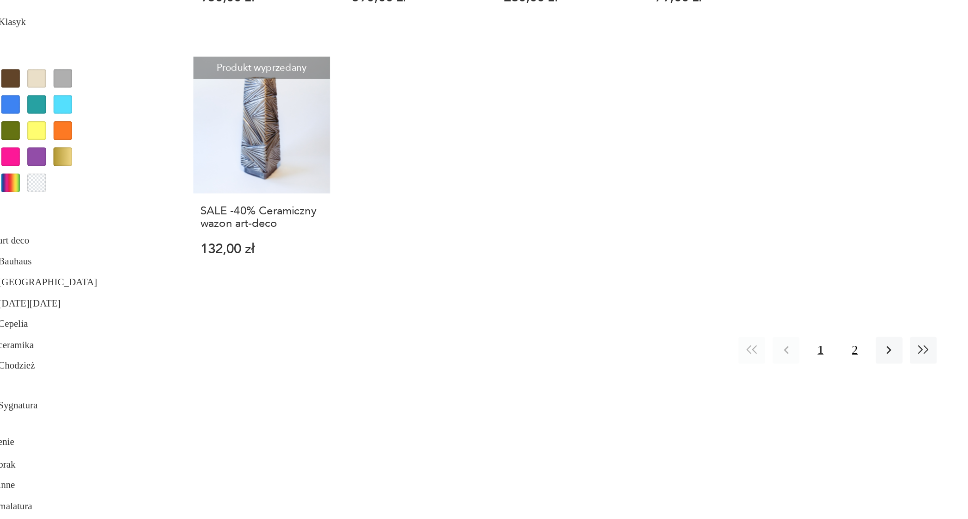
click at [772, 383] on button "2" at bounding box center [782, 393] width 20 height 20
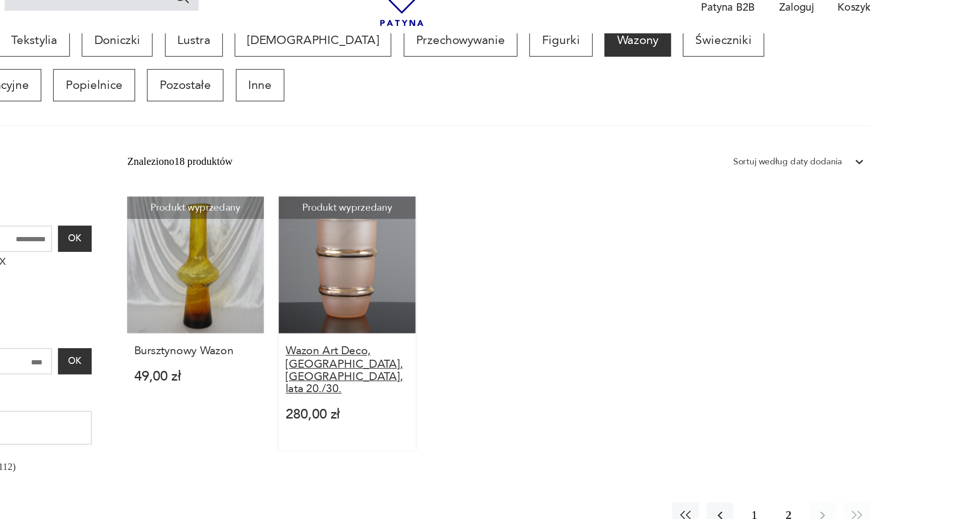
click at [407, 286] on h3 "Wazon Art Deco, [GEOGRAPHIC_DATA], [GEOGRAPHIC_DATA], lata 20./30." at bounding box center [453, 305] width 92 height 38
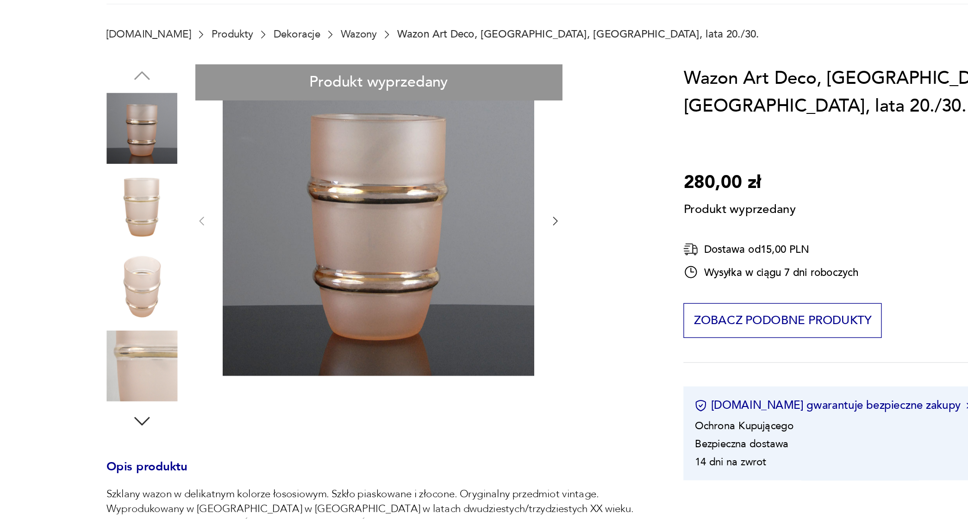
click at [126, 211] on div "Produkt wyprzedany Opis produktu Szklany wazon w delikatnym kolorze łososiowym.…" at bounding box center [327, 473] width 403 height 609
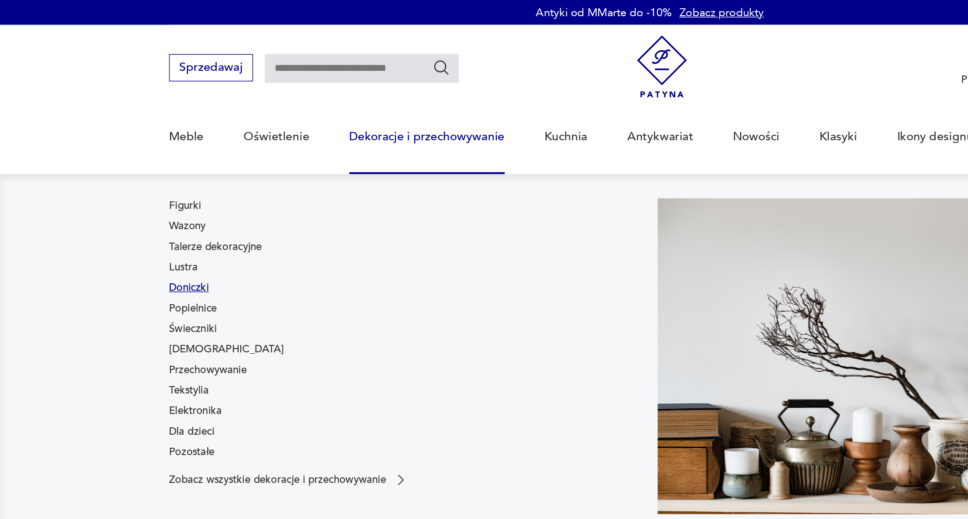
click at [137, 211] on link "Doniczki" at bounding box center [141, 214] width 30 height 11
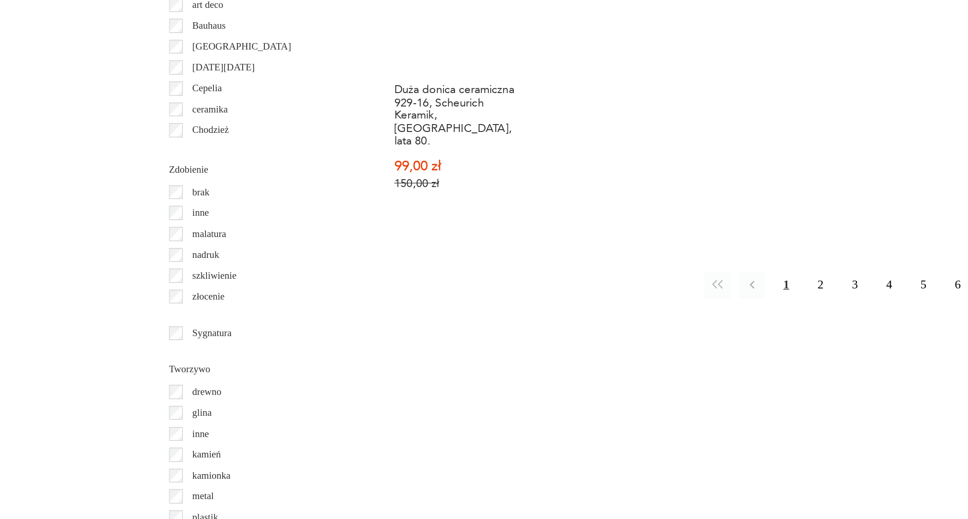
scroll to position [1063, 0]
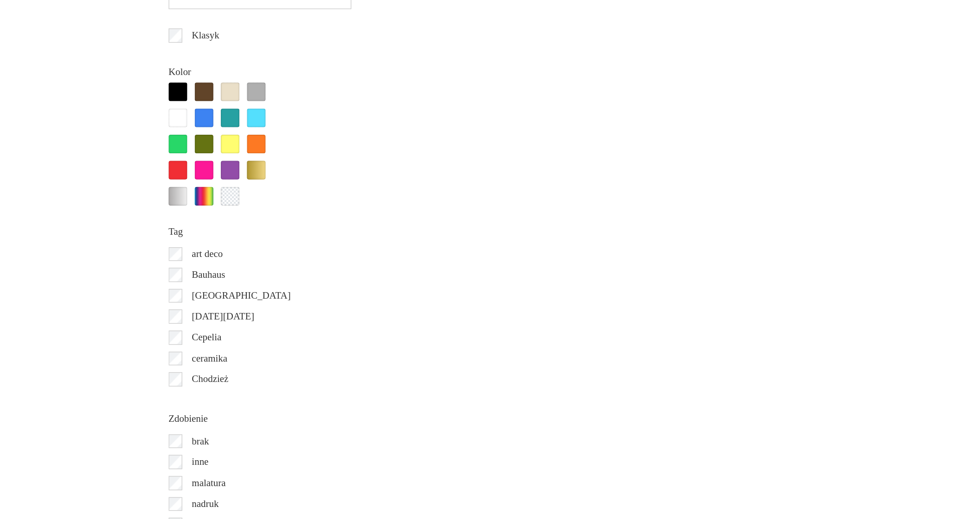
scroll to position [986, 0]
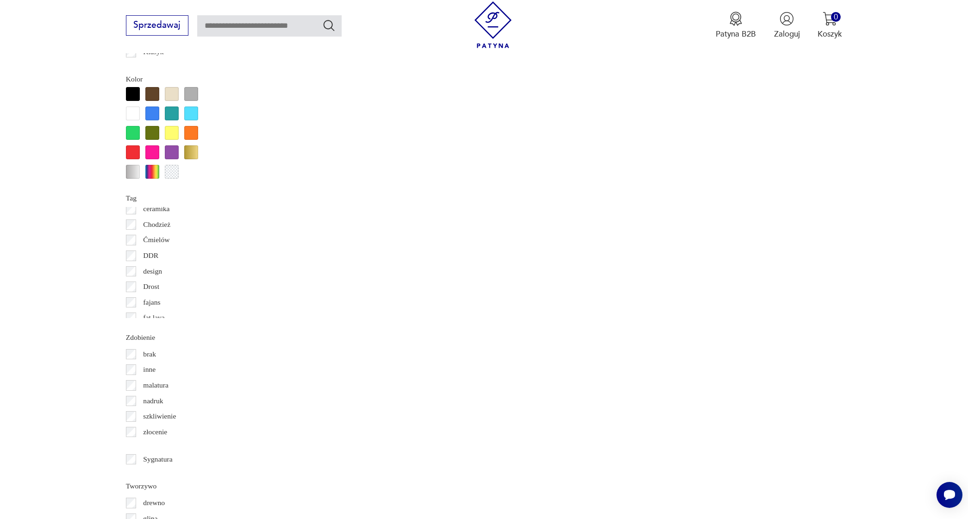
scroll to position [83, 0]
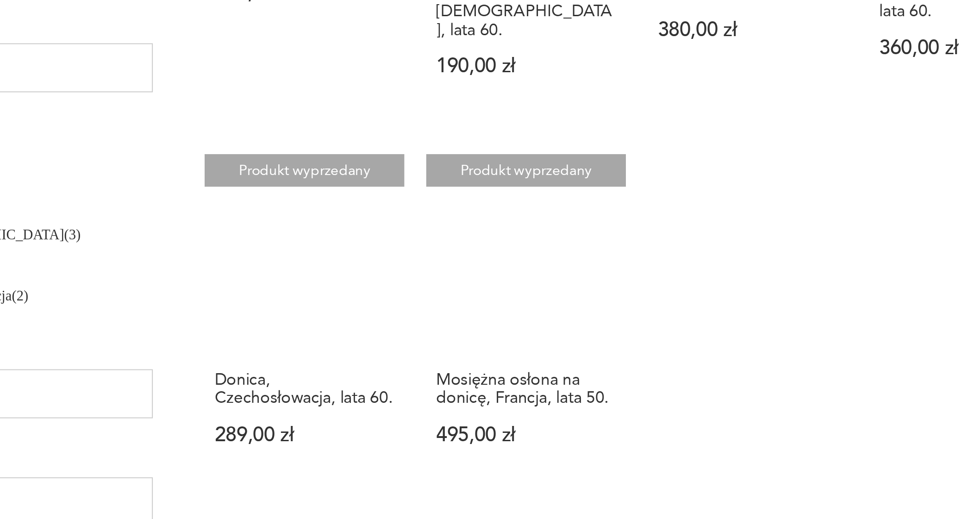
scroll to position [391, 0]
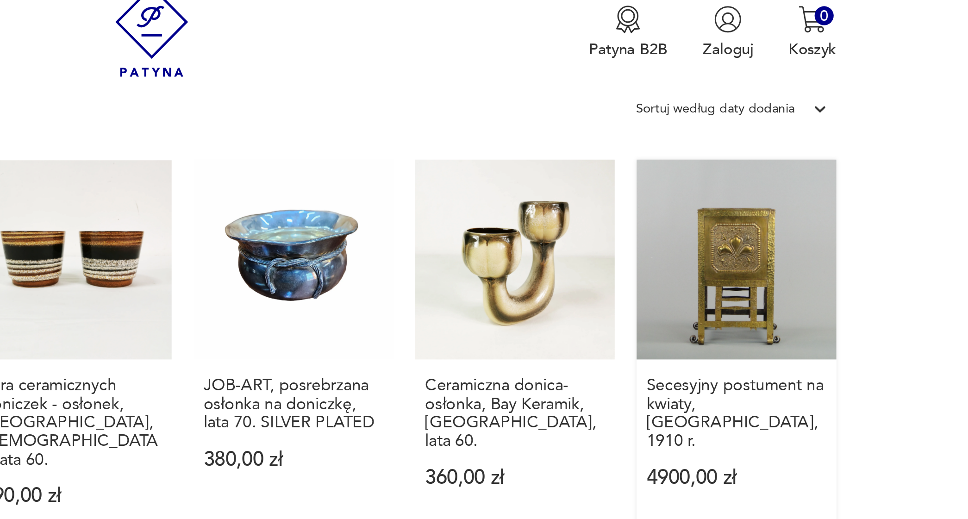
click at [741, 134] on link "Secesyjny postument na kwiaty, [GEOGRAPHIC_DATA], 1910 r. 4900,00 zł" at bounding box center [792, 189] width 102 height 198
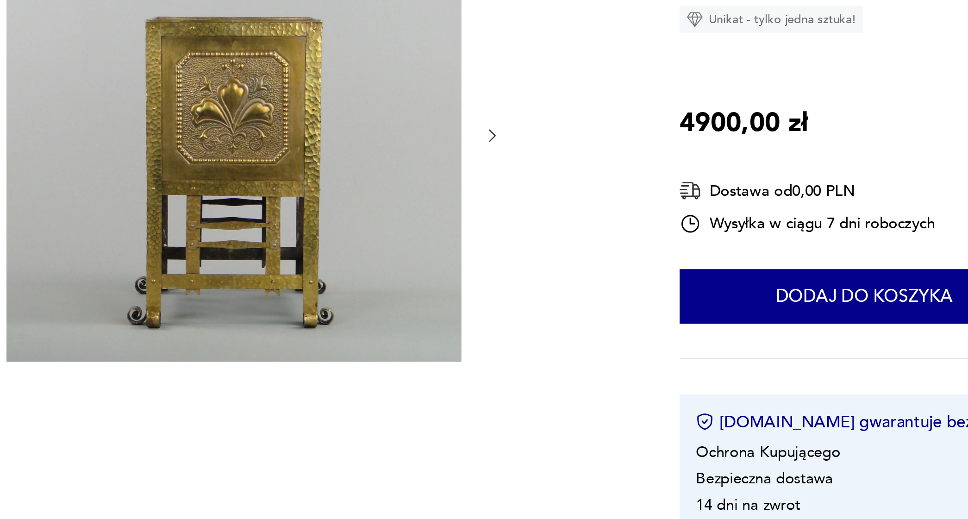
click at [456, 281] on icon "button" at bounding box center [460, 285] width 9 height 9
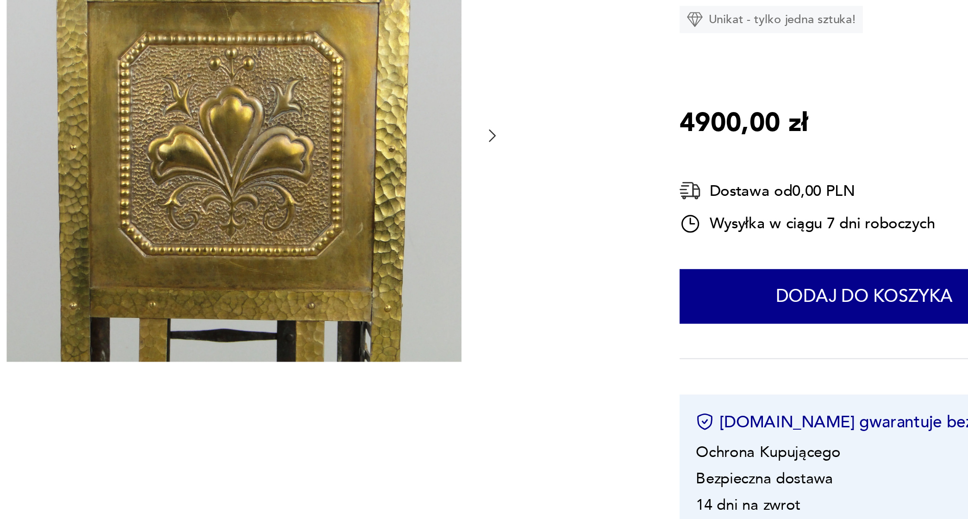
click at [456, 281] on icon "button" at bounding box center [460, 285] width 9 height 9
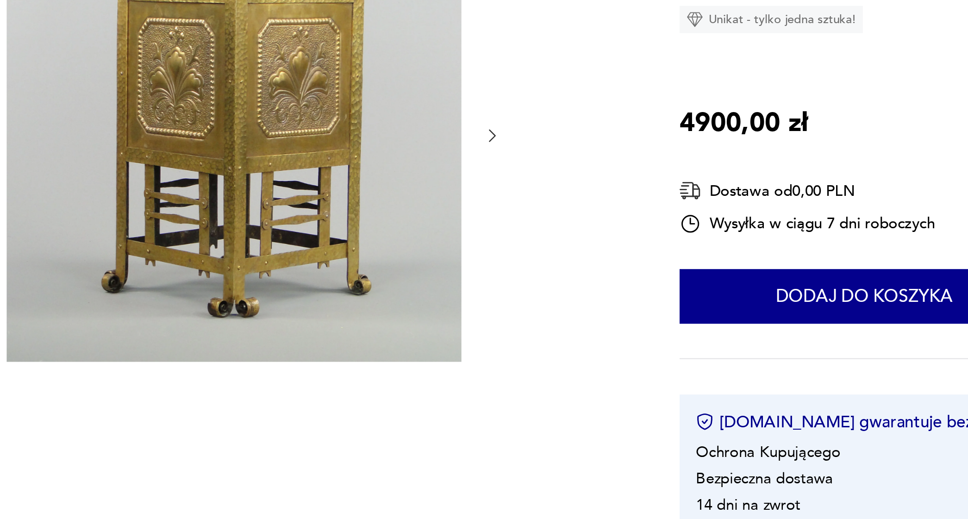
click at [456, 281] on icon "button" at bounding box center [460, 285] width 9 height 9
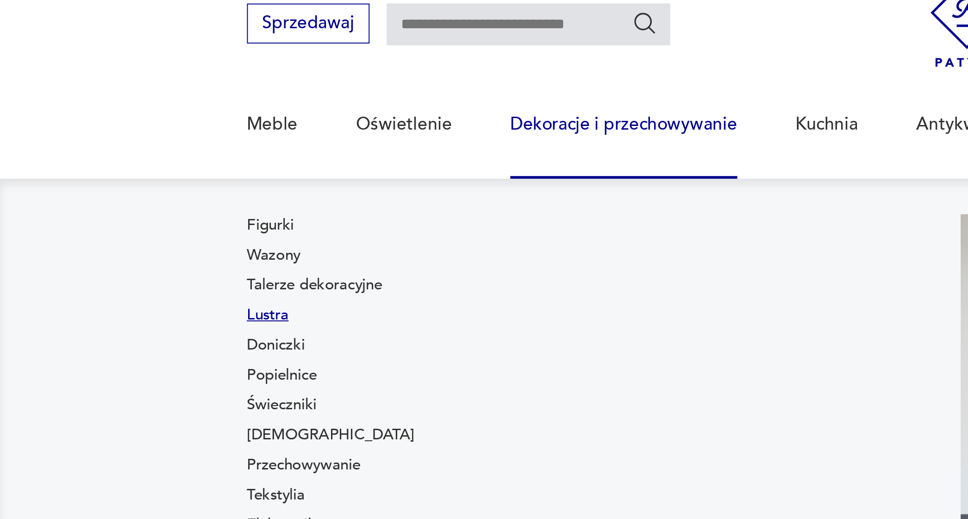
click at [138, 194] on link "Lustra" at bounding box center [136, 199] width 21 height 11
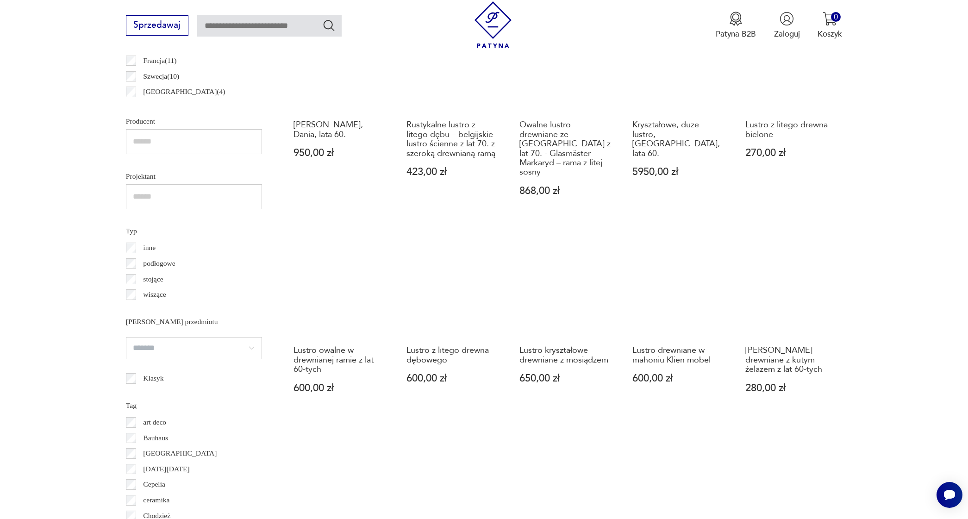
scroll to position [688, 0]
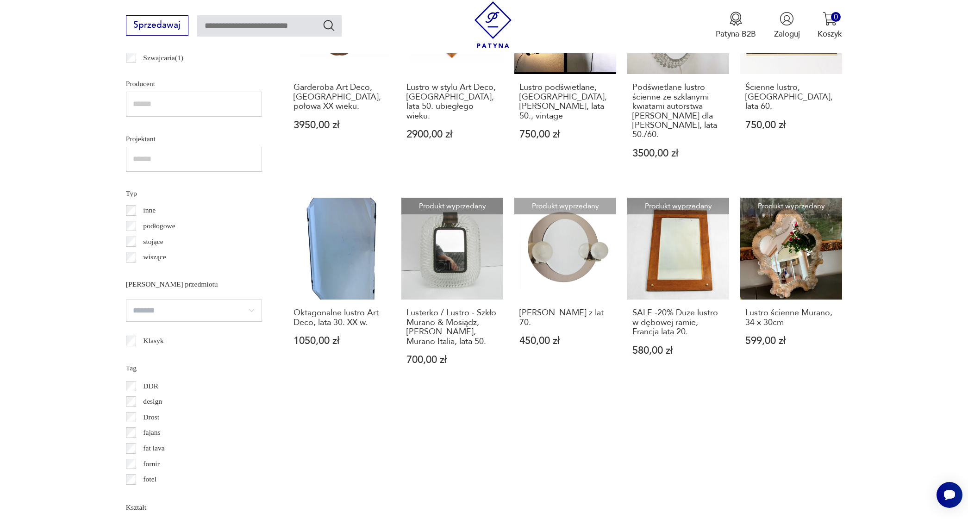
scroll to position [124, 0]
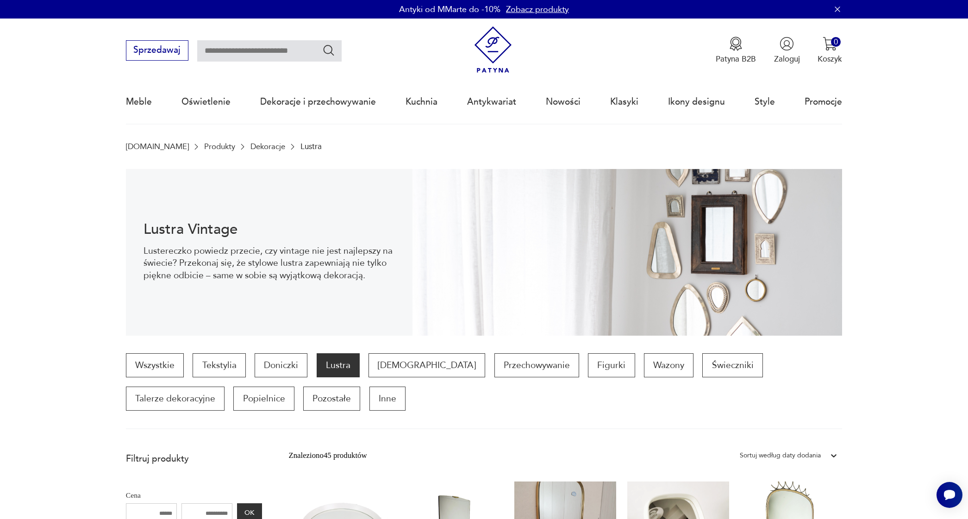
click at [320, 269] on p "Lustereczko powiedz przecie, czy vintage nie jest najlepszy na świecie? Przekon…" at bounding box center [269, 263] width 251 height 37
click at [691, 273] on img at bounding box center [628, 252] width 430 height 167
click at [285, 369] on p "Doniczki" at bounding box center [281, 365] width 53 height 24
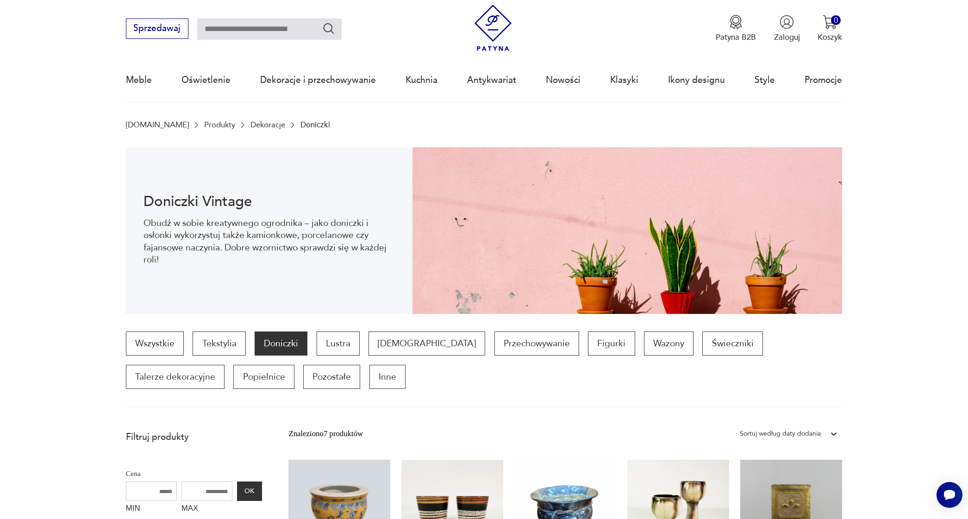
scroll to position [13, 0]
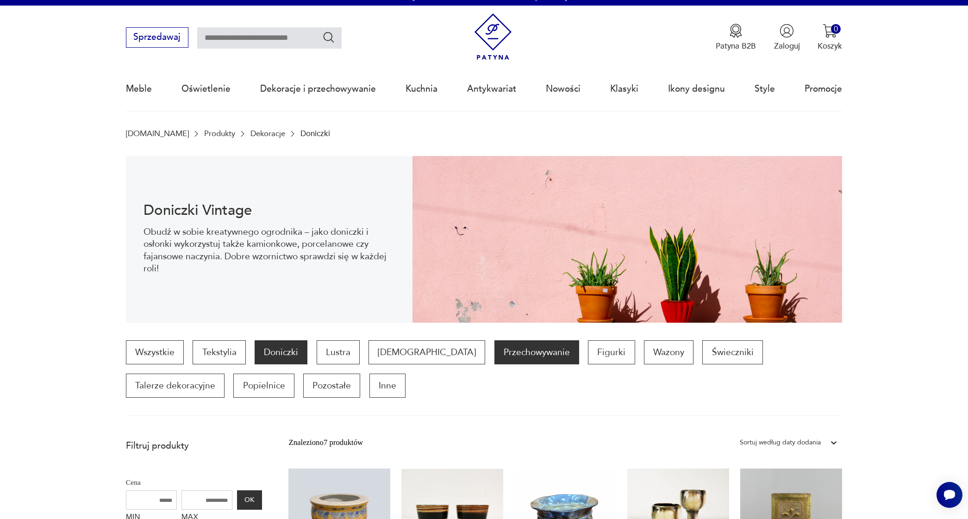
click at [495, 357] on p "Przechowywanie" at bounding box center [537, 352] width 85 height 24
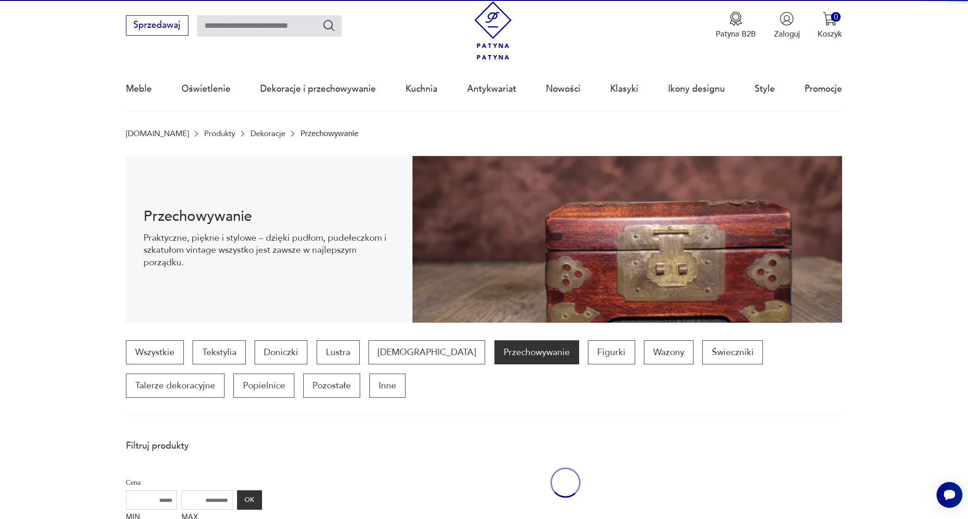
scroll to position [308, 0]
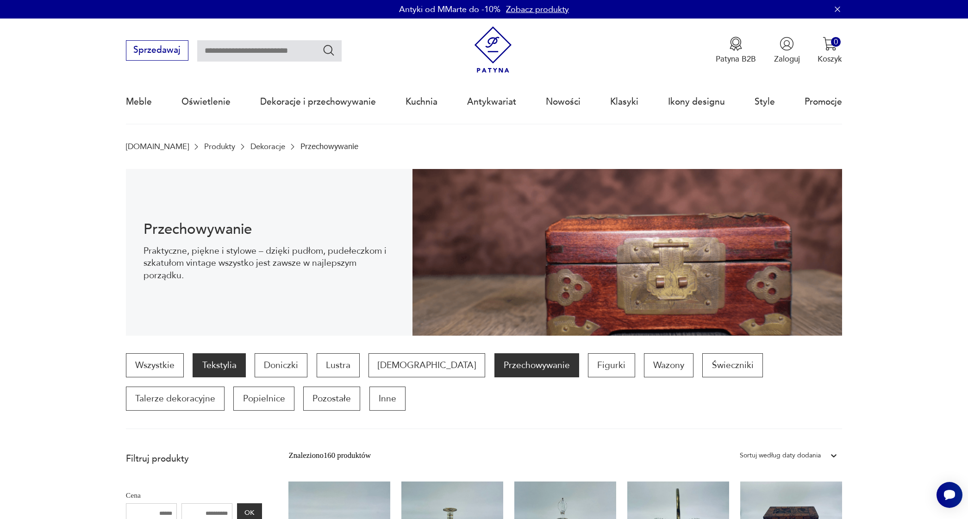
click at [228, 367] on p "Tekstylia" at bounding box center [219, 365] width 53 height 24
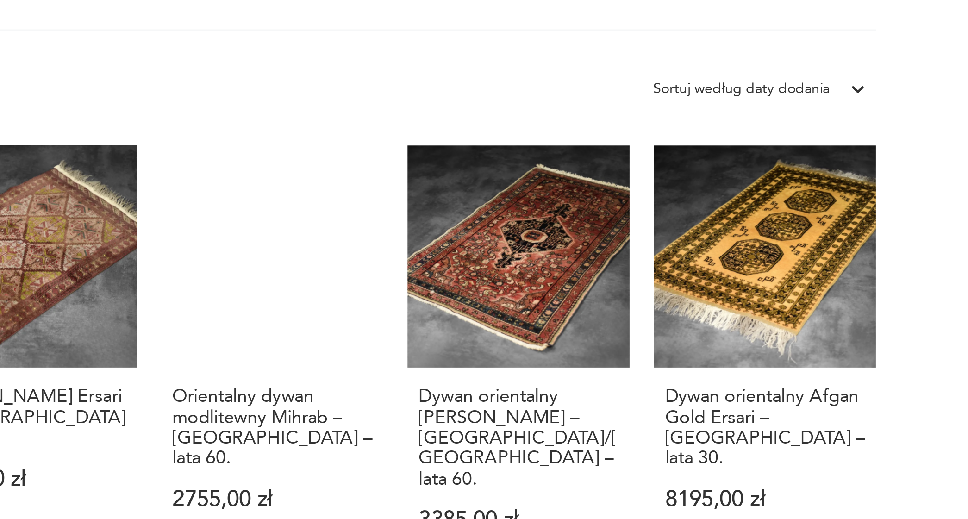
scroll to position [139, 0]
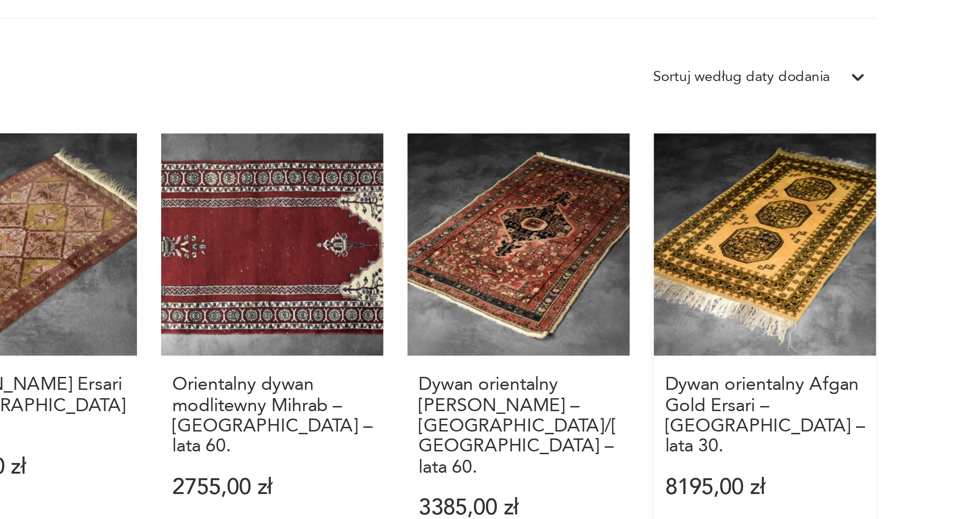
click at [741, 342] on link "Dywan orientalny Afgan Gold Ersari – [GEOGRAPHIC_DATA] – lata 30. 8195,00 zł" at bounding box center [792, 441] width 102 height 198
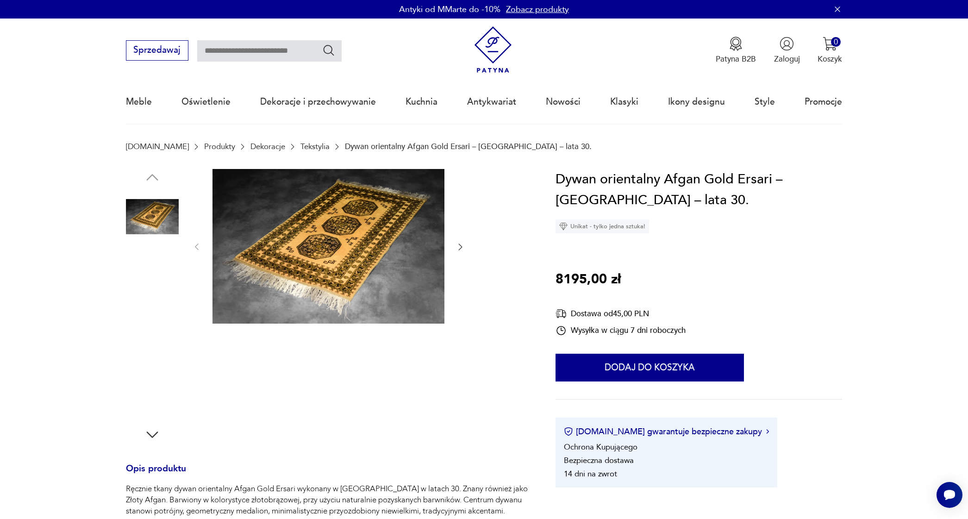
click at [132, 341] on img at bounding box center [152, 334] width 53 height 53
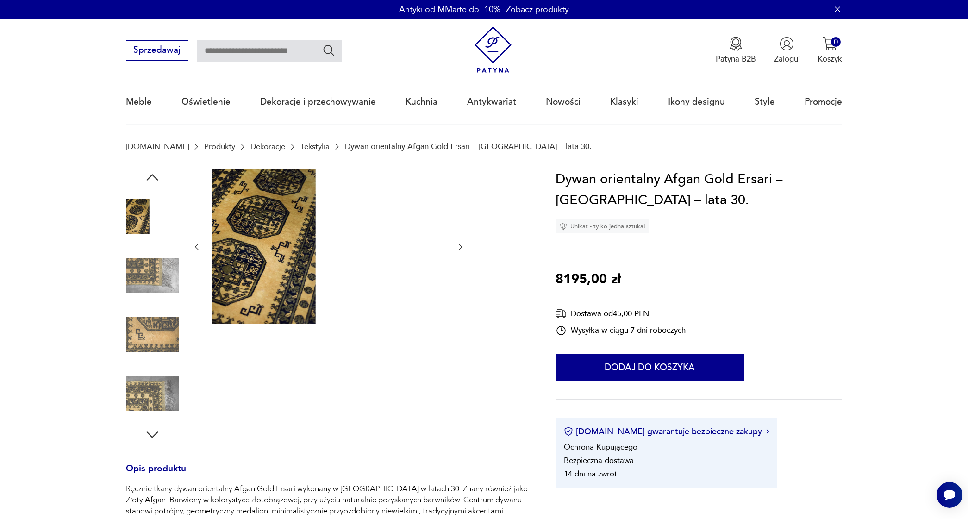
click at [145, 270] on img at bounding box center [152, 275] width 53 height 53
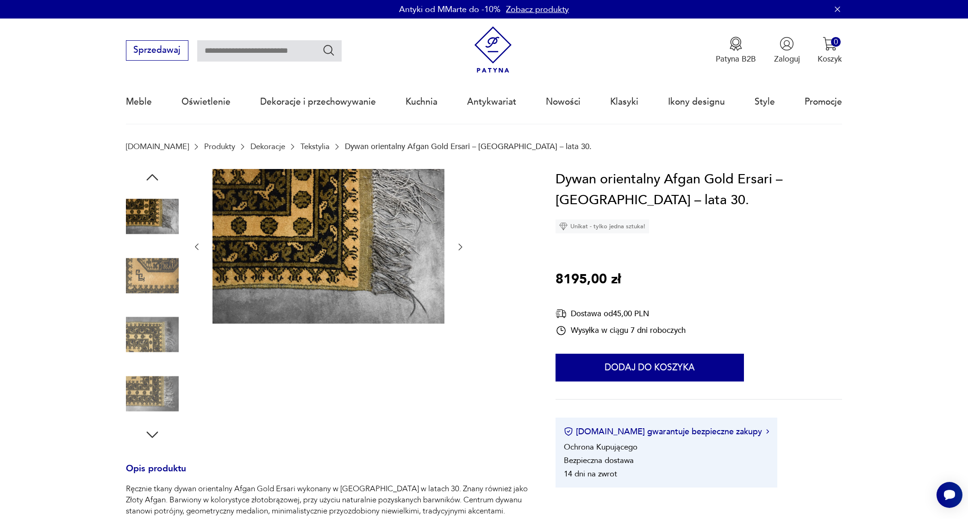
click at [152, 396] on img at bounding box center [152, 393] width 53 height 53
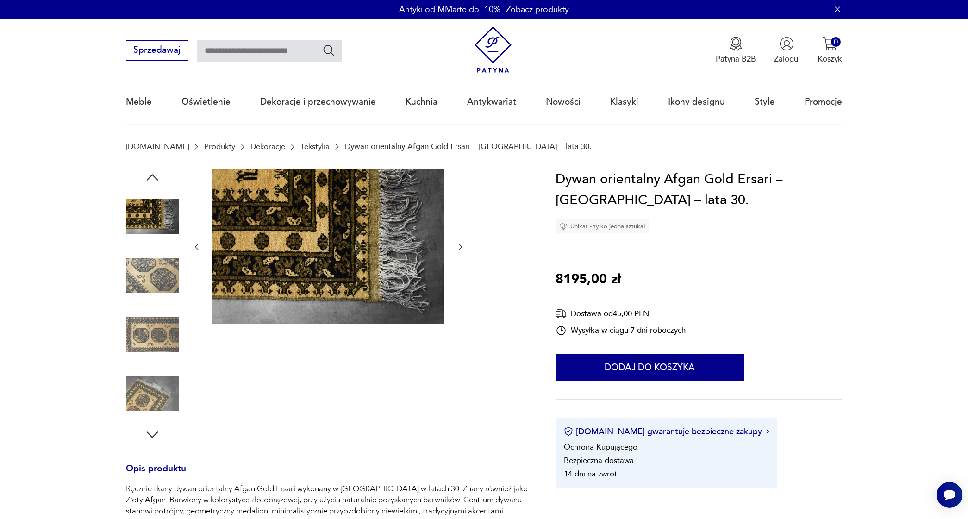
click at [152, 396] on img at bounding box center [152, 393] width 53 height 53
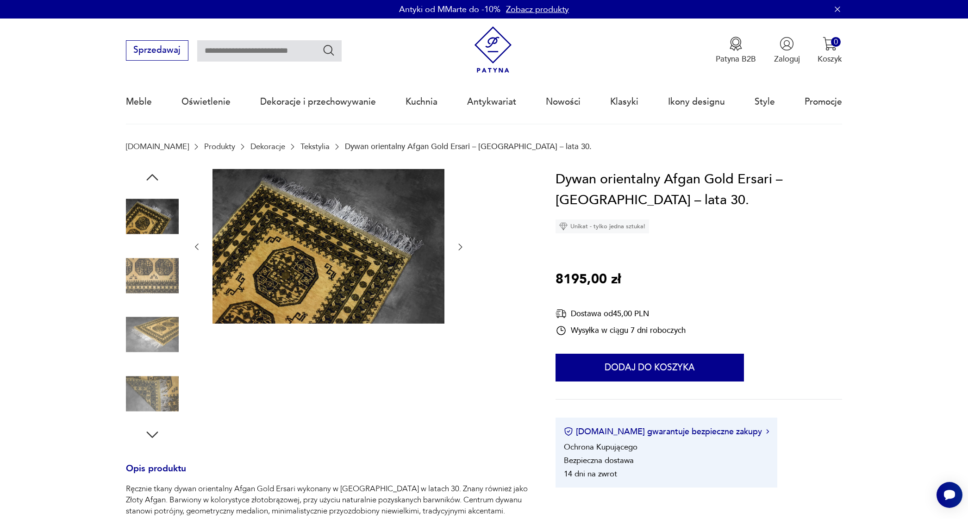
click at [148, 409] on img at bounding box center [152, 393] width 53 height 53
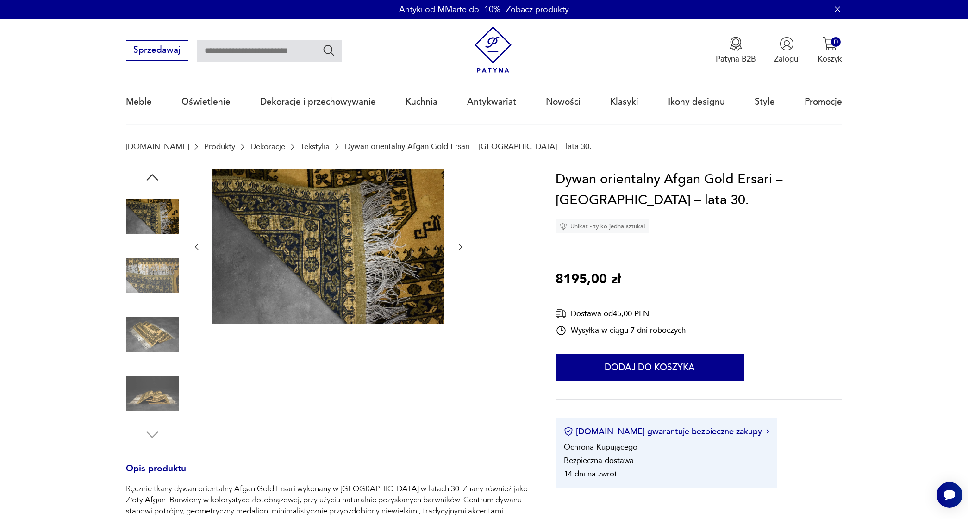
click at [154, 394] on img at bounding box center [152, 393] width 53 height 53
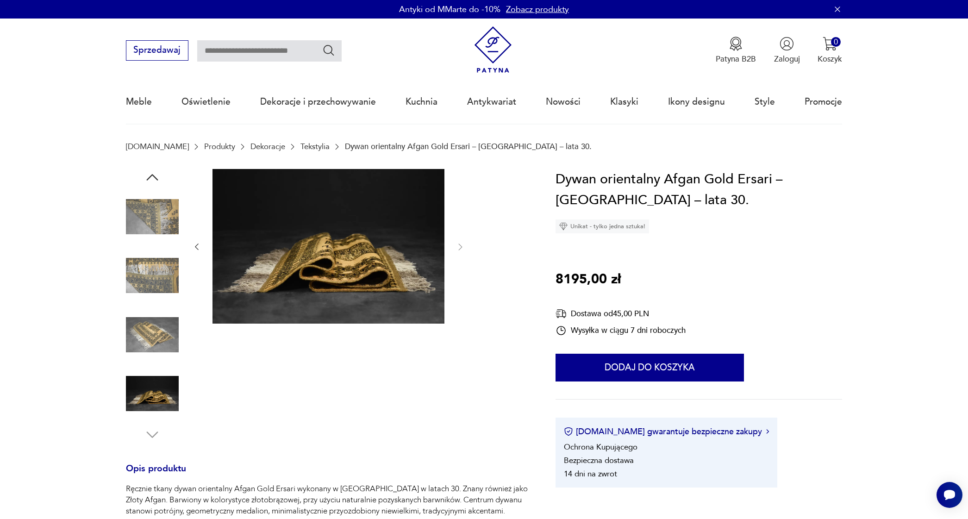
click at [154, 394] on img at bounding box center [152, 393] width 53 height 53
click at [151, 176] on icon "button" at bounding box center [152, 177] width 17 height 17
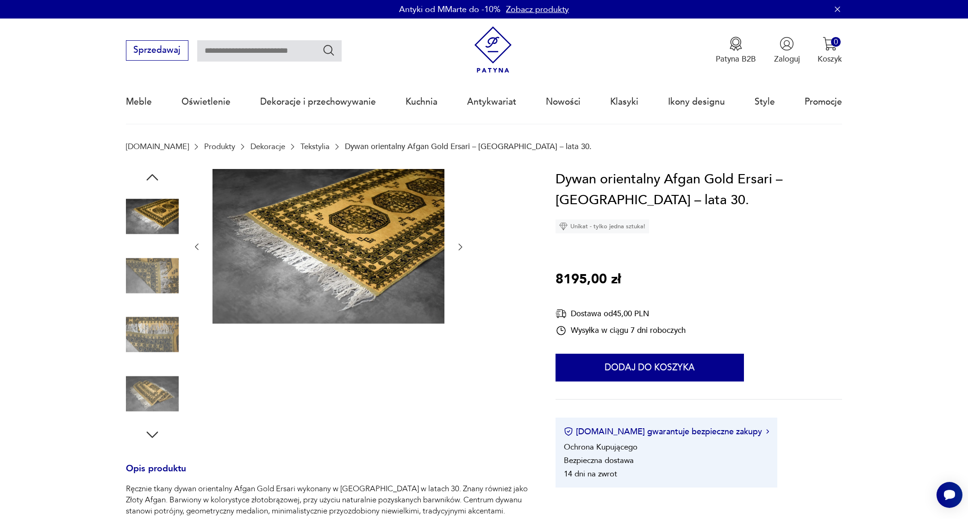
click at [151, 176] on icon "button" at bounding box center [152, 177] width 17 height 17
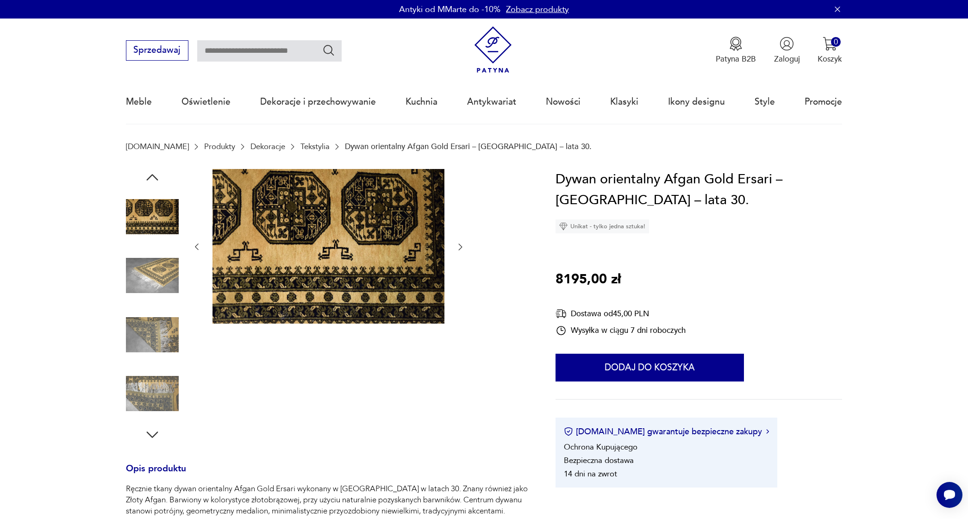
click at [151, 176] on icon "button" at bounding box center [152, 177] width 17 height 17
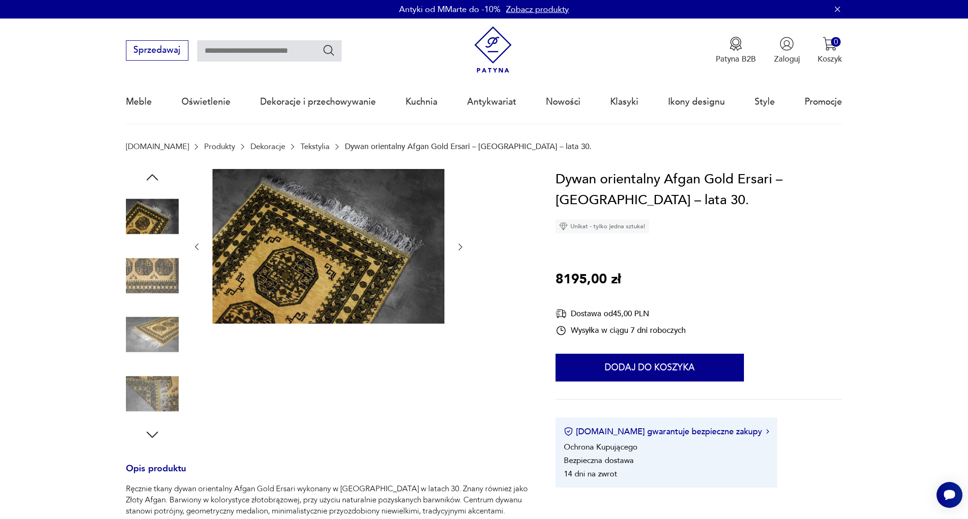
click at [151, 176] on icon "button" at bounding box center [152, 177] width 17 height 17
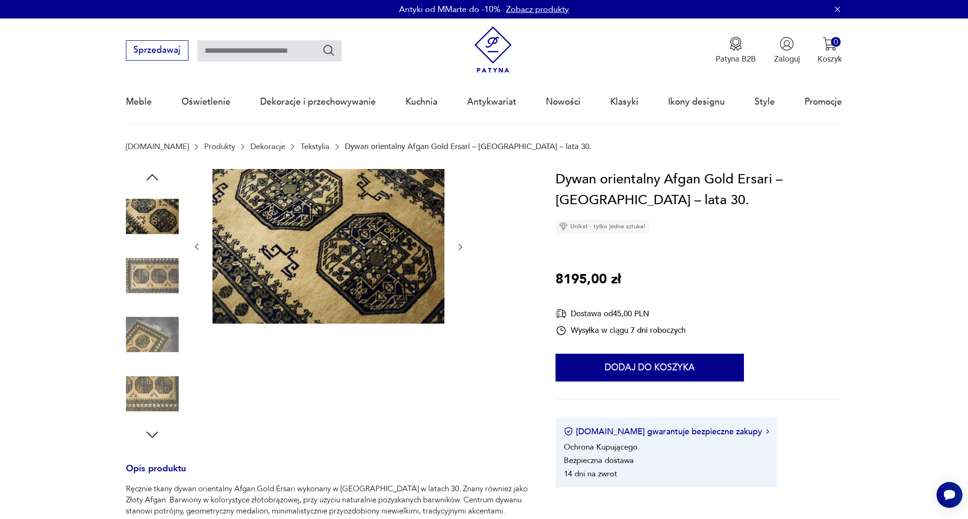
click at [151, 176] on icon "button" at bounding box center [152, 177] width 17 height 17
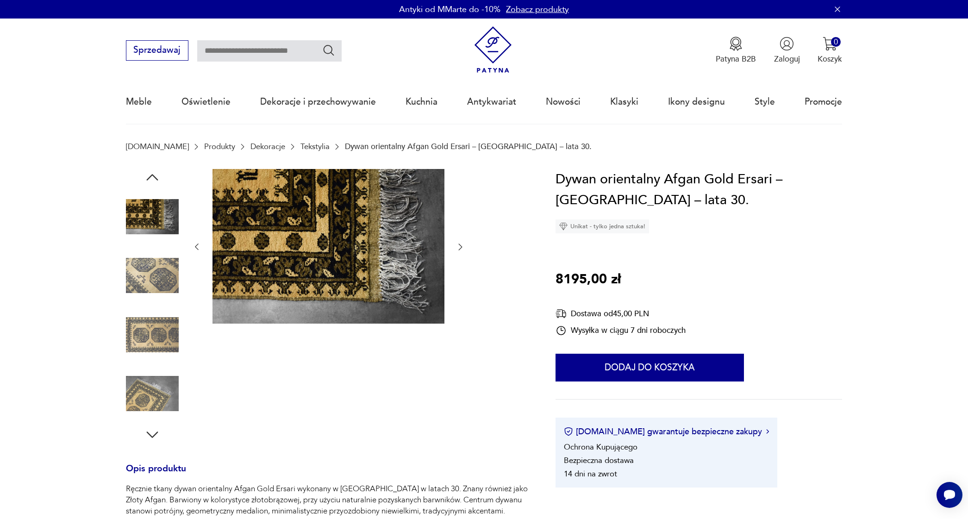
click at [151, 176] on icon "button" at bounding box center [152, 177] width 17 height 17
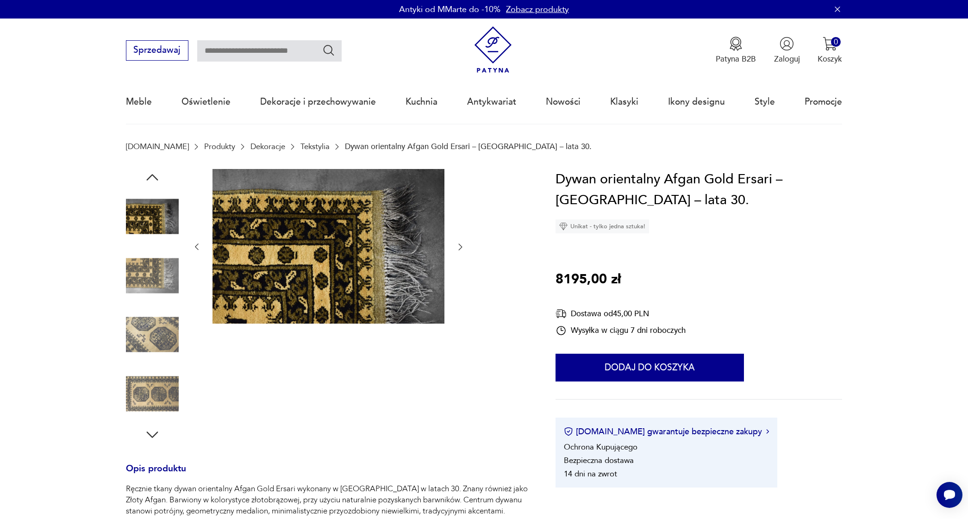
click at [151, 176] on icon "button" at bounding box center [152, 177] width 17 height 17
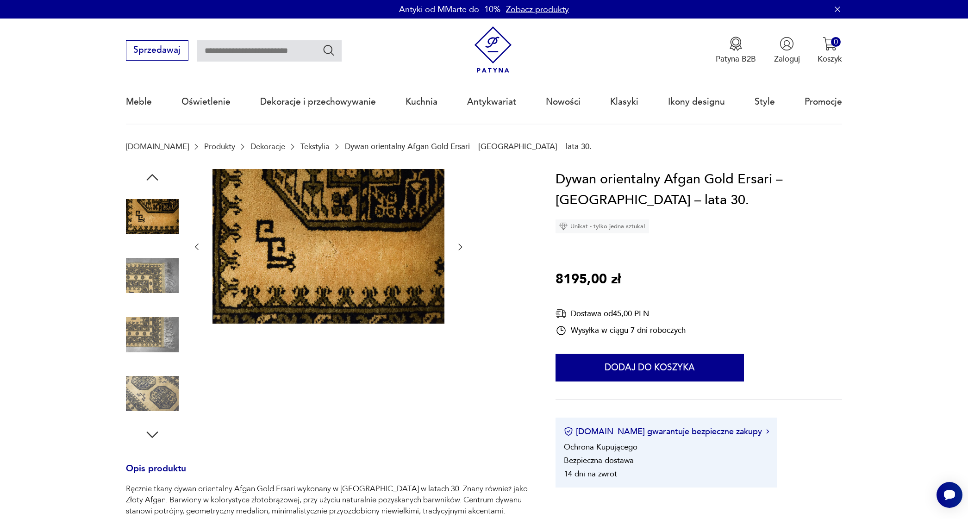
click at [151, 176] on icon "button" at bounding box center [152, 177] width 17 height 17
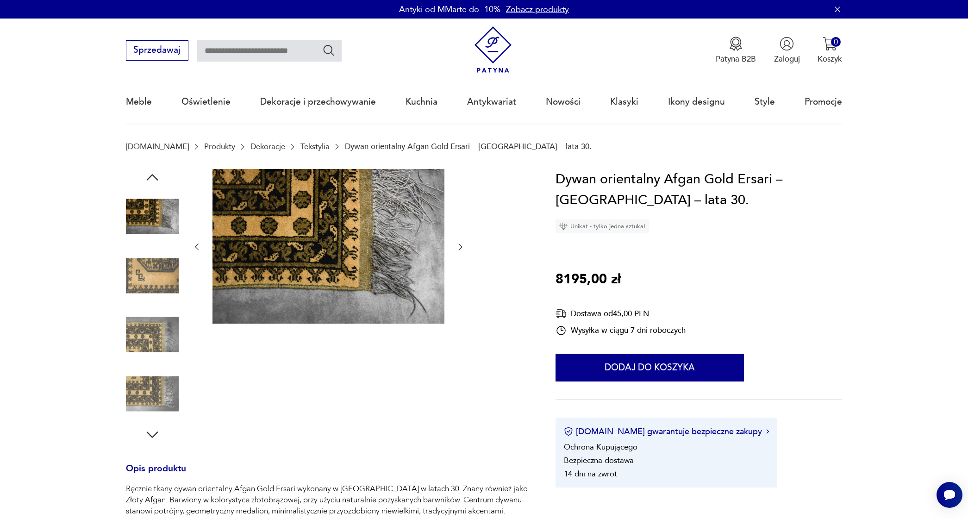
click at [151, 176] on icon "button" at bounding box center [152, 177] width 17 height 17
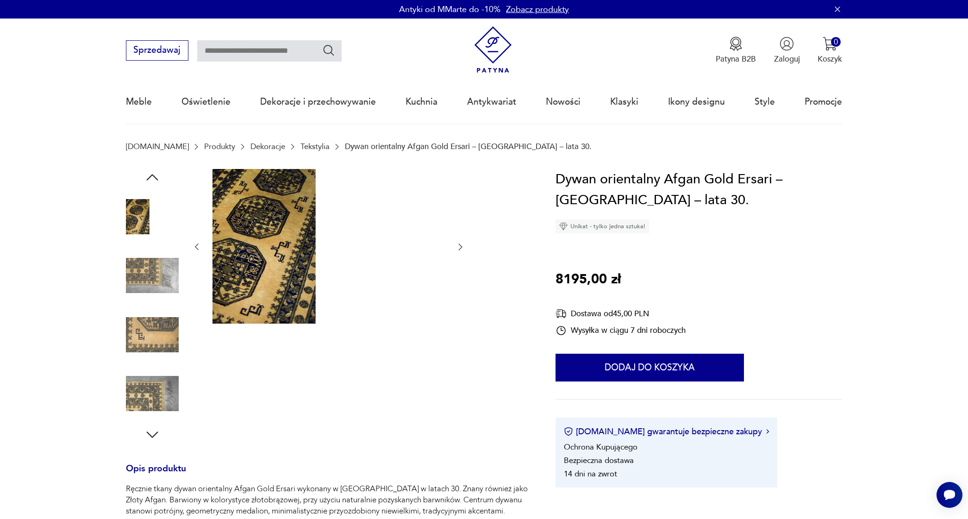
click at [151, 176] on icon "button" at bounding box center [152, 177] width 17 height 17
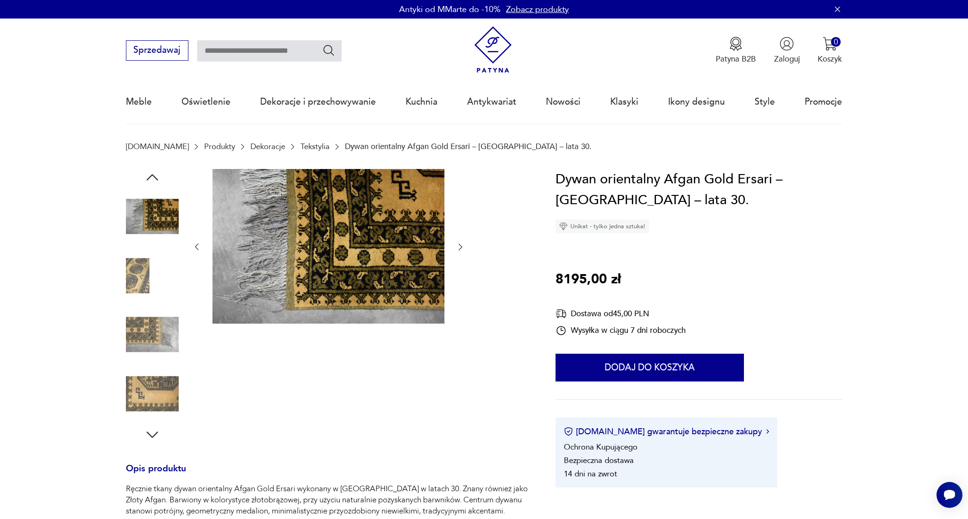
click at [151, 176] on icon "button" at bounding box center [152, 177] width 17 height 17
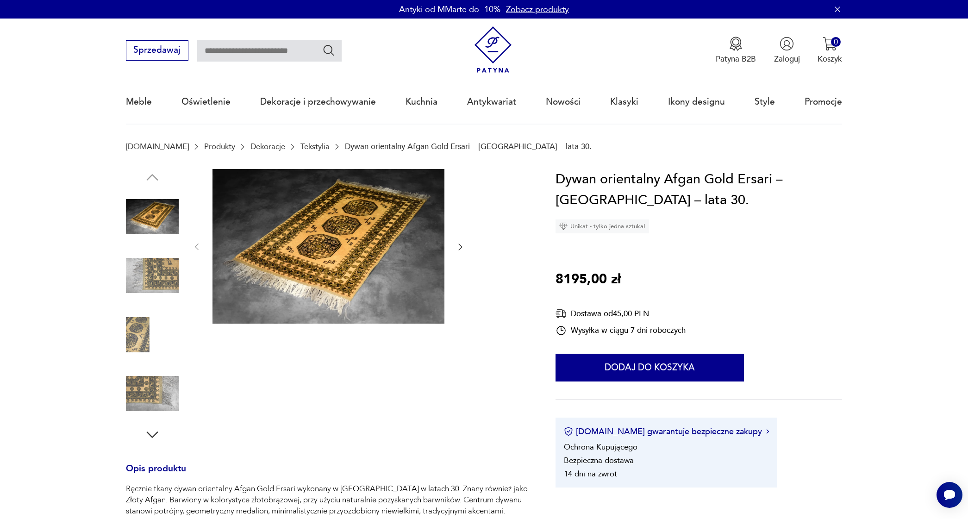
click at [351, 250] on img at bounding box center [329, 246] width 232 height 155
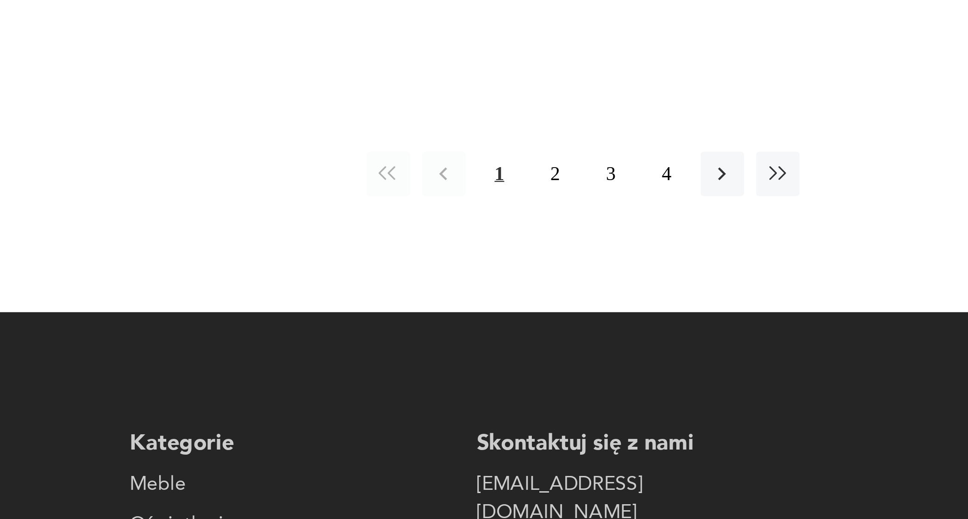
scroll to position [1132, 0]
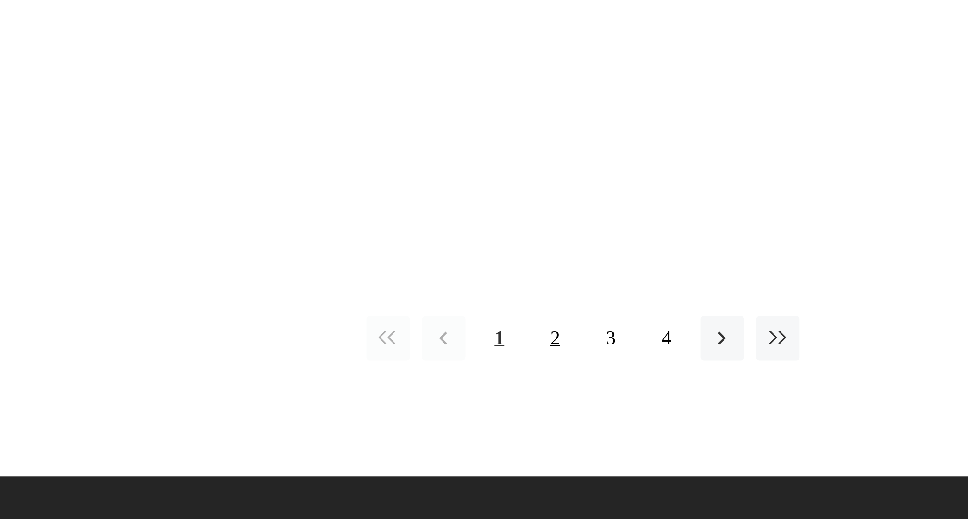
click at [720, 291] on button "2" at bounding box center [730, 301] width 20 height 20
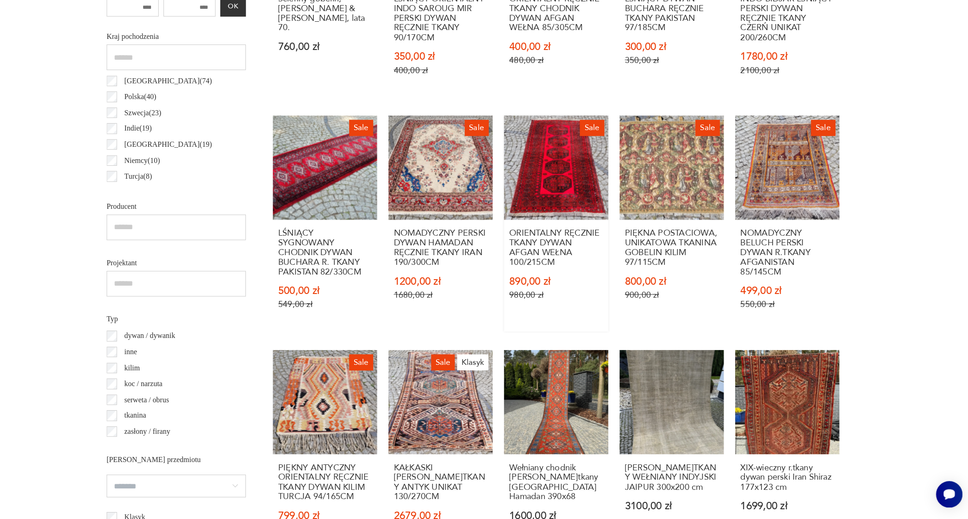
scroll to position [593, 0]
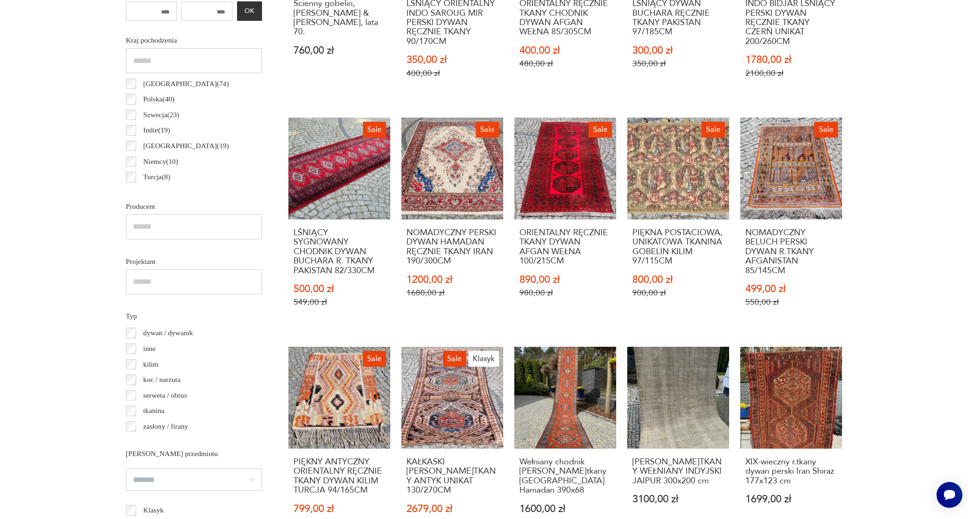
click at [890, 258] on section "Filtruj produkty Cena MIN MAX OK Promocja Datowanie OK Kraj pochodzenia [GEOGRA…" at bounding box center [484, 360] width 968 height 1013
click at [895, 310] on section "Filtruj produkty Cena MIN MAX OK Promocja Datowanie OK Kraj pochodzenia [GEOGRA…" at bounding box center [484, 360] width 968 height 1013
click at [658, 481] on h3 "[PERSON_NAME]TKANY WEŁNIANY INDYJSKI JAIPUR 300x200 cm" at bounding box center [679, 472] width 92 height 28
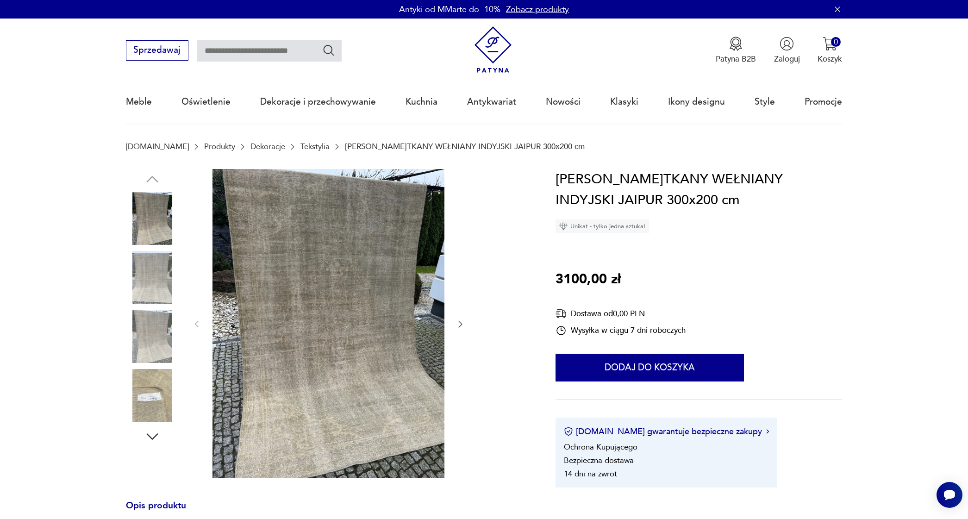
click at [149, 336] on img at bounding box center [152, 336] width 53 height 53
click at [141, 248] on div at bounding box center [152, 190] width 53 height 232
click at [148, 216] on img at bounding box center [152, 218] width 53 height 53
